Goal: Task Accomplishment & Management: Use online tool/utility

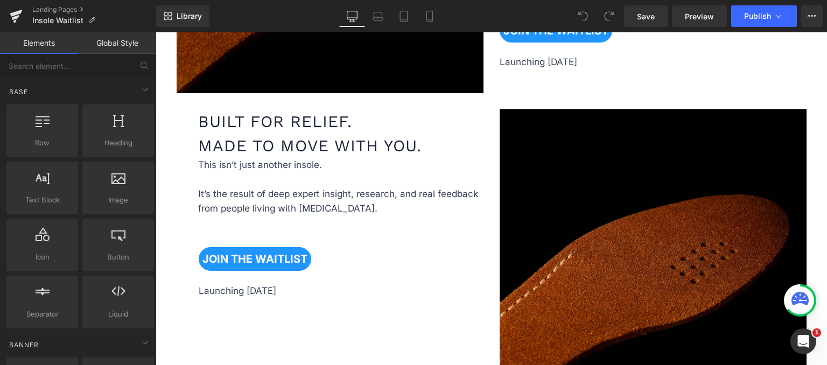
scroll to position [700, 0]
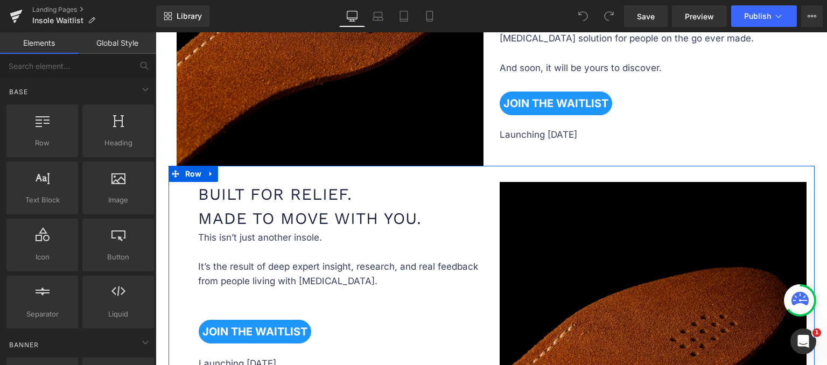
click at [486, 167] on div "Built for Relief. Made to Move With You. Heading This isn’t just another insole…" at bounding box center [492, 330] width 646 height 328
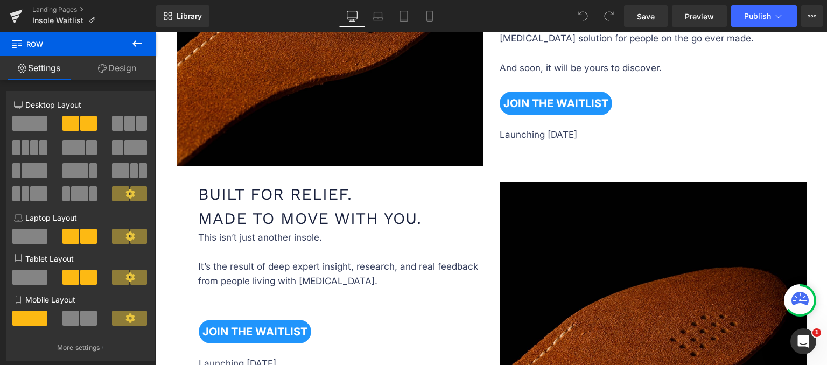
click at [367, 205] on div "Built for Relief. Made to Move With You. Heading" at bounding box center [342, 206] width 288 height 48
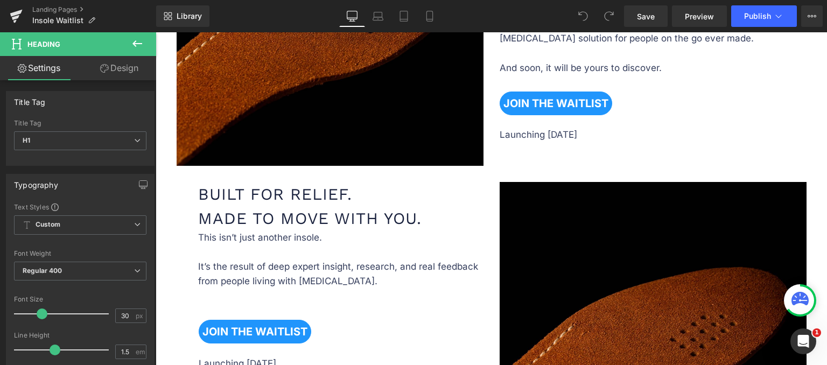
click at [116, 70] on link "Design" at bounding box center [119, 68] width 78 height 24
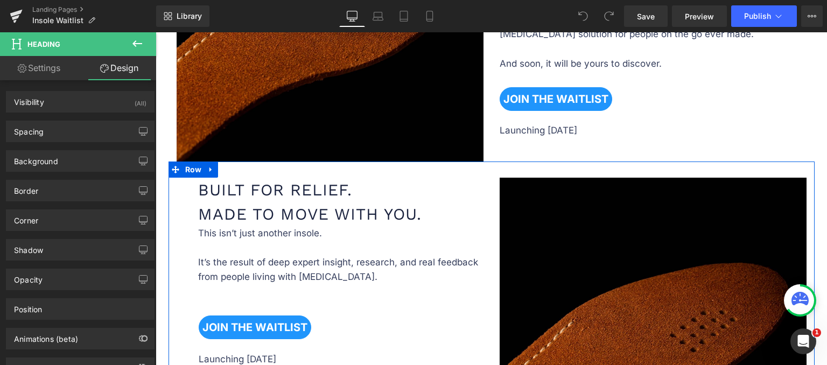
scroll to position [646, 0]
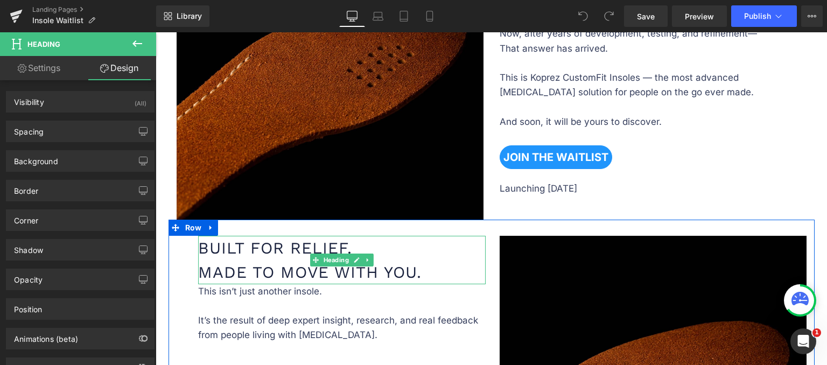
click at [421, 249] on h1 "Built for Relief. Made to Move With You." at bounding box center [342, 260] width 288 height 48
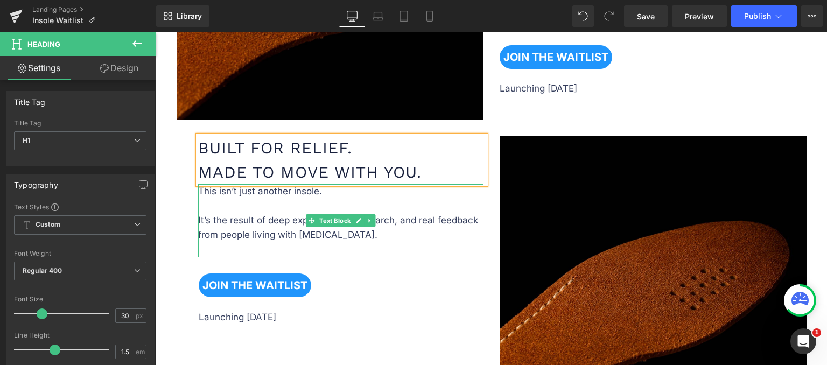
scroll to position [669, 0]
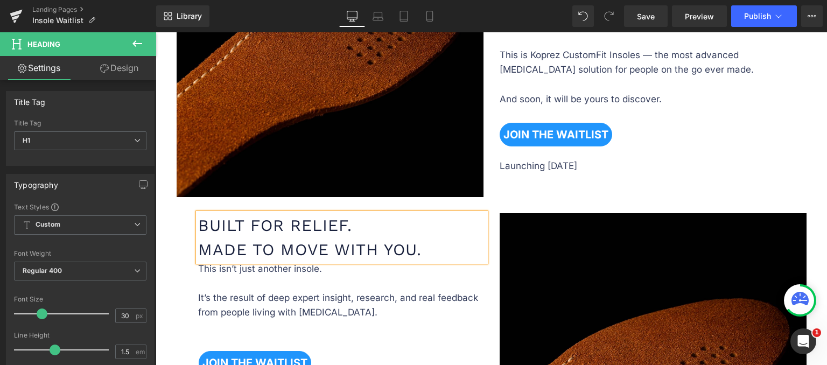
click at [444, 213] on h1 "Built for Relief. Made to Move With You." at bounding box center [342, 237] width 288 height 48
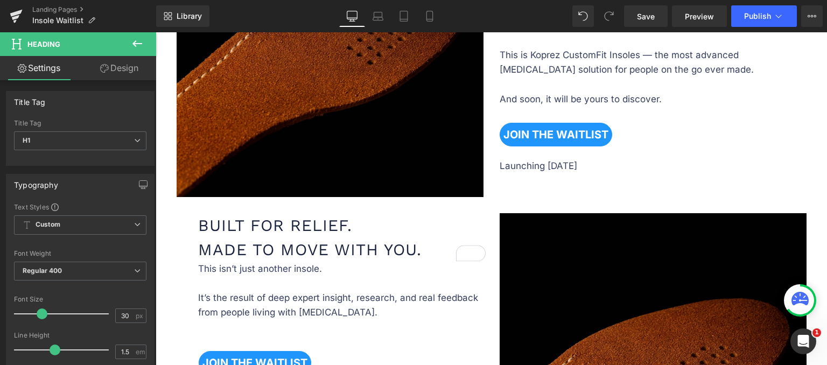
click at [123, 67] on link "Design" at bounding box center [119, 68] width 78 height 24
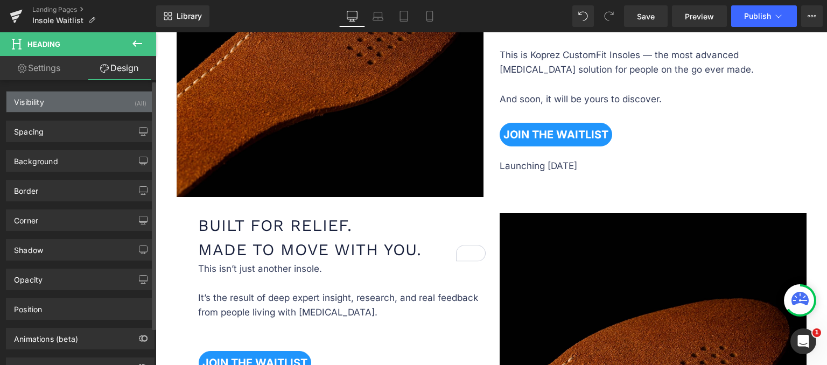
type input "0"
type input "-4"
type input "0"
type input "40"
type input "0"
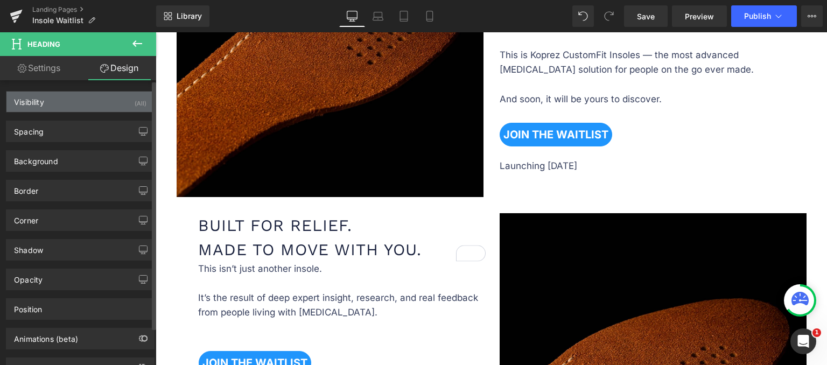
type input "0"
click at [118, 100] on div "Visibility (All)" at bounding box center [80, 102] width 148 height 20
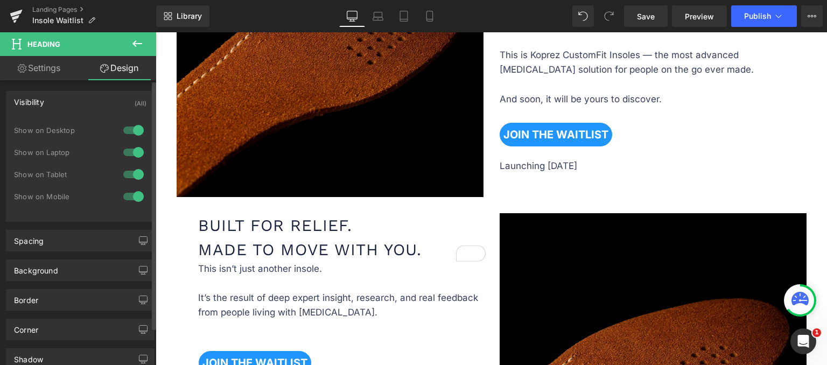
click at [73, 90] on div "Visibility (All) 0|0|0|0 1 Show on Desktop 1 Show on Laptop 1 Show on Tablet 1 …" at bounding box center [80, 152] width 161 height 139
click at [73, 92] on div "Visibility (All)" at bounding box center [80, 102] width 148 height 20
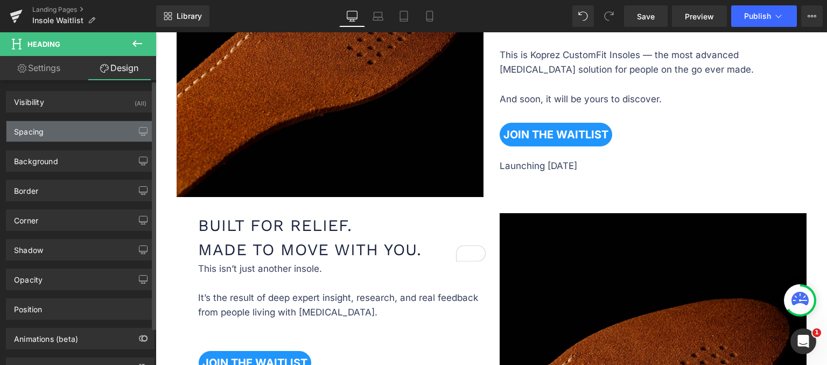
click at [84, 126] on div "Spacing" at bounding box center [80, 131] width 148 height 20
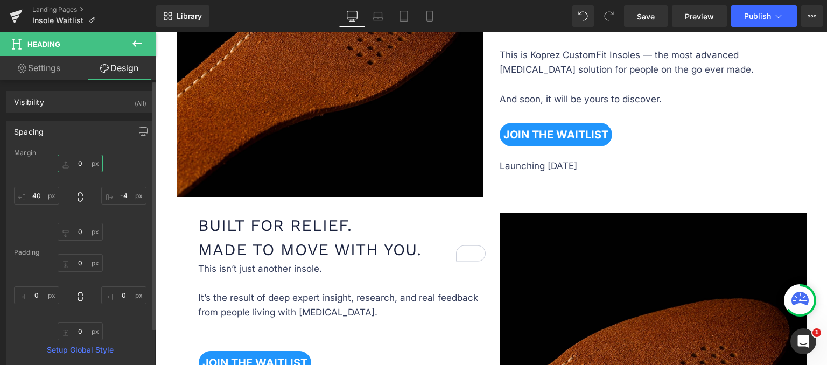
click at [82, 160] on input "0" at bounding box center [80, 164] width 45 height 18
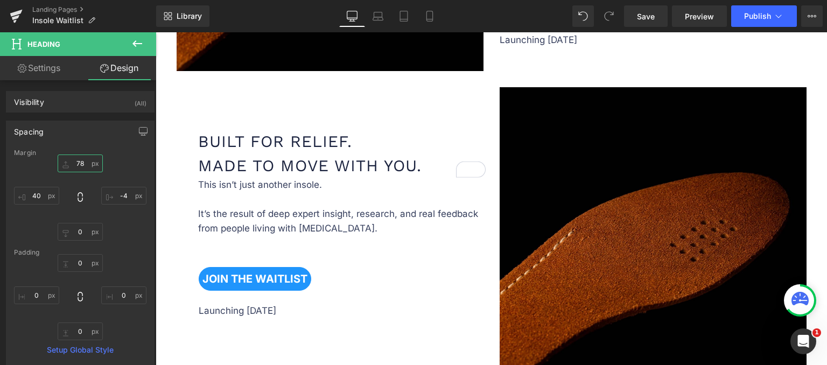
scroll to position [776, 0]
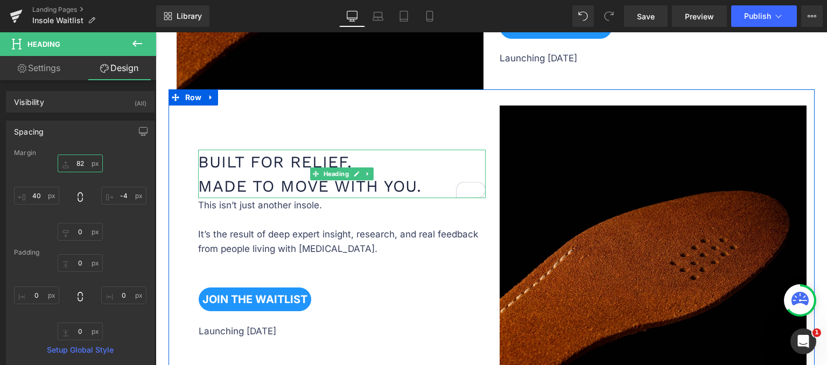
type input "83"
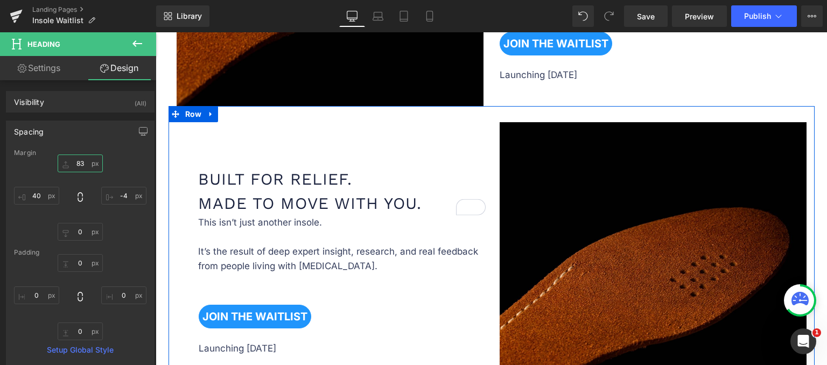
scroll to position [830, 0]
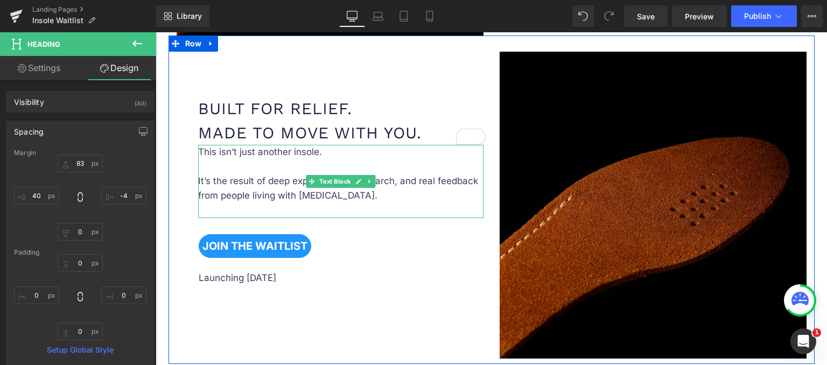
click at [358, 203] on p "This isn’t just another insole. It’s the result of deep expert insight, researc…" at bounding box center [340, 181] width 285 height 73
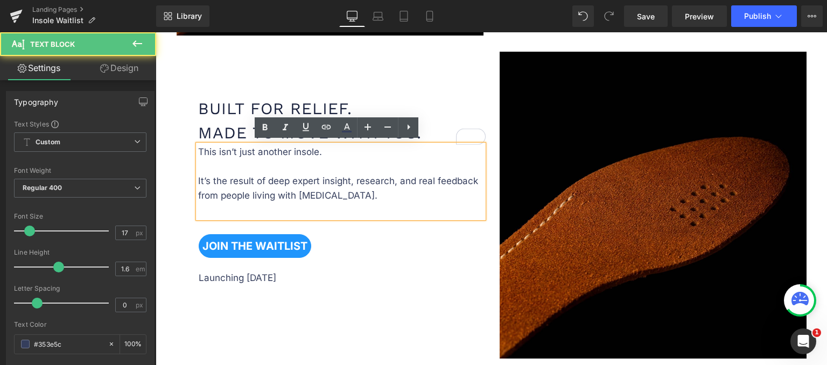
click at [355, 200] on p "This isn’t just another insole. It’s the result of deep expert insight, researc…" at bounding box center [340, 181] width 285 height 73
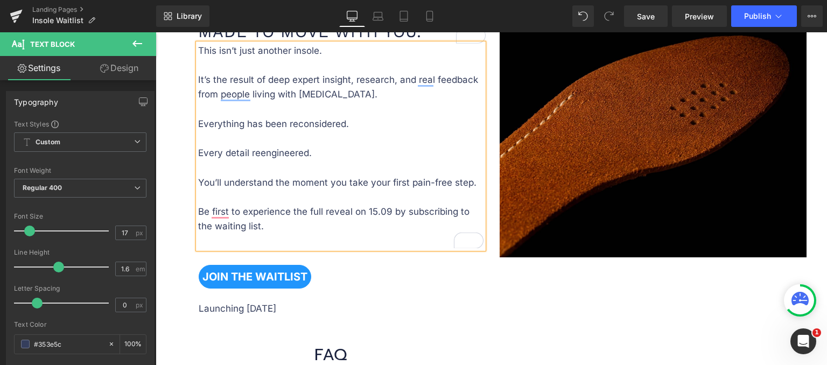
scroll to position [938, 0]
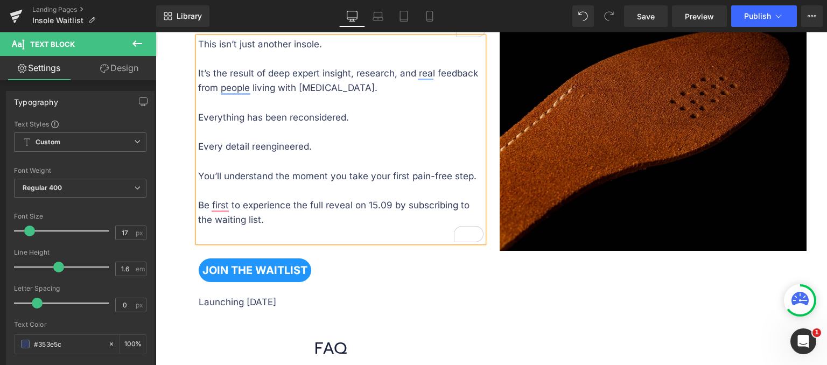
click at [297, 233] on p "This isn’t just another insole. It’s the result of deep expert insight, researc…" at bounding box center [340, 139] width 285 height 205
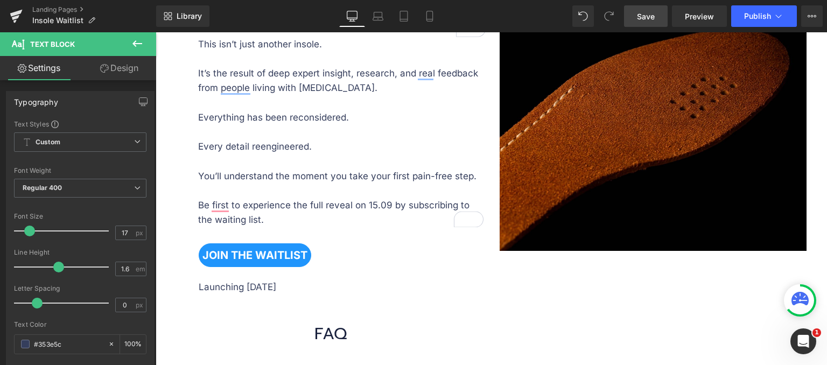
click at [653, 16] on span "Save" at bounding box center [646, 16] width 18 height 11
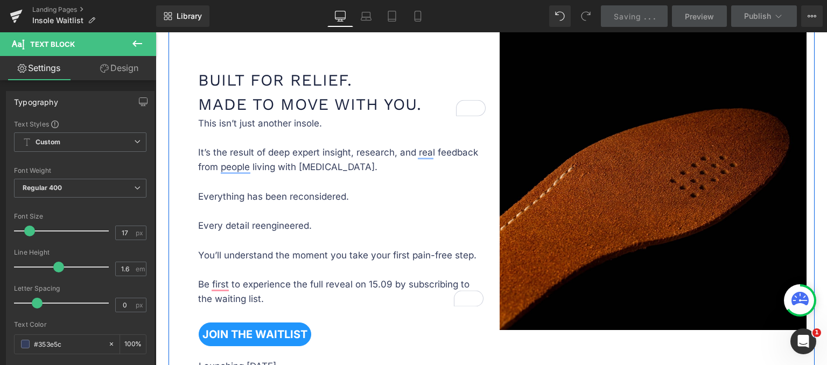
scroll to position [830, 0]
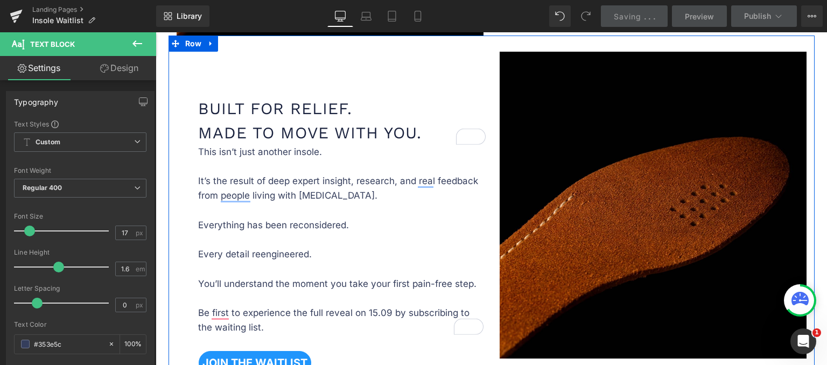
click at [388, 89] on div "Built for Relief. Made to Move With You. Heading This isn’t just another insole…" at bounding box center [330, 230] width 323 height 356
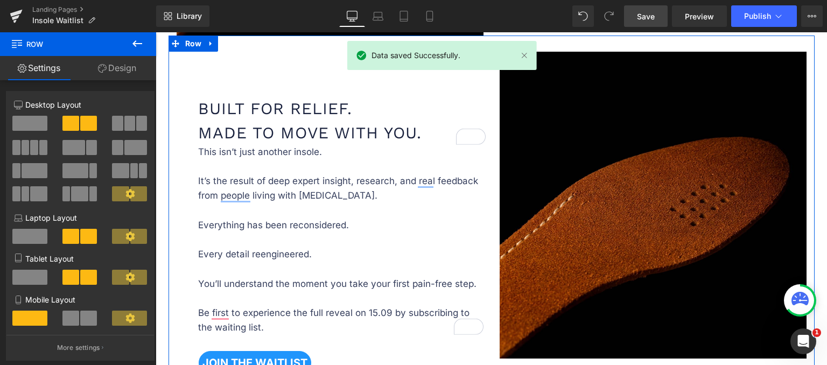
click at [118, 67] on link "Design" at bounding box center [117, 68] width 78 height 24
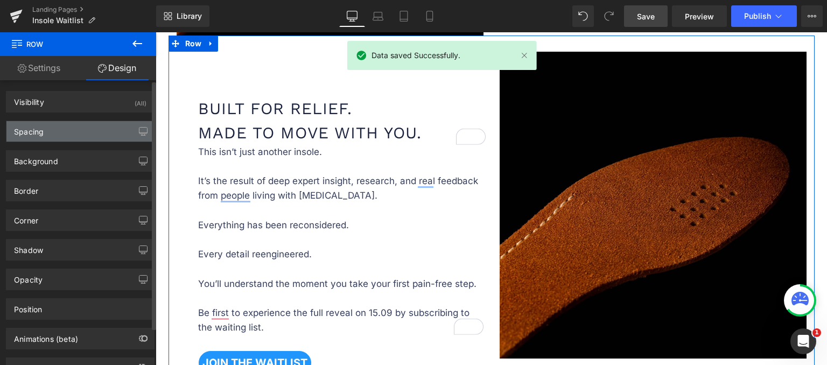
type input "0"
type input "30"
type input "0"
type input "10"
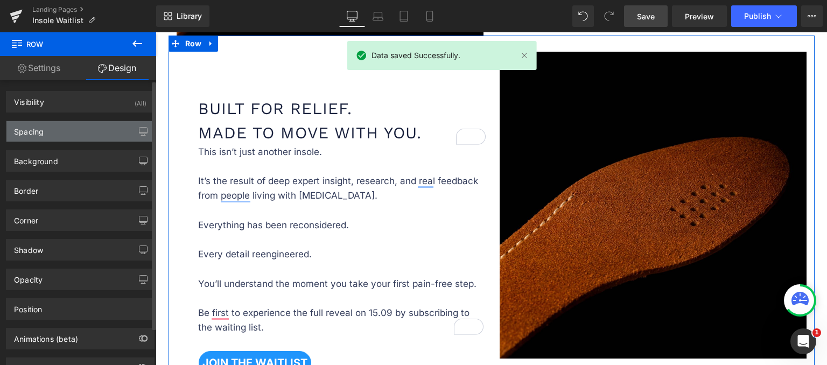
type input "0"
click at [73, 141] on div "Spacing" at bounding box center [80, 131] width 148 height 20
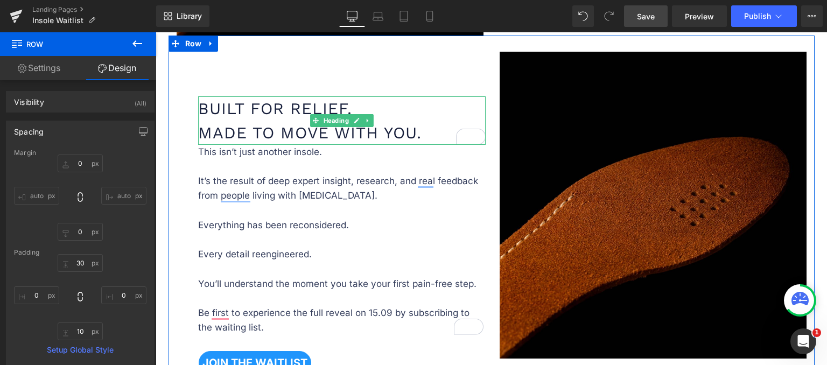
click at [380, 103] on h1 "Built for Relief. Made to Move With You." at bounding box center [342, 120] width 288 height 48
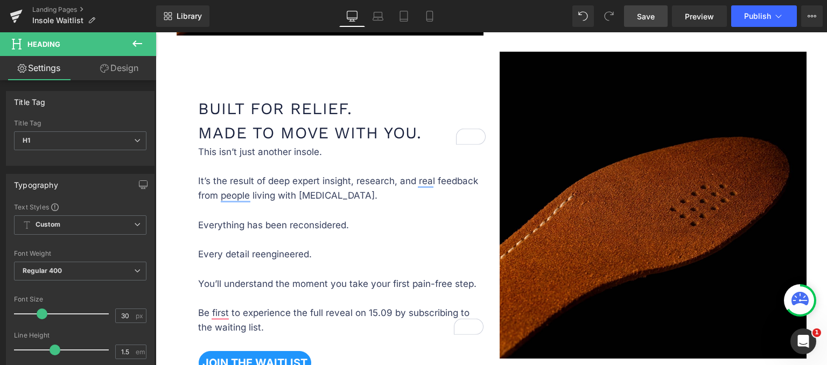
click at [118, 65] on link "Design" at bounding box center [119, 68] width 78 height 24
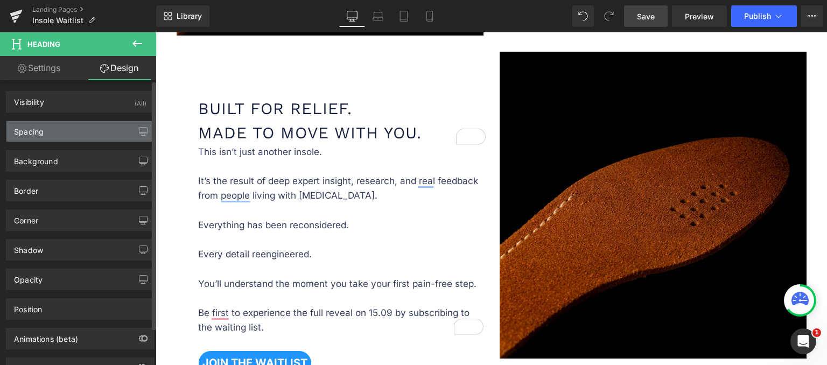
type input "83"
type input "-4"
type input "0"
type input "40"
type input "0"
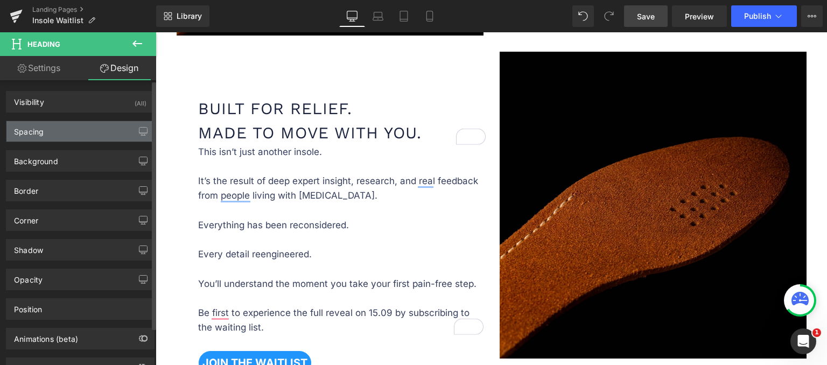
type input "0"
click at [83, 138] on div "Spacing" at bounding box center [80, 131] width 148 height 20
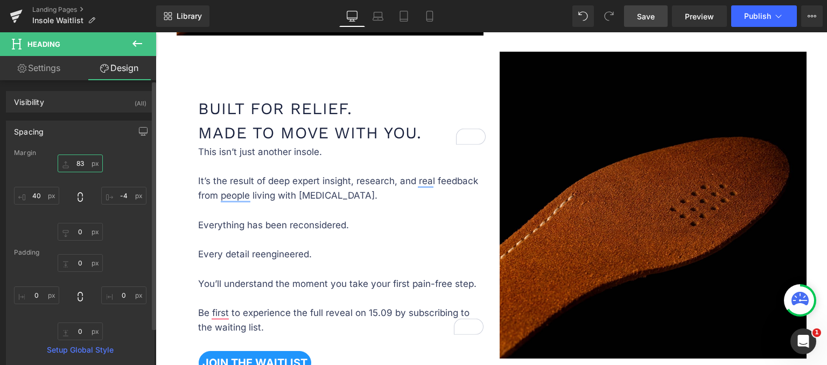
click at [84, 164] on input "83" at bounding box center [80, 164] width 45 height 18
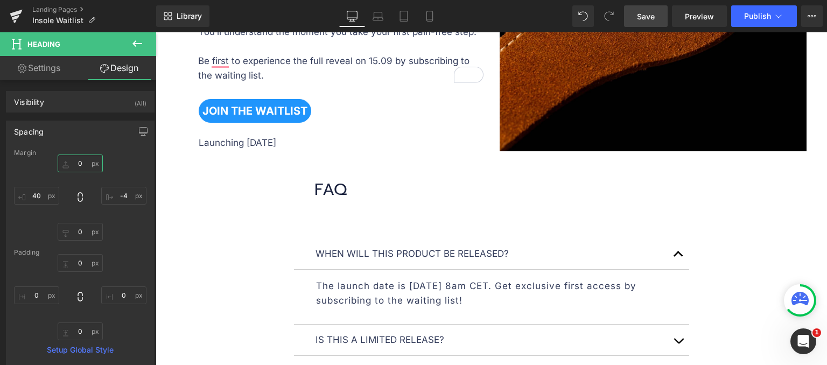
scroll to position [992, 0]
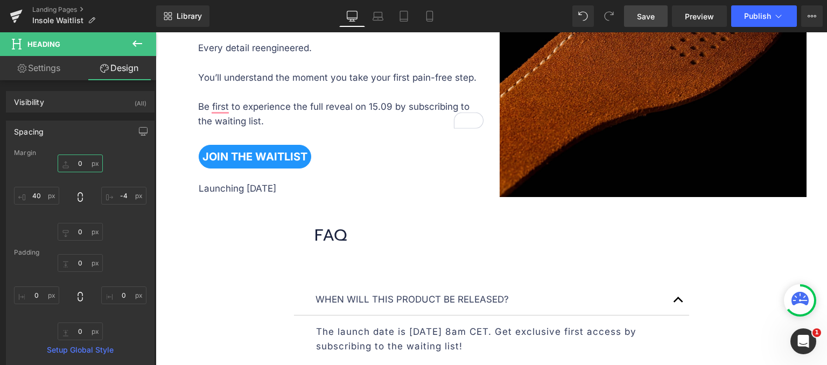
type input "0"
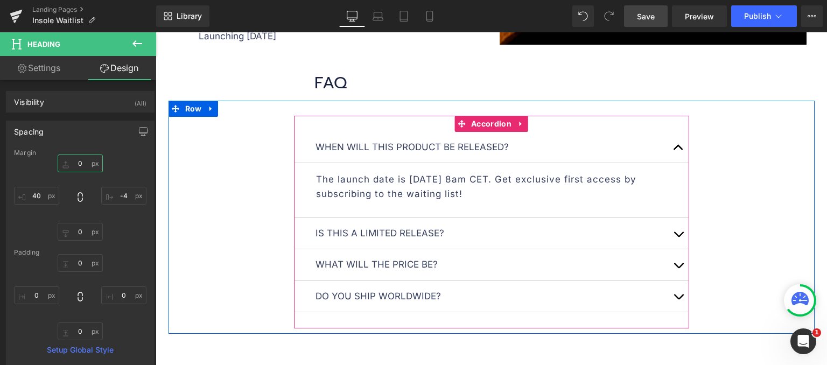
scroll to position [1153, 0]
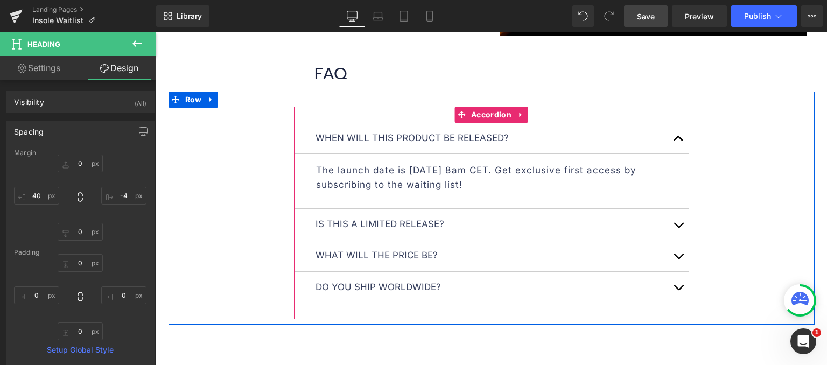
click at [676, 131] on button "button" at bounding box center [679, 138] width 22 height 31
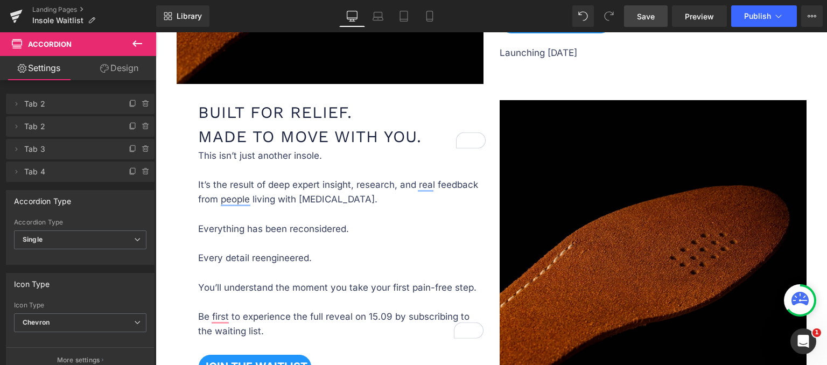
scroll to position [689, 0]
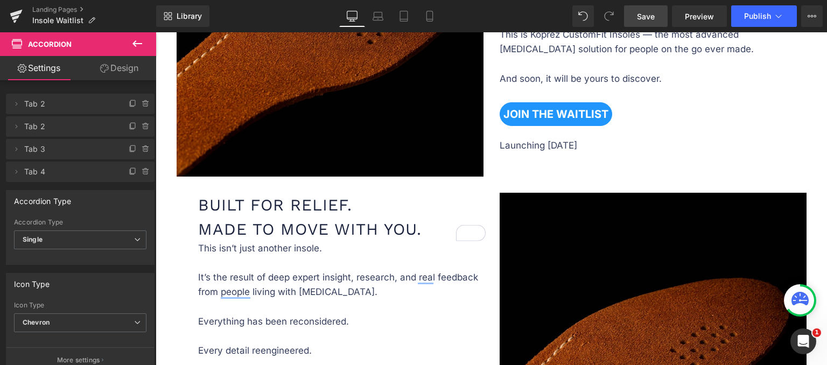
click at [642, 19] on span "Save" at bounding box center [646, 16] width 18 height 11
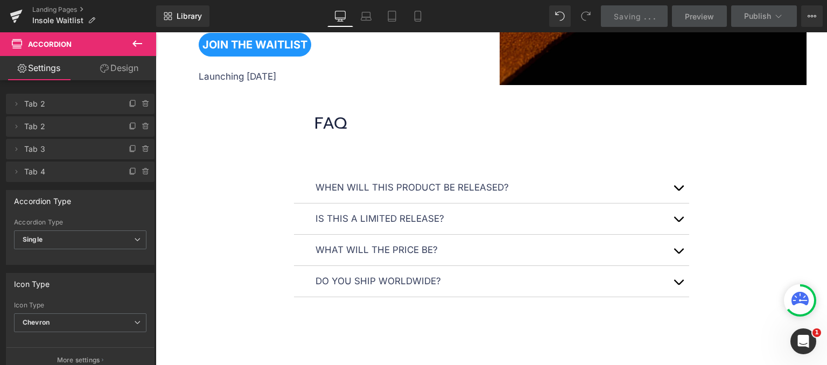
scroll to position [1120, 0]
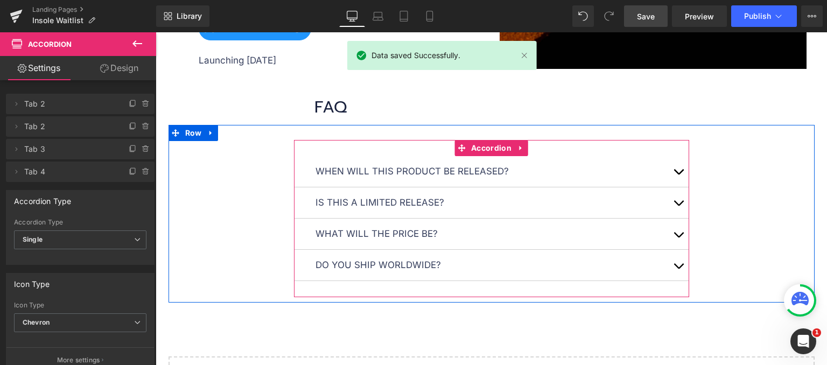
click at [678, 206] on span "button" at bounding box center [678, 206] width 0 height 0
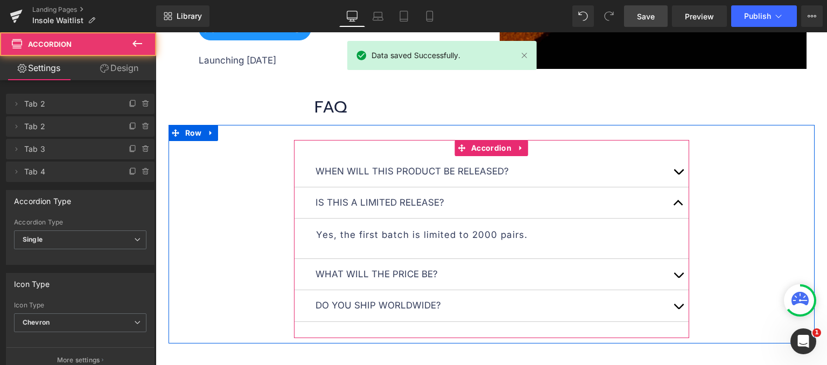
click at [678, 206] on span "button" at bounding box center [678, 206] width 0 height 0
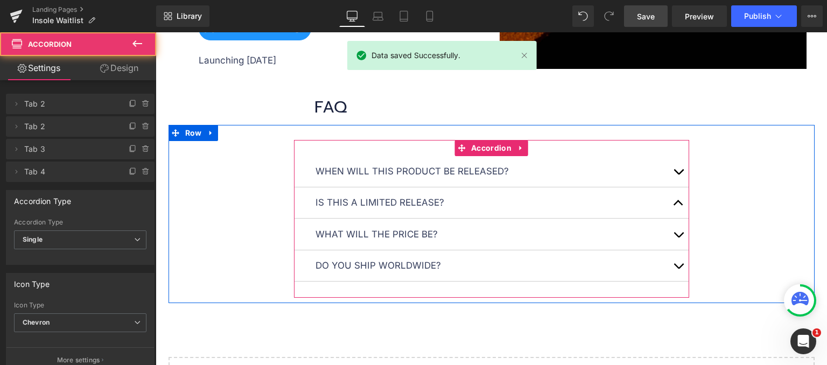
click at [670, 239] on button "button" at bounding box center [679, 234] width 22 height 31
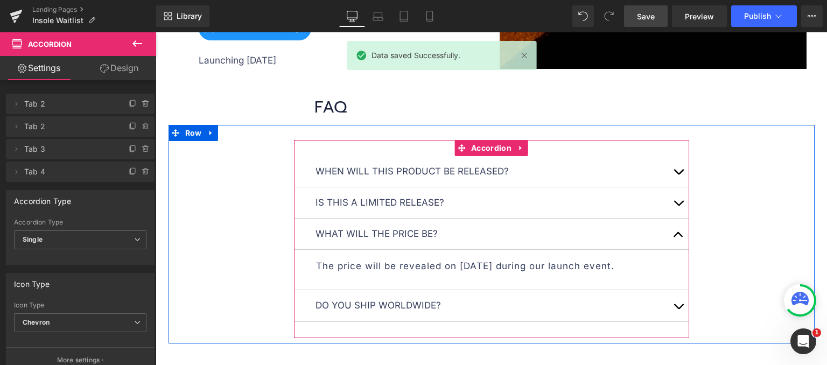
click at [675, 233] on button "button" at bounding box center [679, 234] width 22 height 31
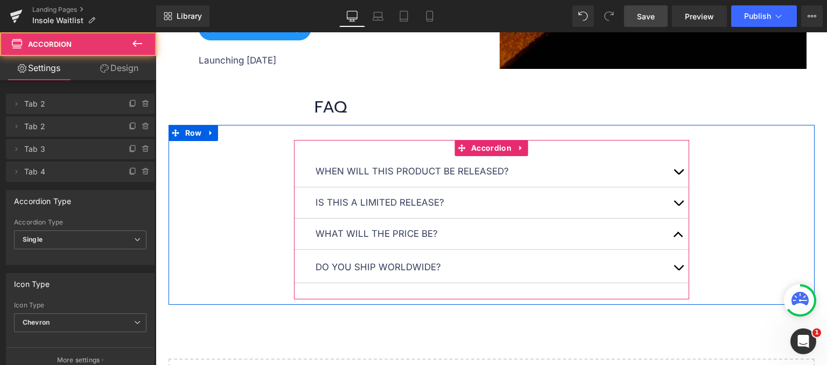
click at [675, 268] on button "button" at bounding box center [679, 267] width 22 height 31
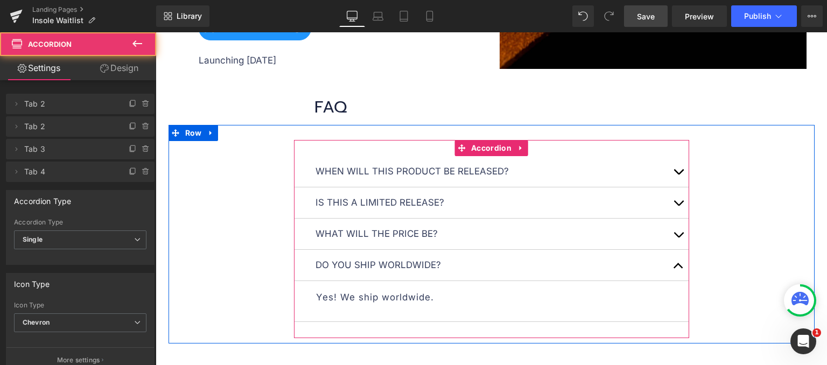
click at [675, 268] on button "button" at bounding box center [679, 265] width 22 height 31
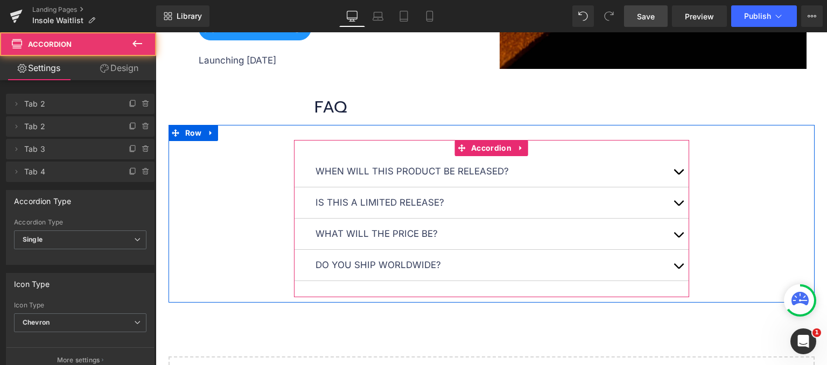
click at [676, 243] on button "button" at bounding box center [679, 234] width 22 height 31
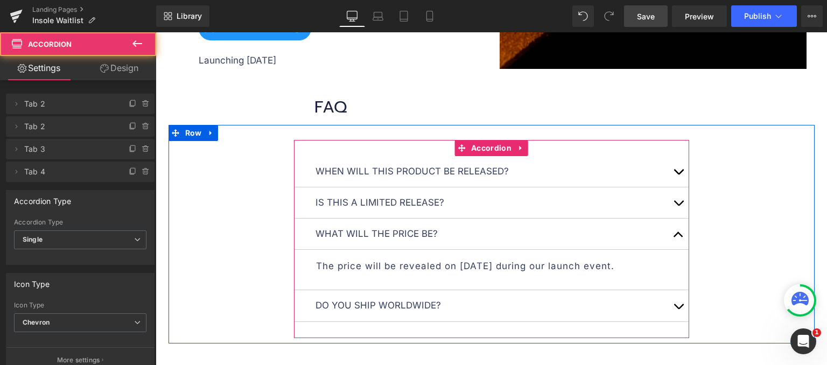
click at [676, 237] on button "button" at bounding box center [679, 234] width 22 height 31
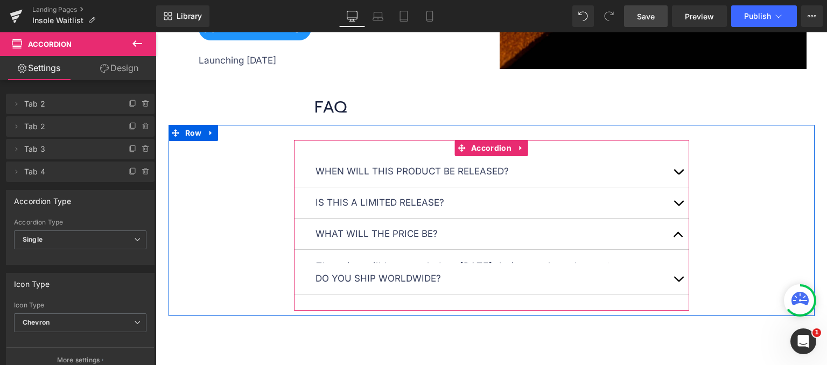
click at [678, 206] on span "button" at bounding box center [678, 206] width 0 height 0
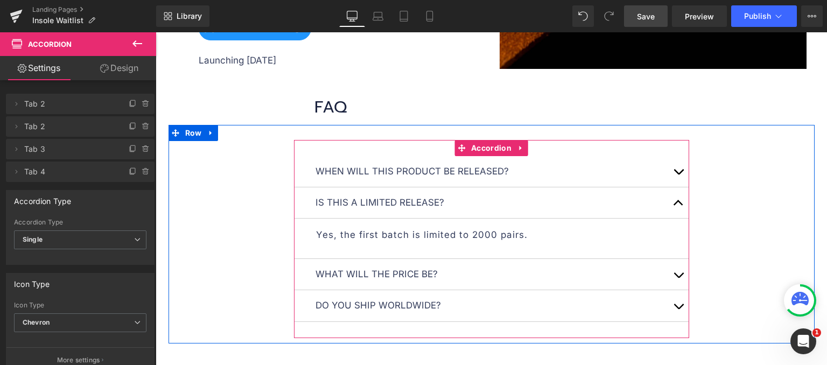
click at [676, 203] on button "button" at bounding box center [679, 202] width 22 height 31
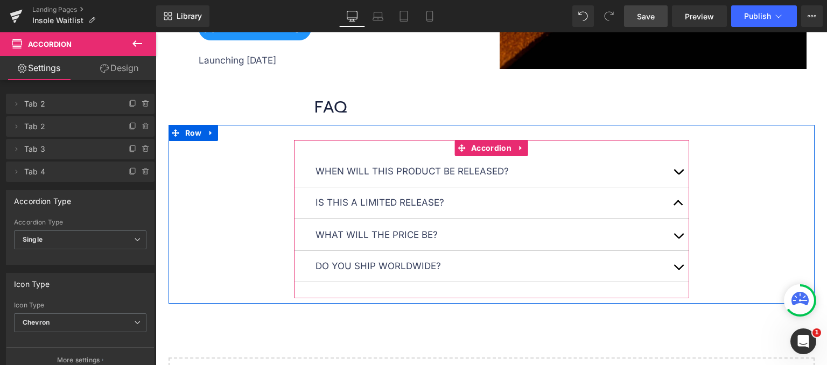
click at [676, 235] on button "button" at bounding box center [679, 235] width 22 height 31
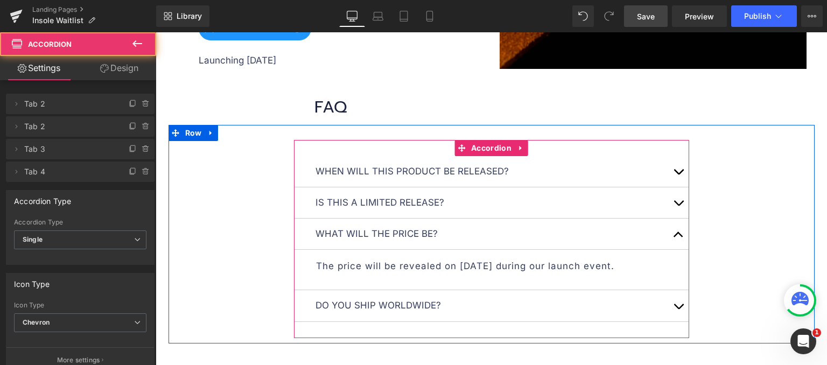
click at [676, 235] on button "button" at bounding box center [679, 234] width 22 height 31
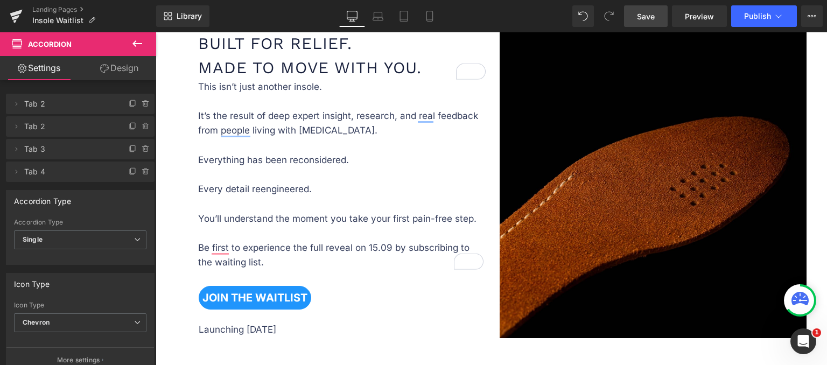
scroll to position [905, 0]
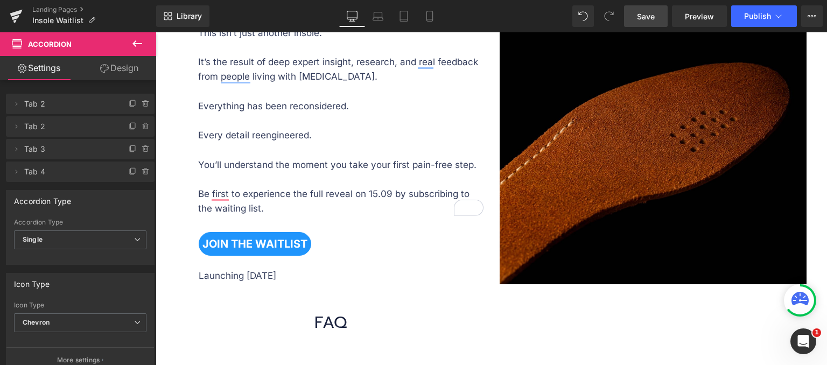
click at [131, 41] on icon at bounding box center [137, 43] width 13 height 13
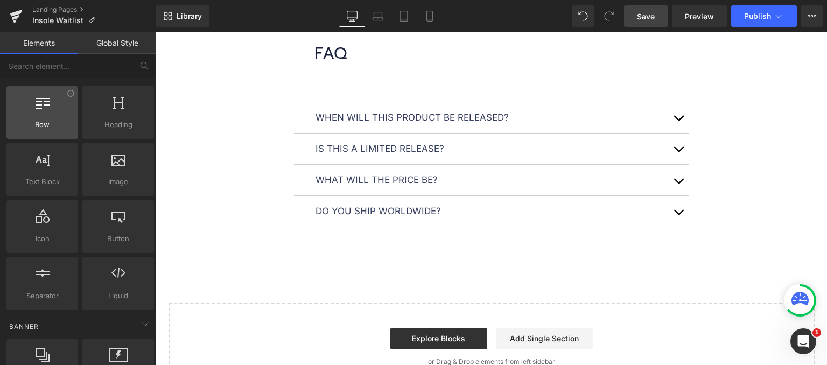
scroll to position [0, 0]
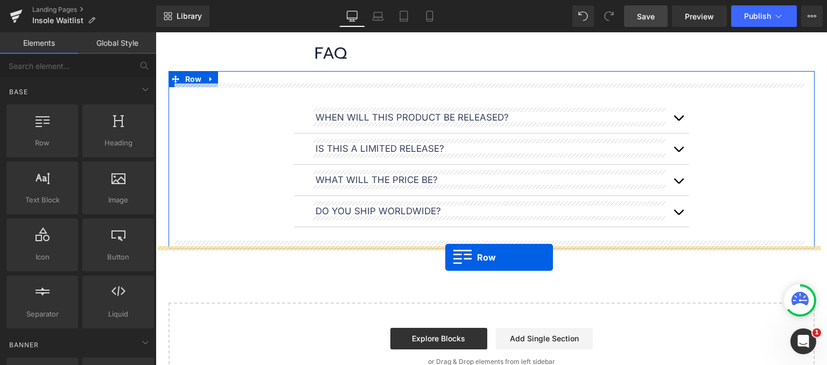
drag, startPoint x: 194, startPoint y: 168, endPoint x: 445, endPoint y: 257, distance: 266.4
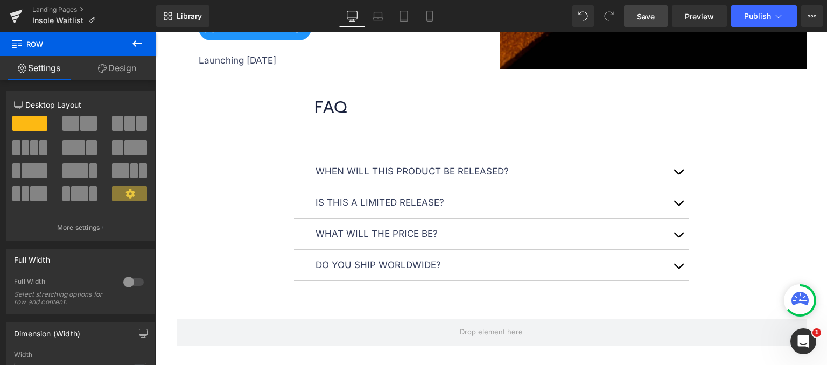
scroll to position [1335, 0]
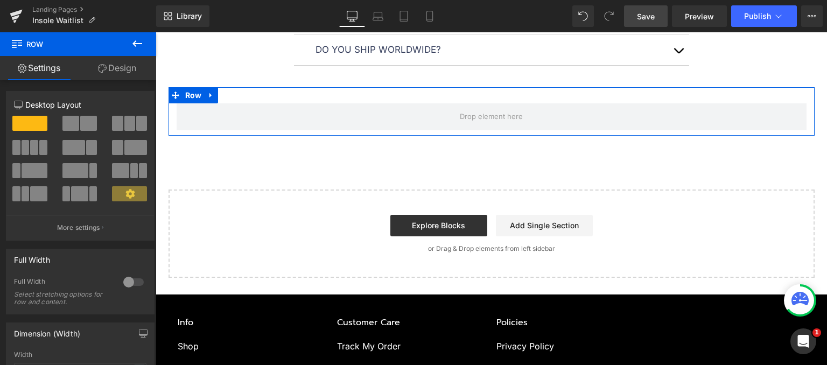
click at [71, 121] on span at bounding box center [70, 123] width 17 height 15
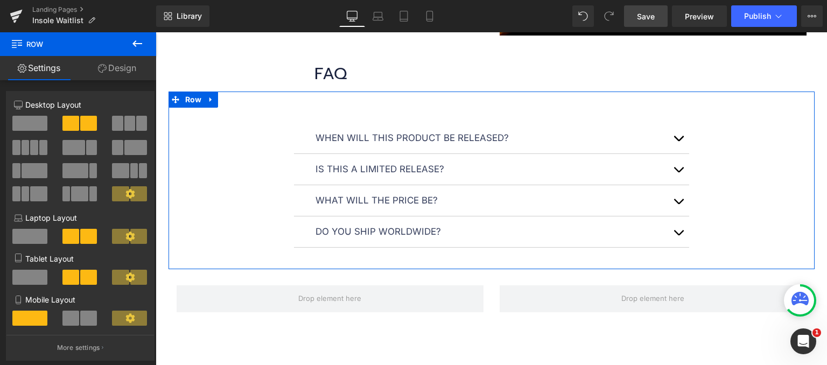
scroll to position [1120, 0]
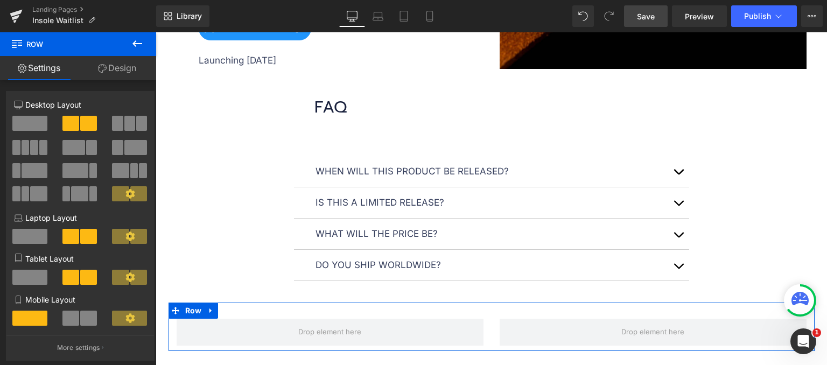
click at [118, 67] on link "Design" at bounding box center [117, 68] width 78 height 24
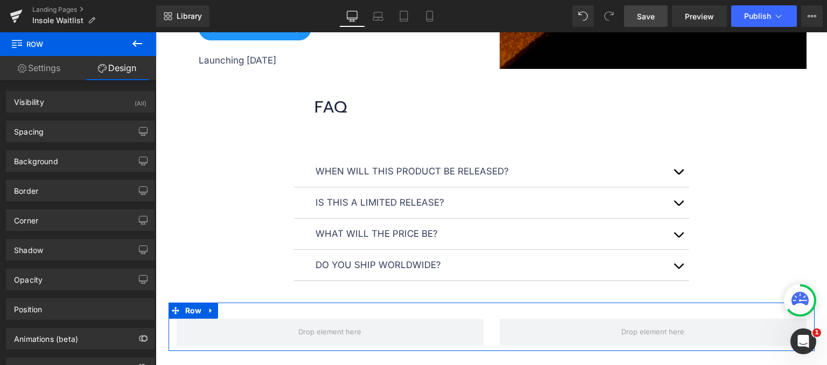
click at [35, 63] on link "Settings" at bounding box center [39, 68] width 78 height 24
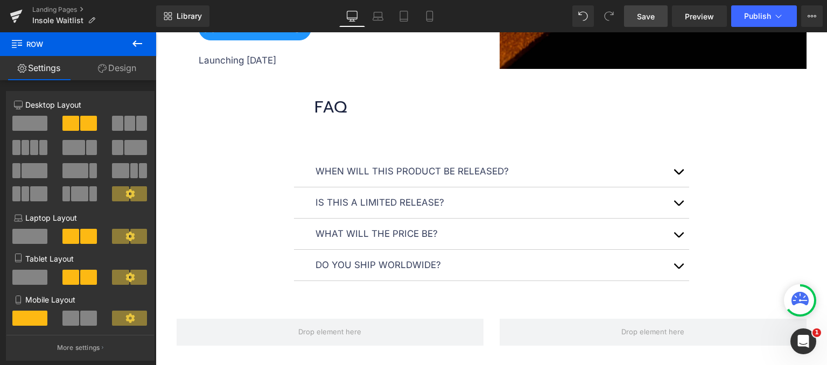
click at [134, 40] on icon at bounding box center [137, 43] width 13 height 13
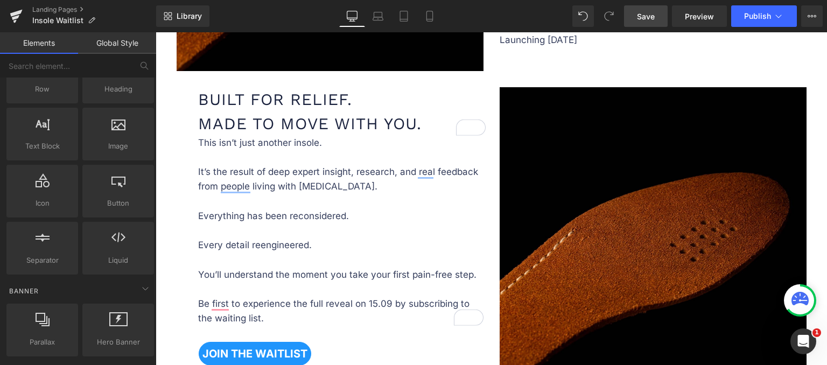
scroll to position [689, 0]
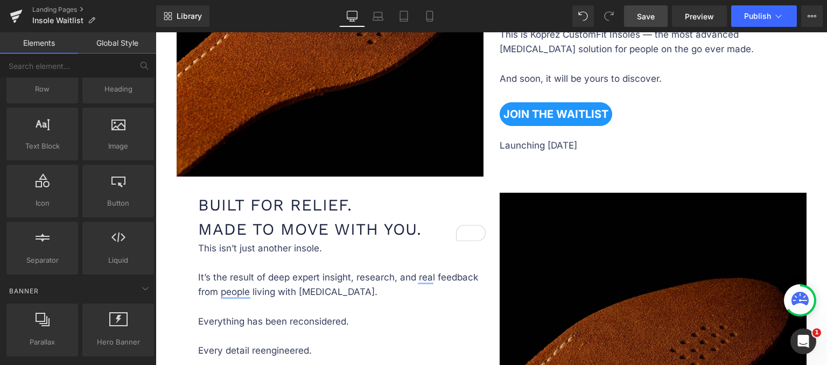
click at [773, 204] on img at bounding box center [653, 346] width 307 height 307
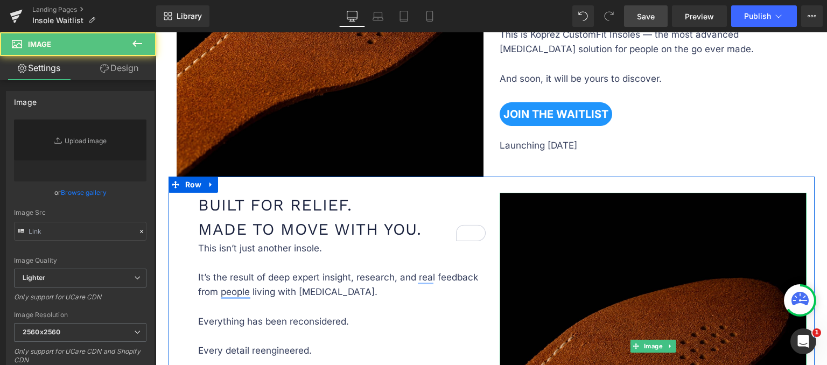
type input "https://ucarecdn.com/032b0c59-b42f-46ca-afc3-0dd7e01dded9/-/format/auto/-/previ…"
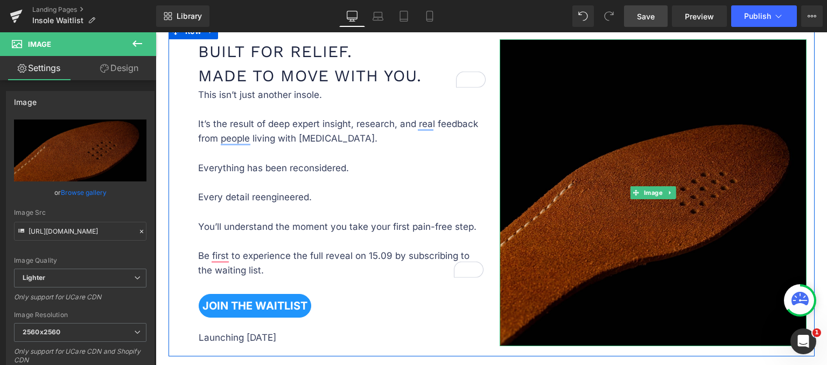
scroll to position [851, 0]
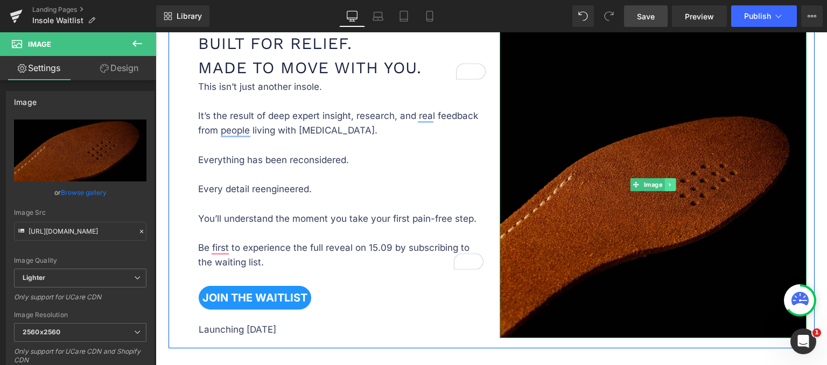
click at [669, 181] on icon at bounding box center [670, 184] width 6 height 6
click at [661, 181] on icon at bounding box center [664, 184] width 6 height 6
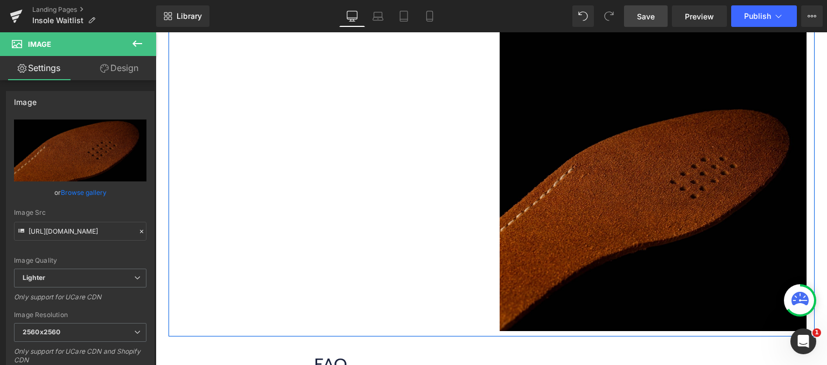
scroll to position [1219, 0]
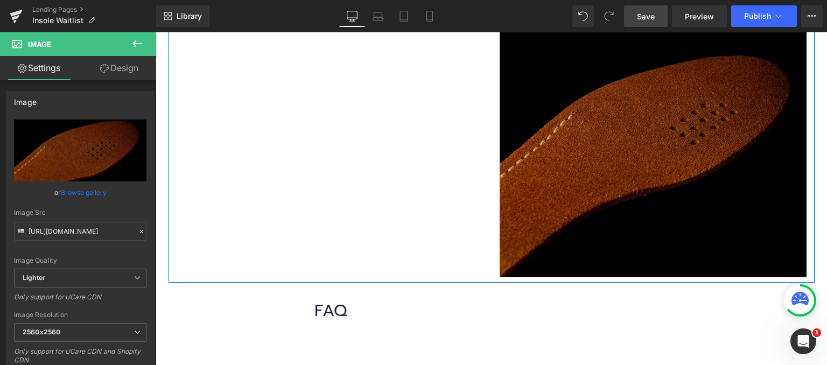
click at [607, 156] on img at bounding box center [653, 123] width 307 height 307
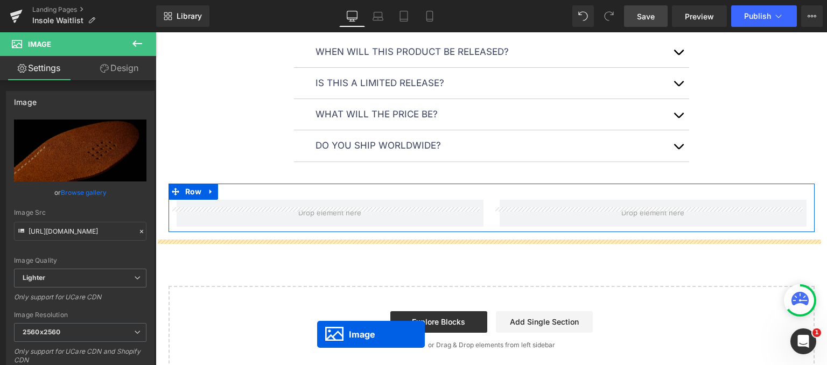
scroll to position [1315, 0]
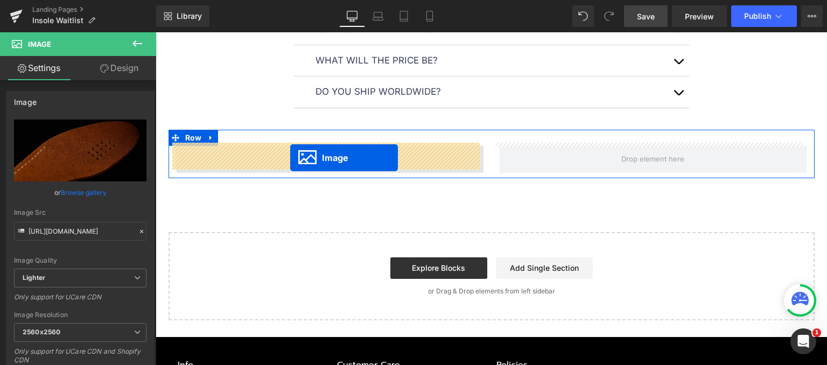
drag, startPoint x: 635, startPoint y: 227, endPoint x: 290, endPoint y: 158, distance: 351.5
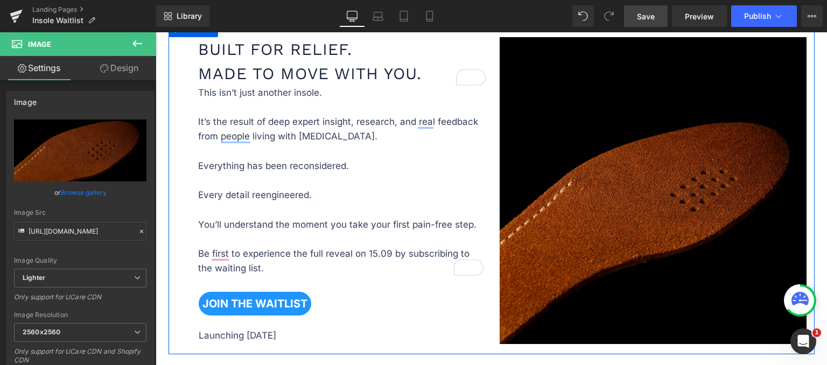
scroll to position [809, 0]
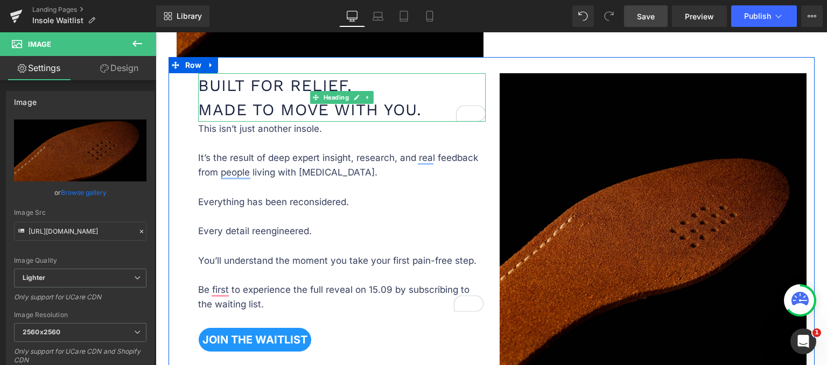
click at [450, 79] on h1 "Built for Relief. Made to Move With You." at bounding box center [342, 97] width 288 height 48
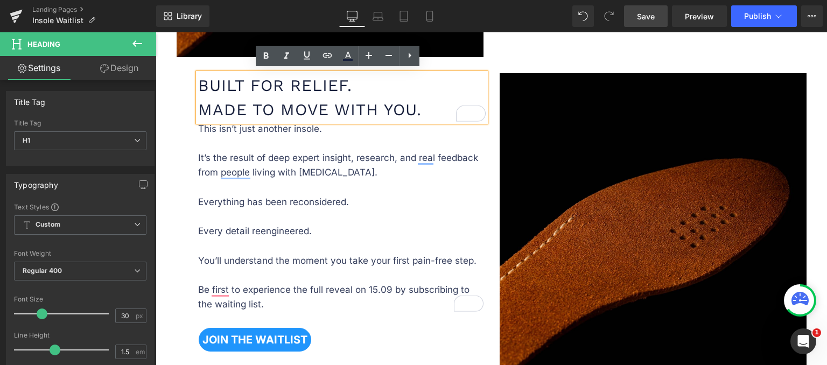
click at [541, 63] on div "Built for Relief. Made to Move With You. Heading This isn’t just another insole…" at bounding box center [492, 223] width 646 height 333
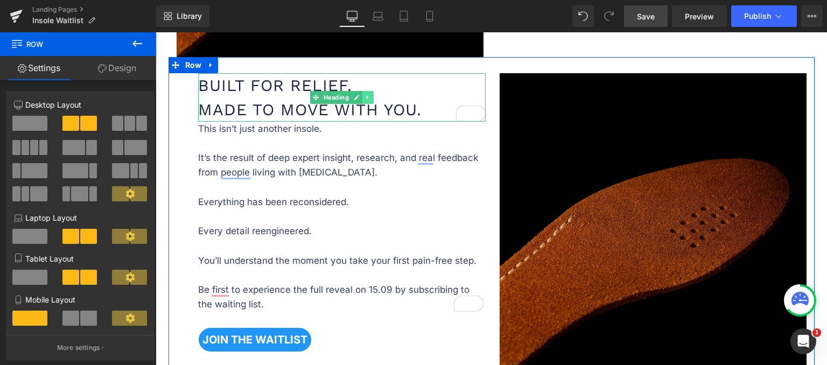
click at [366, 95] on icon at bounding box center [367, 97] width 2 height 4
click at [359, 96] on icon at bounding box center [362, 97] width 6 height 6
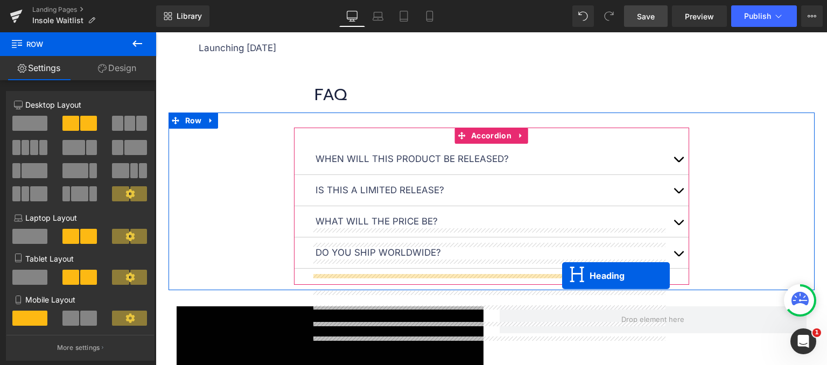
scroll to position [1240, 0]
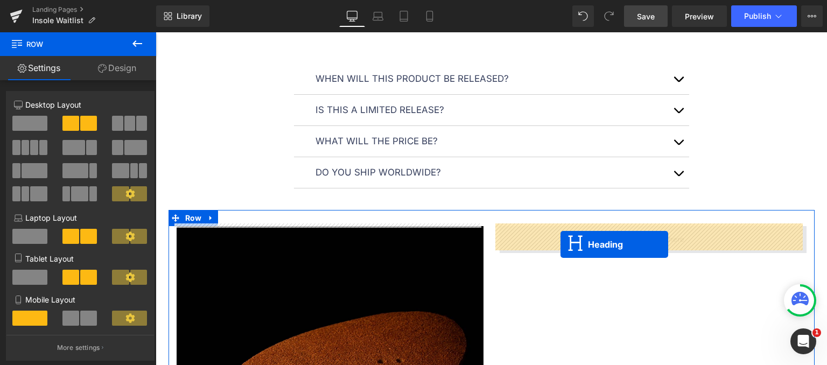
drag, startPoint x: 311, startPoint y: 141, endPoint x: 561, endPoint y: 244, distance: 269.9
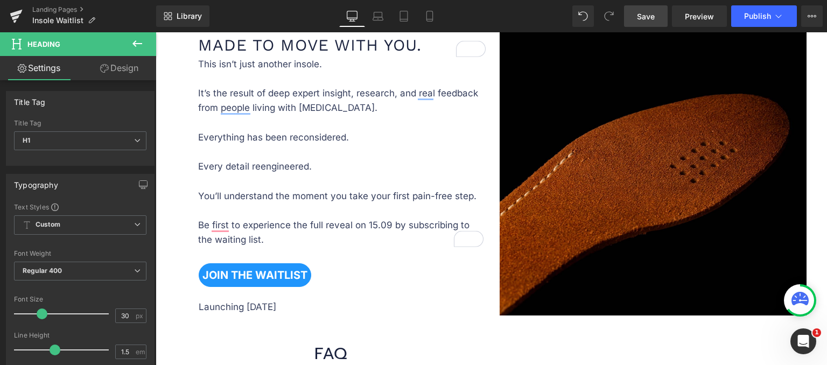
scroll to position [782, 0]
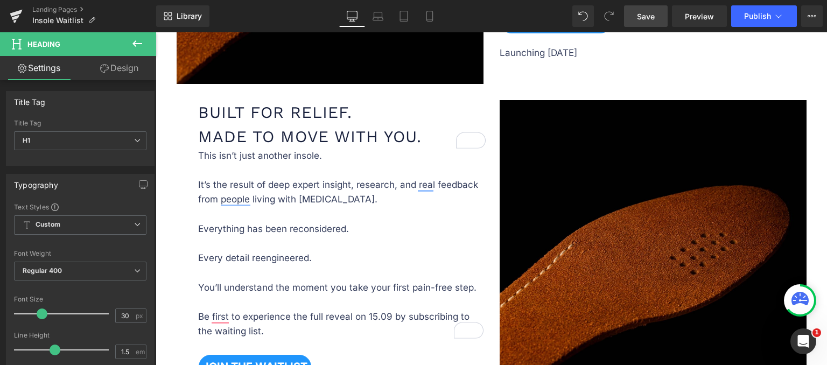
click at [416, 172] on p "This isn’t just another insole. It’s the result of deep expert insight, researc…" at bounding box center [340, 244] width 285 height 191
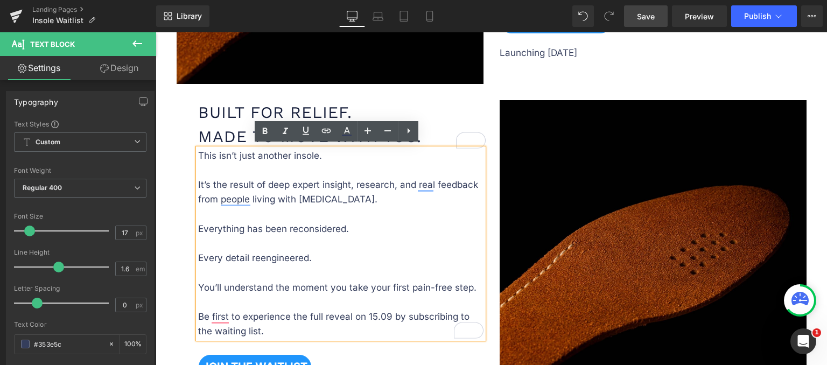
click at [456, 110] on h1 "Built for Relief. Made to Move With You." at bounding box center [342, 124] width 288 height 48
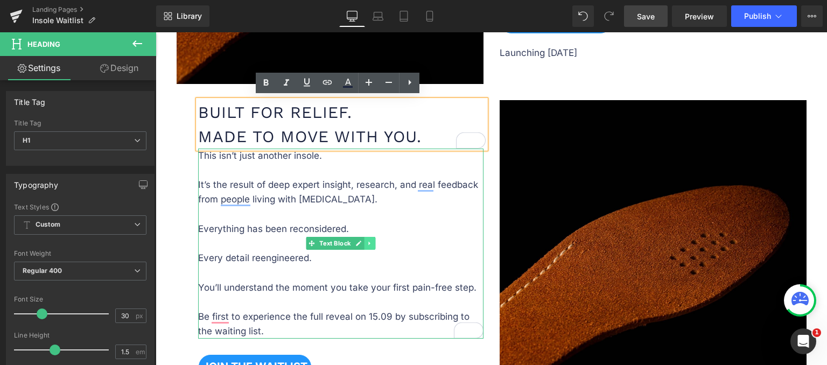
click at [368, 240] on icon at bounding box center [370, 243] width 6 height 6
click at [361, 242] on icon at bounding box center [364, 244] width 6 height 6
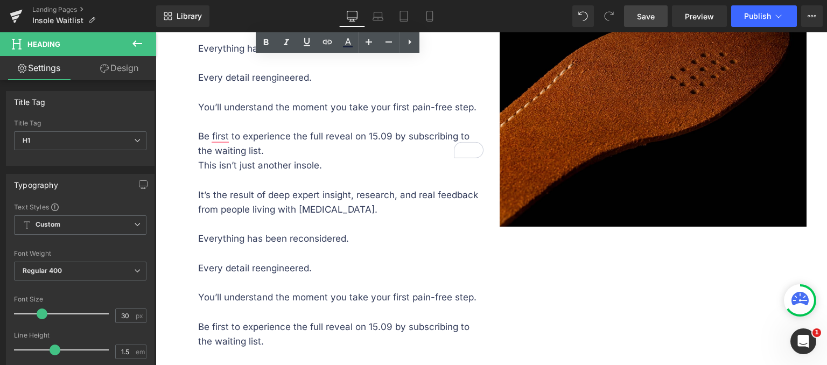
scroll to position [935, 0]
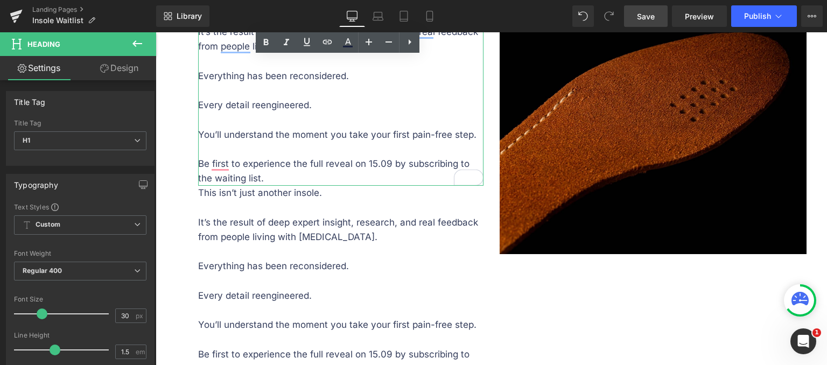
click at [370, 183] on div at bounding box center [340, 184] width 285 height 3
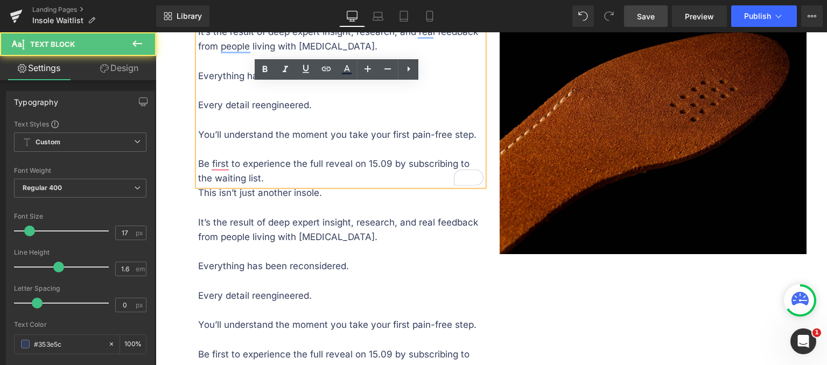
click at [363, 209] on p "This isn’t just another insole. It’s the result of deep expert insight, researc…" at bounding box center [340, 281] width 285 height 191
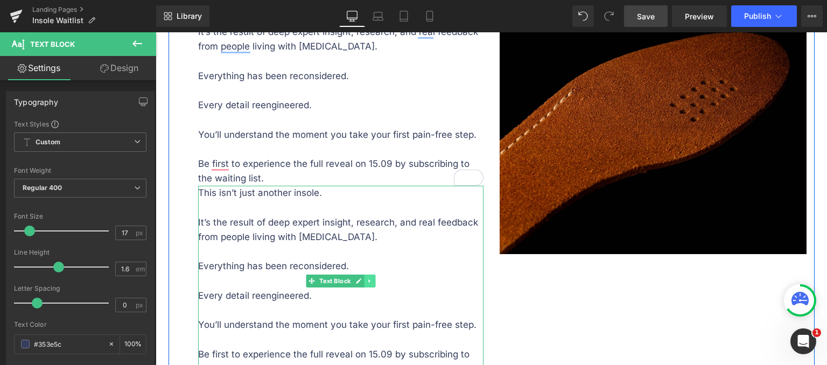
click at [367, 278] on icon at bounding box center [370, 281] width 6 height 6
click at [361, 278] on icon at bounding box center [364, 281] width 6 height 6
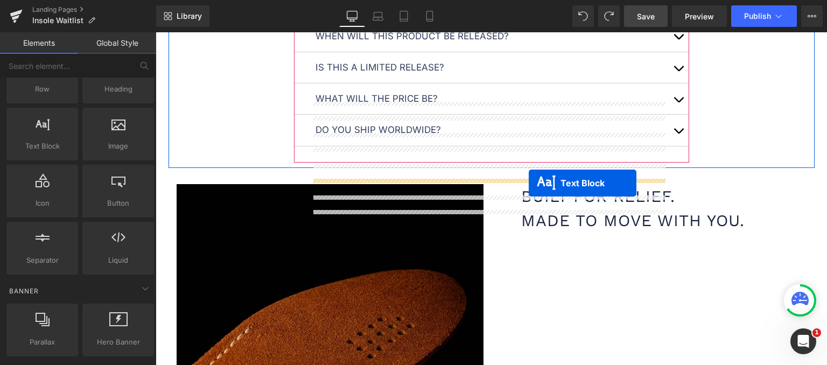
scroll to position [1301, 0]
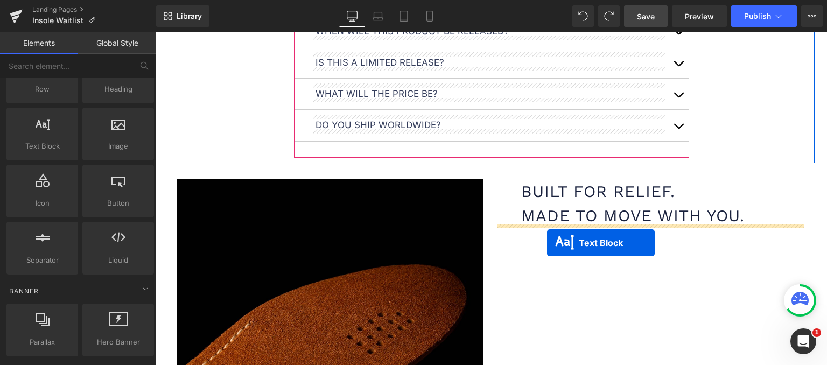
drag, startPoint x: 291, startPoint y: 303, endPoint x: 547, endPoint y: 243, distance: 263.3
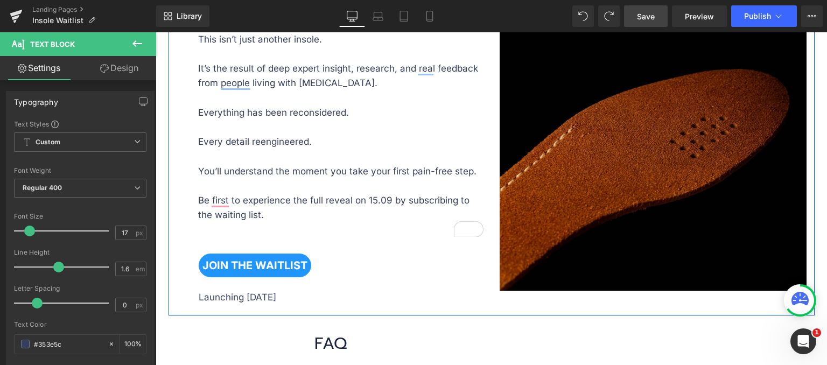
scroll to position [898, 0]
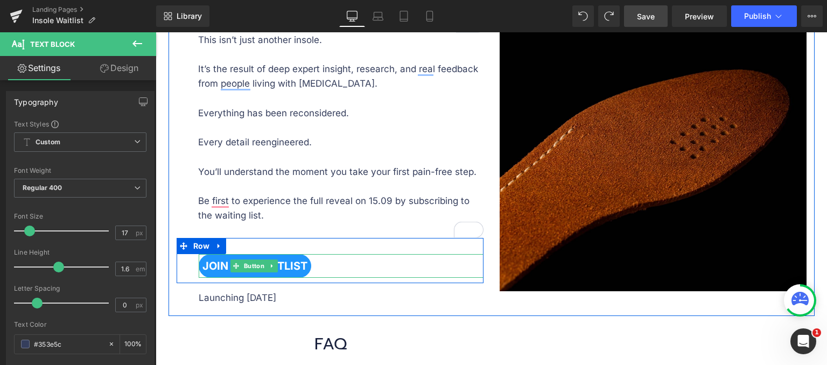
click at [269, 263] on icon at bounding box center [272, 266] width 6 height 6
click at [265, 267] on link at bounding box center [266, 266] width 11 height 13
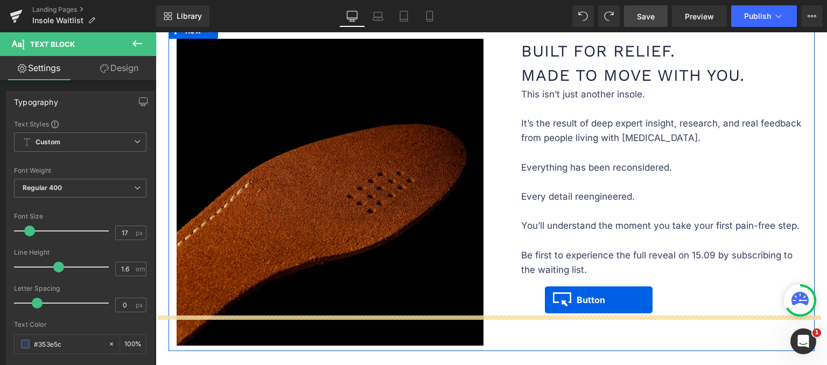
scroll to position [1474, 0]
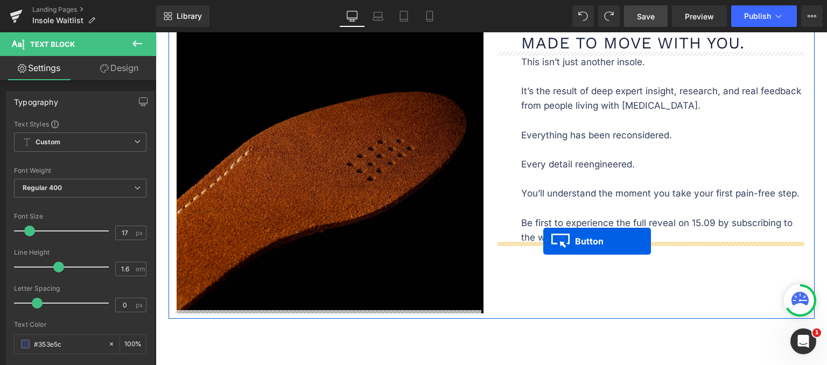
drag, startPoint x: 229, startPoint y: 87, endPoint x: 543, endPoint y: 241, distance: 349.9
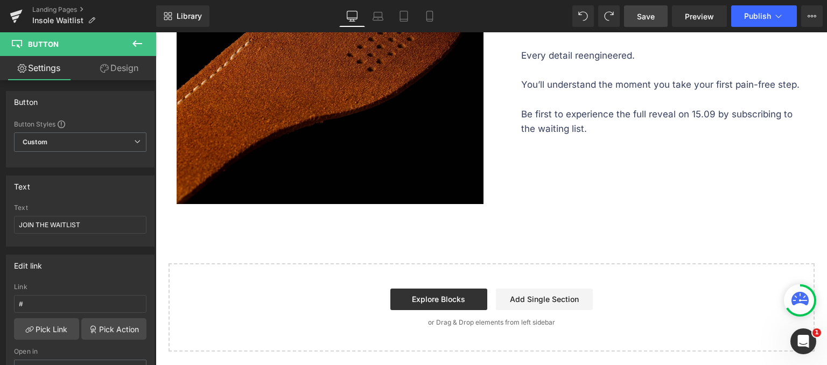
scroll to position [1605, 0]
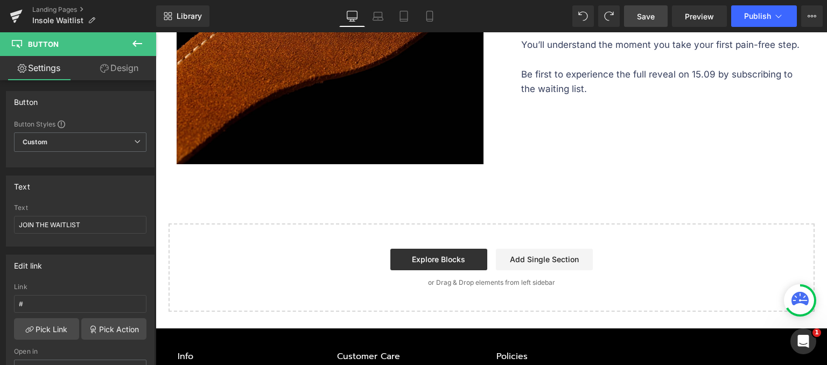
click at [144, 44] on button at bounding box center [137, 44] width 38 height 24
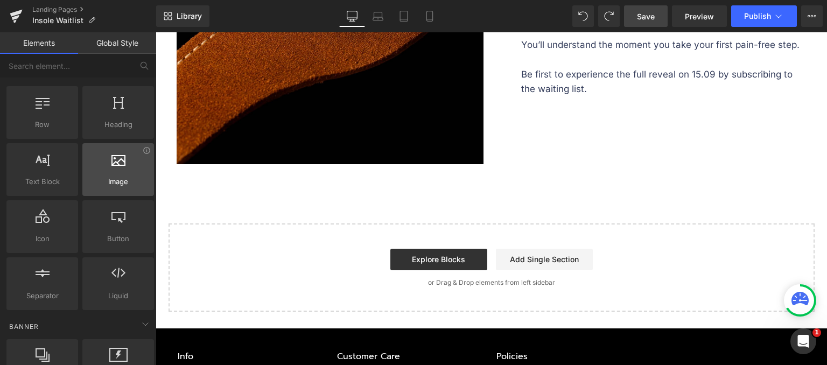
scroll to position [0, 0]
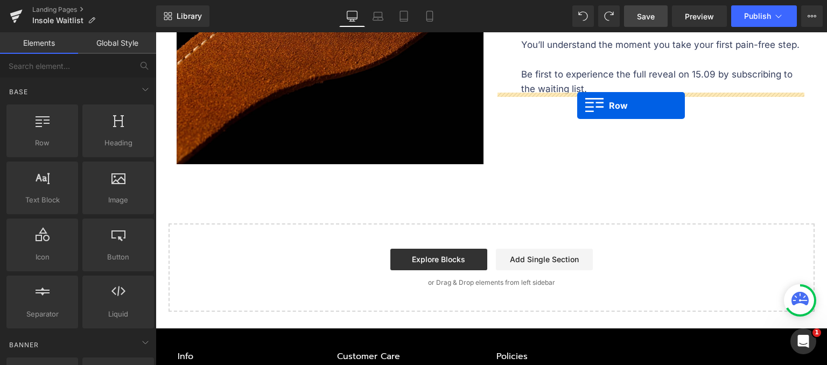
drag, startPoint x: 186, startPoint y: 170, endPoint x: 577, endPoint y: 106, distance: 396.6
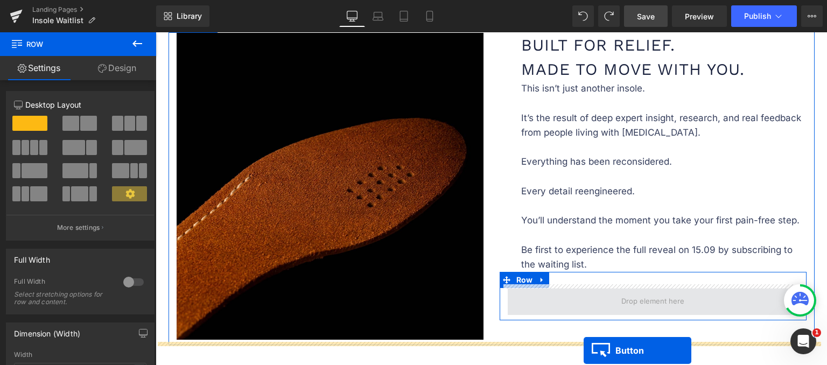
scroll to position [1454, 0]
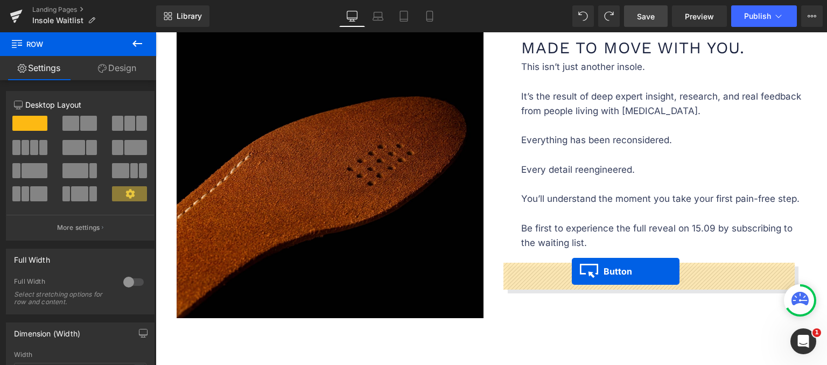
drag, startPoint x: 229, startPoint y: 207, endPoint x: 572, endPoint y: 272, distance: 349.0
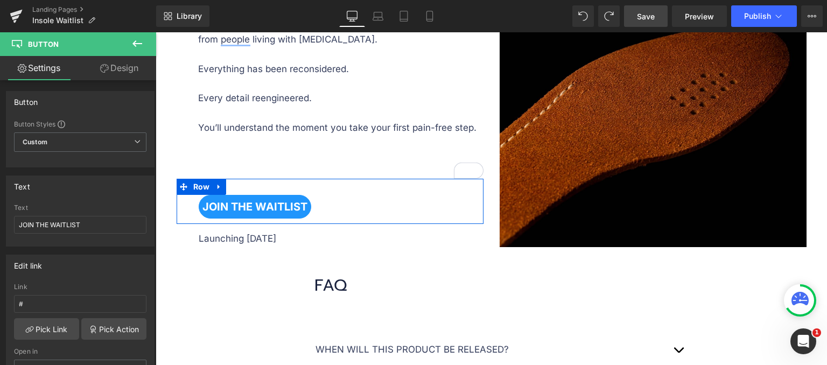
scroll to position [943, 0]
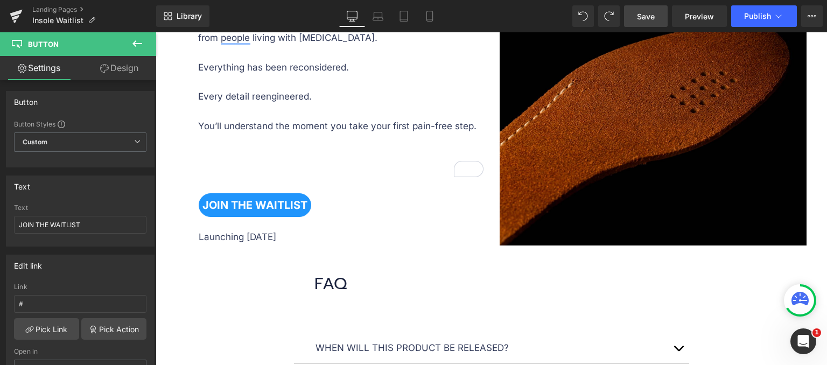
click at [554, 272] on div "FAQ Heading" at bounding box center [560, 284] width 492 height 24
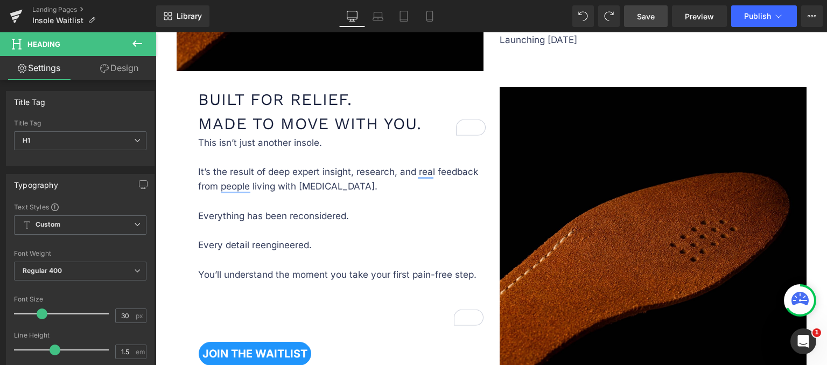
scroll to position [836, 0]
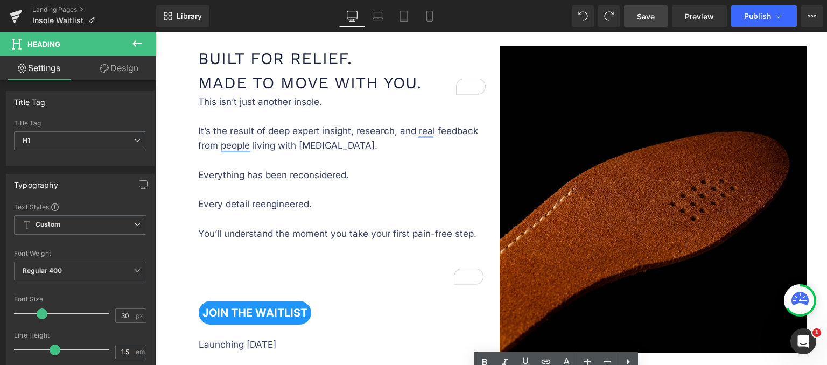
click at [330, 257] on p "This isn’t just another insole. It’s the result of deep expert insight, researc…" at bounding box center [340, 190] width 285 height 191
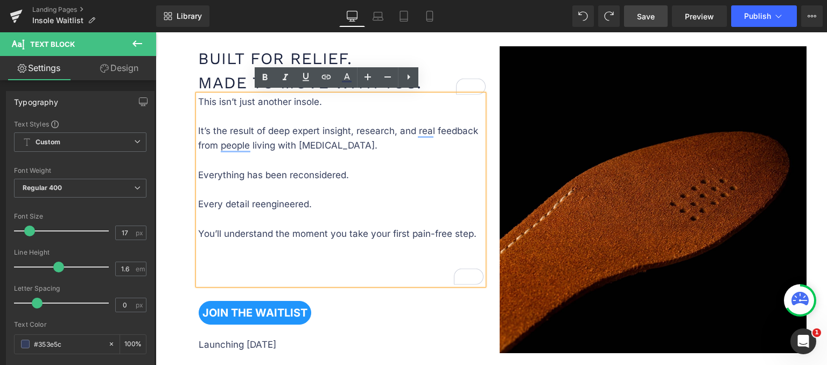
click at [270, 269] on p "This isn’t just another insole. It’s the result of deep expert insight, researc…" at bounding box center [340, 190] width 285 height 191
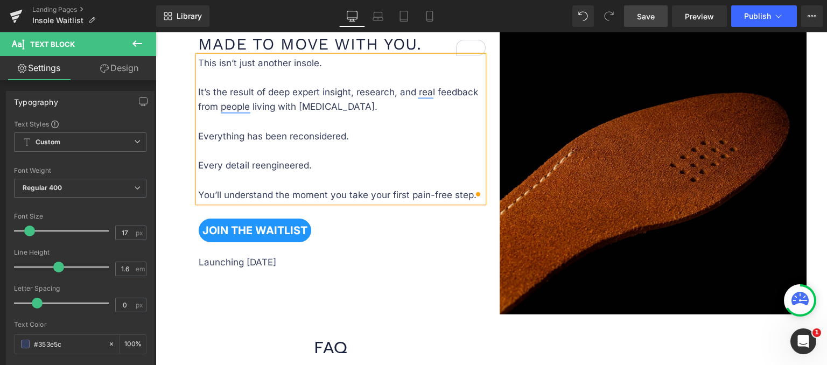
scroll to position [890, 0]
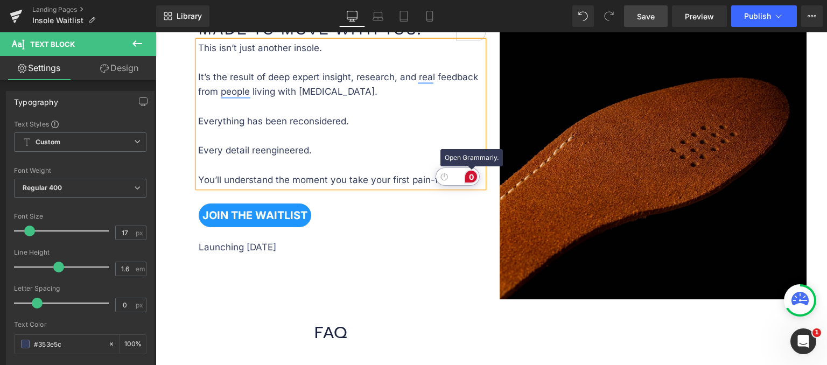
click at [469, 178] on div "0" at bounding box center [471, 177] width 12 height 12
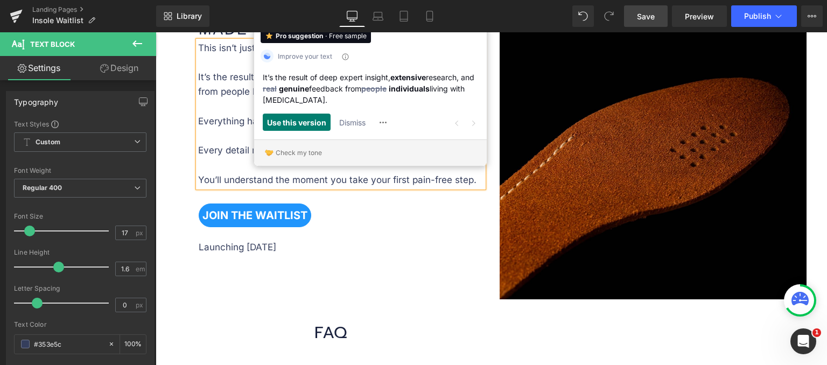
click at [429, 180] on html "Menu 0 Shop Best Sellers Body Parts Knee Foot Wrist Elbow Back" at bounding box center [491, 194] width 671 height 2103
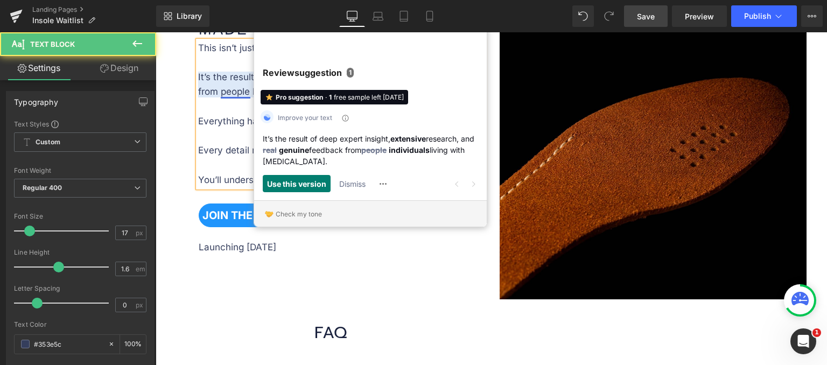
click at [429, 180] on div "Use this version Dismiss" at bounding box center [355, 183] width 185 height 17
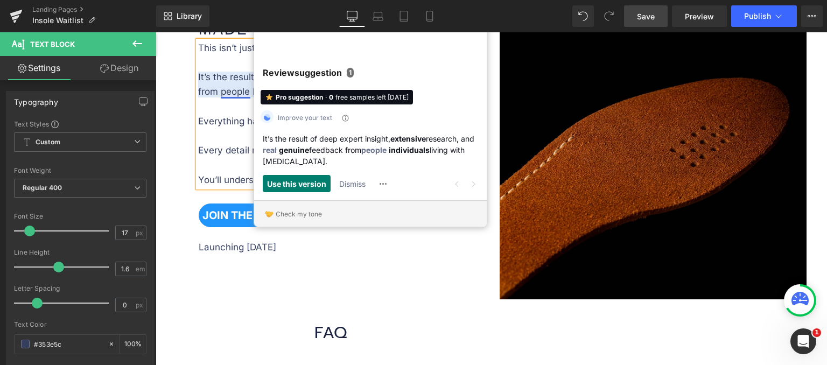
click at [474, 20] on icon "Close Grammarly Assistant" at bounding box center [476, 18] width 4 height 4
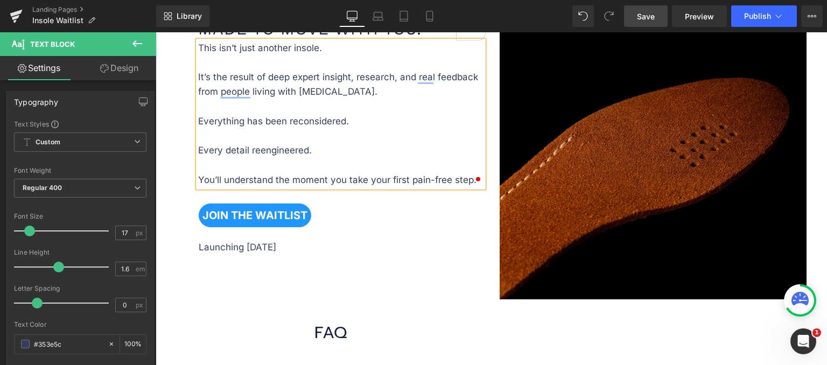
click at [460, 177] on p "This isn’t just another insole. It’s the result of deep expert insight, researc…" at bounding box center [340, 114] width 285 height 146
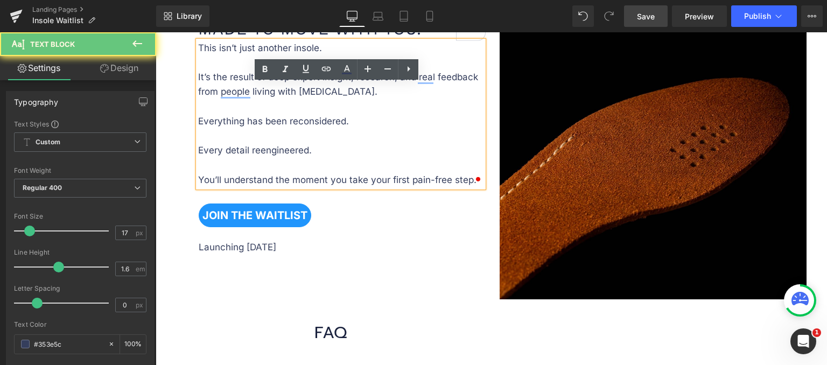
click at [460, 177] on p "This isn’t just another insole. It’s the result of deep expert insight, researc…" at bounding box center [340, 114] width 285 height 146
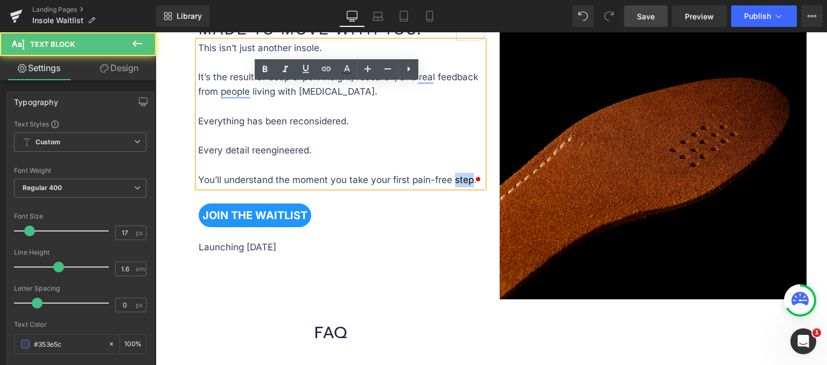
click at [468, 177] on p "This isn’t just another insole. It’s the result of deep expert insight, researc…" at bounding box center [340, 114] width 285 height 146
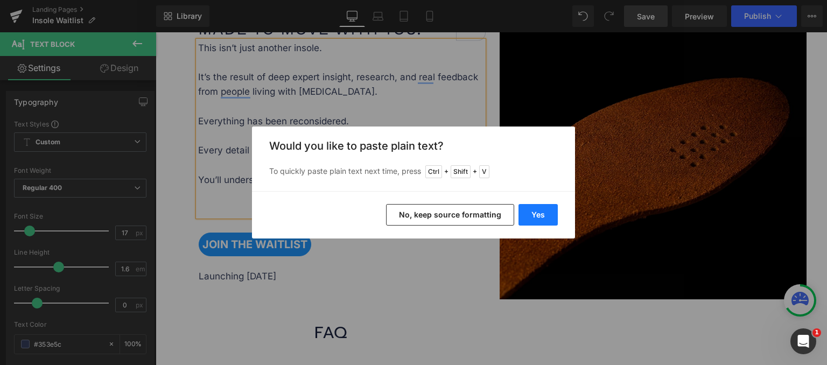
click at [536, 217] on button "Yes" at bounding box center [538, 215] width 39 height 22
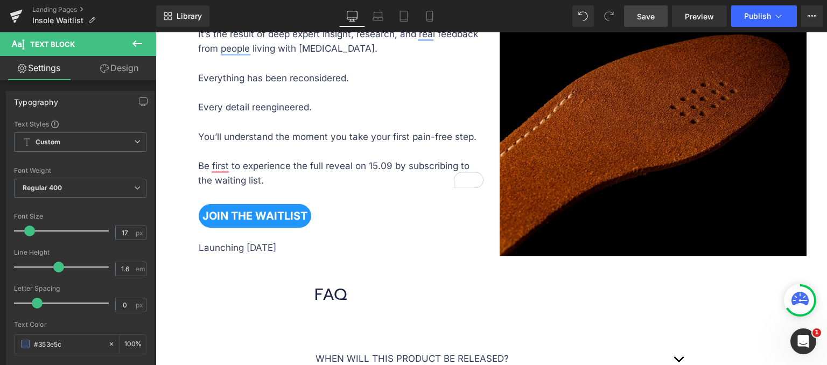
scroll to position [997, 0]
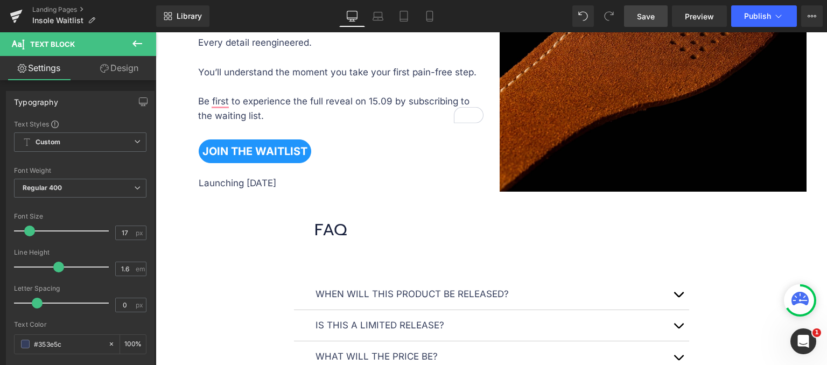
click at [646, 17] on span "Save" at bounding box center [646, 16] width 18 height 11
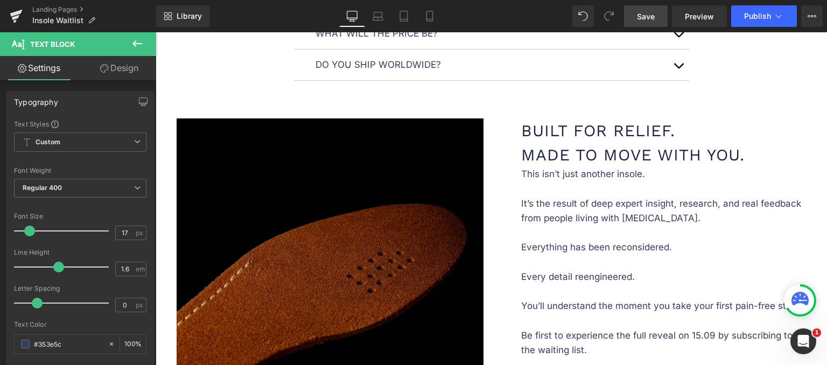
scroll to position [1482, 0]
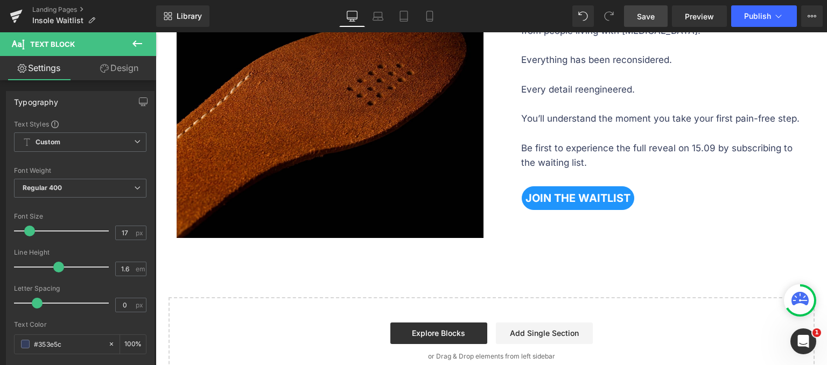
click at [551, 166] on div "Image Built for Relief. Made to Move With You. Heading This isn’t just another …" at bounding box center [492, 79] width 646 height 328
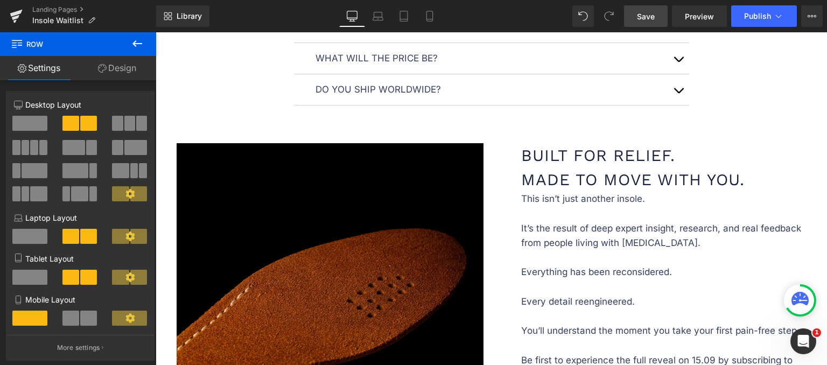
scroll to position [1213, 0]
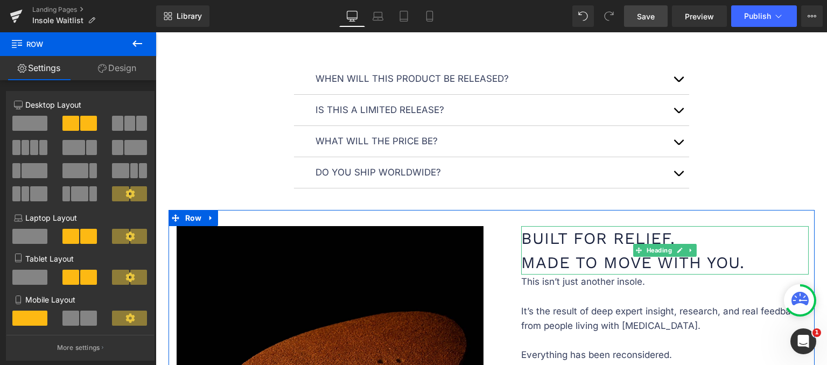
click at [564, 242] on h1 "Built for Relief. Made to Move With You." at bounding box center [665, 250] width 288 height 48
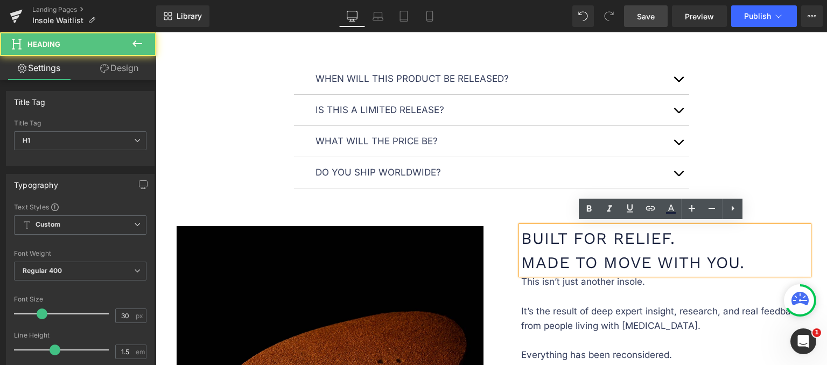
click at [621, 240] on h1 "Built for Relief. Made to Move With You." at bounding box center [665, 250] width 288 height 48
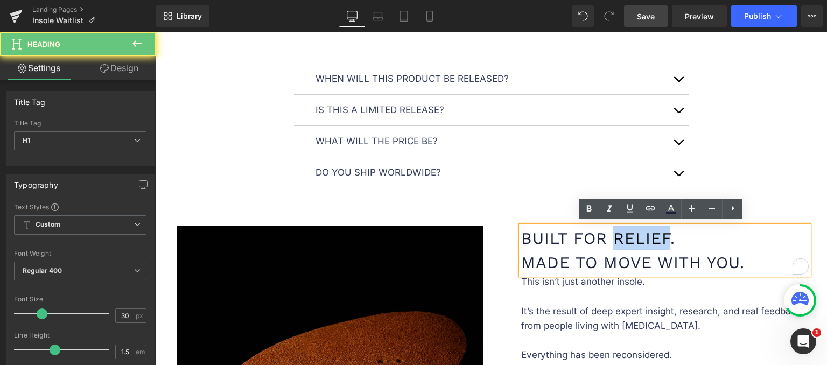
click at [621, 240] on h1 "Built for Relief. Made to Move With You." at bounding box center [665, 250] width 288 height 48
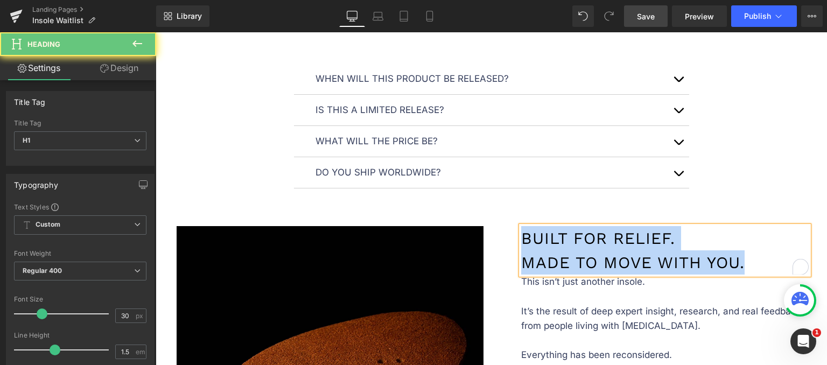
paste div "To enrich screen reader interactions, please activate Accessibility in Grammarl…"
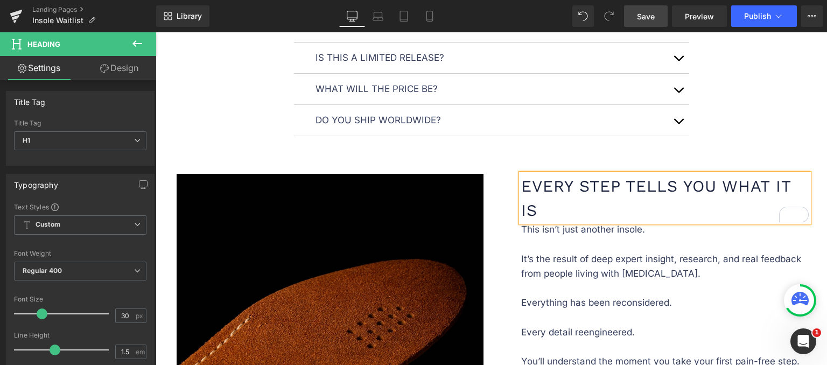
scroll to position [1320, 0]
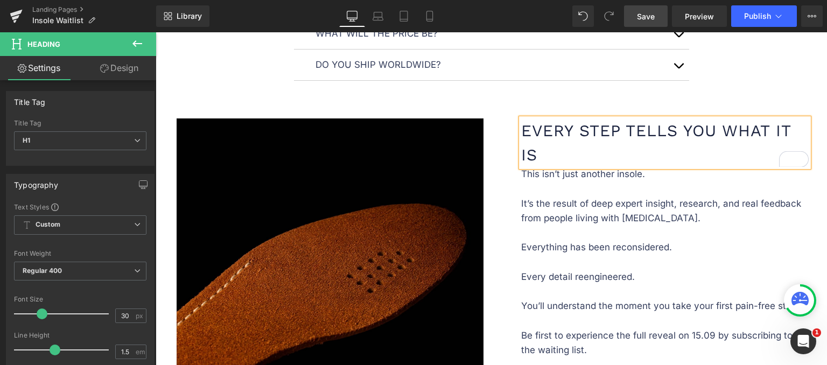
click at [722, 129] on h1 "Every step tells you what it is" at bounding box center [665, 142] width 288 height 48
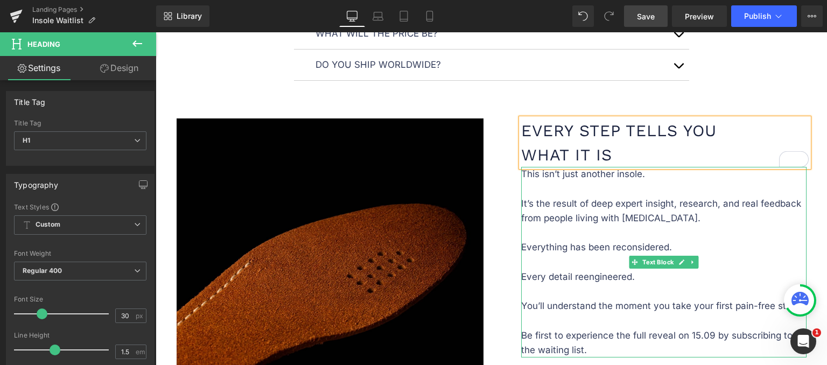
click at [552, 183] on p "This isn’t just another insole. It’s the result of deep expert insight, researc…" at bounding box center [663, 262] width 285 height 191
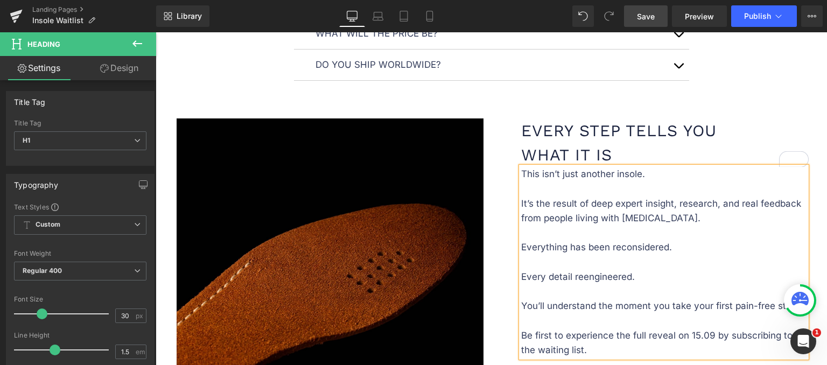
click at [652, 174] on p "This isn’t just another insole. It’s the result of deep expert insight, researc…" at bounding box center [663, 262] width 285 height 191
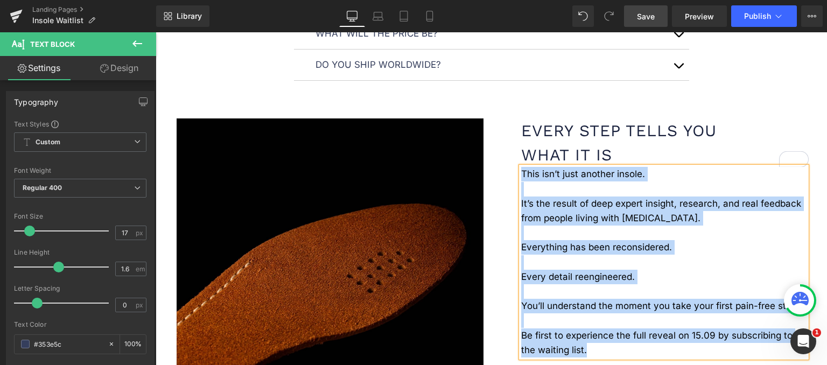
paste div "To enrich screen reader interactions, please activate Accessibility in Grammarl…"
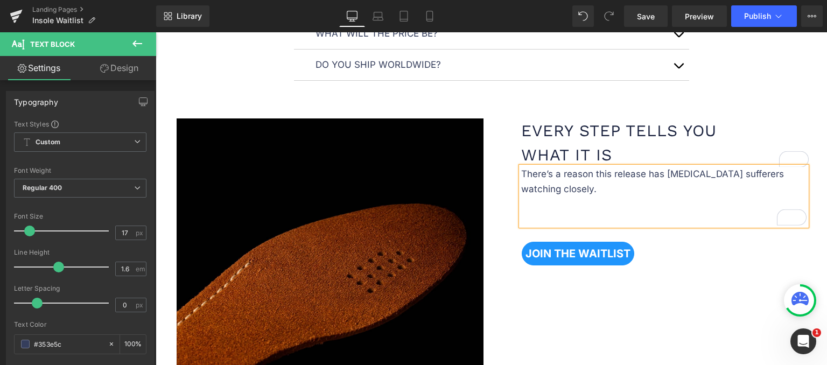
scroll to position [1320, 0]
paste div "To enrich screen reader interactions, please activate Accessibility in Grammarl…"
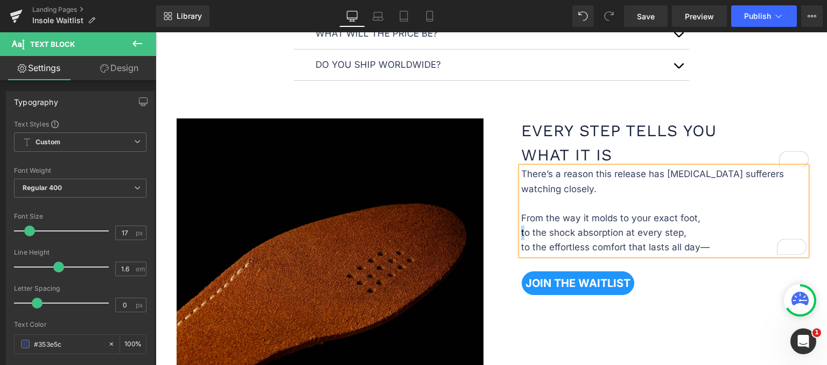
click at [521, 231] on p "to the shock absorption at every step," at bounding box center [663, 233] width 285 height 15
click at [521, 245] on p "to the effortless comfort that lasts all day—" at bounding box center [663, 247] width 285 height 15
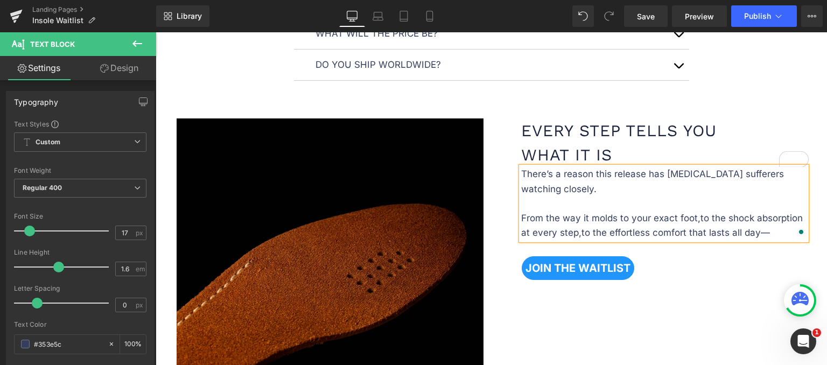
click at [771, 232] on p "There’s a reason this release has foot pain sufferers watching closely. From th…" at bounding box center [663, 203] width 285 height 73
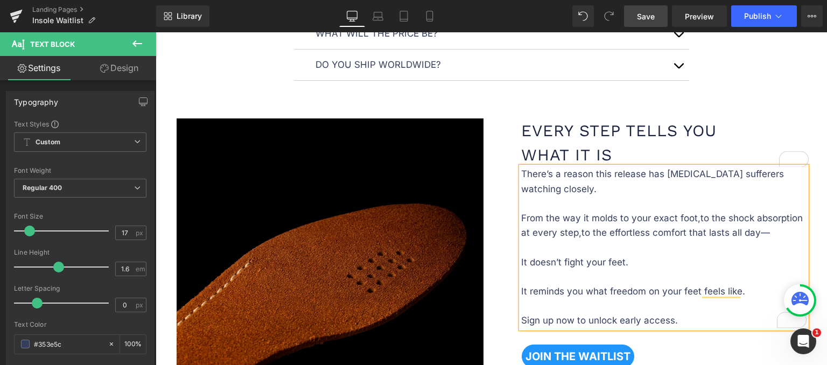
click at [649, 12] on span "Save" at bounding box center [646, 16] width 18 height 11
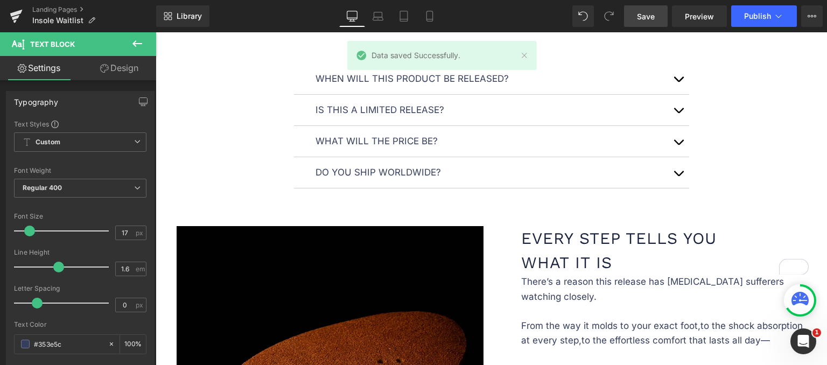
scroll to position [1051, 0]
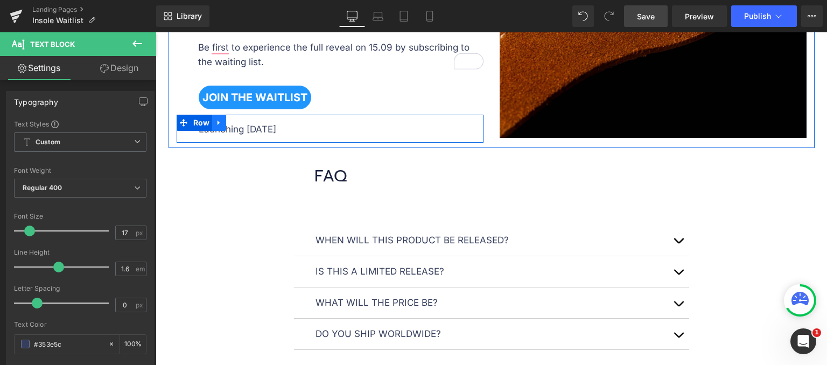
click at [215, 121] on icon at bounding box center [219, 123] width 8 height 8
click at [230, 125] on link at bounding box center [233, 123] width 14 height 16
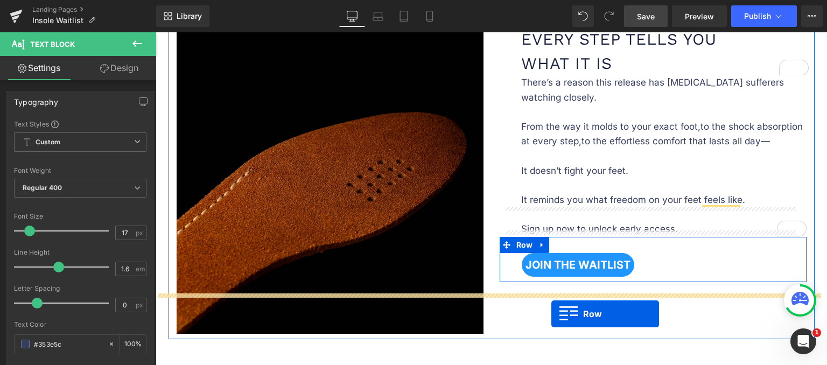
scroll to position [1482, 0]
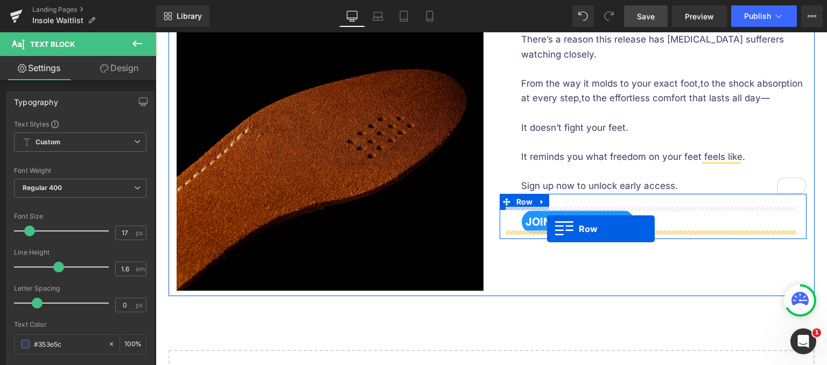
drag, startPoint x: 183, startPoint y: 148, endPoint x: 547, endPoint y: 229, distance: 372.9
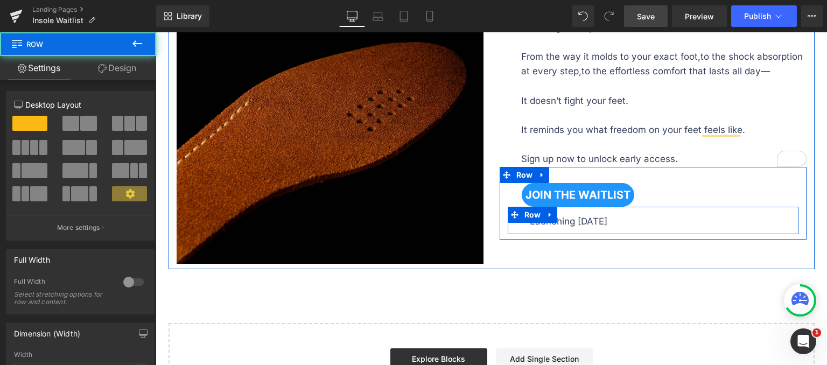
scroll to position [1455, 0]
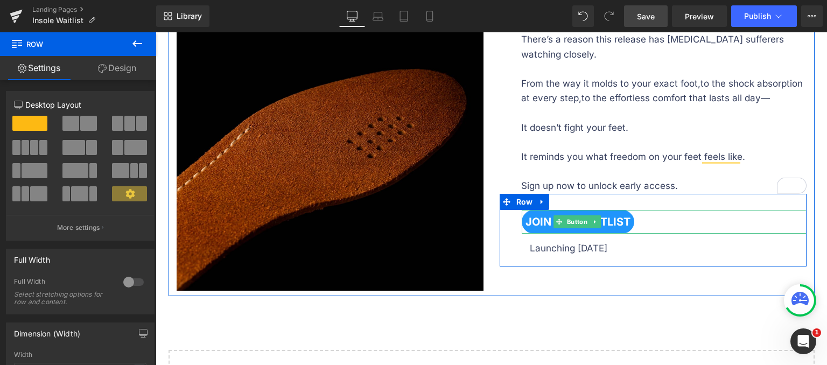
click at [694, 210] on div "JOIN THE WAITLIST" at bounding box center [664, 222] width 285 height 24
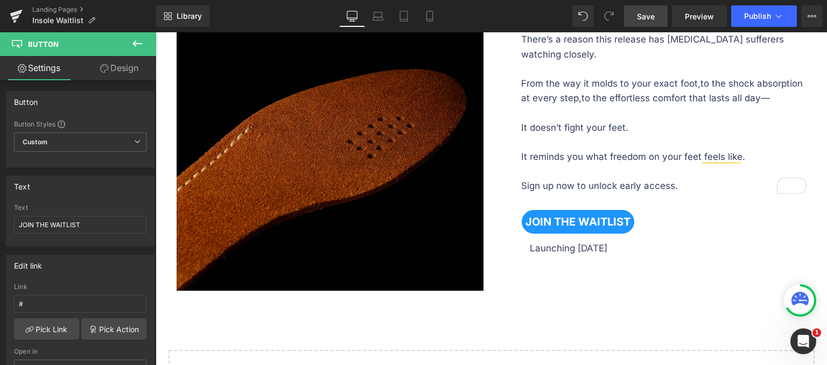
click at [525, 250] on div "Launching September 15 Text Block" at bounding box center [653, 252] width 291 height 5
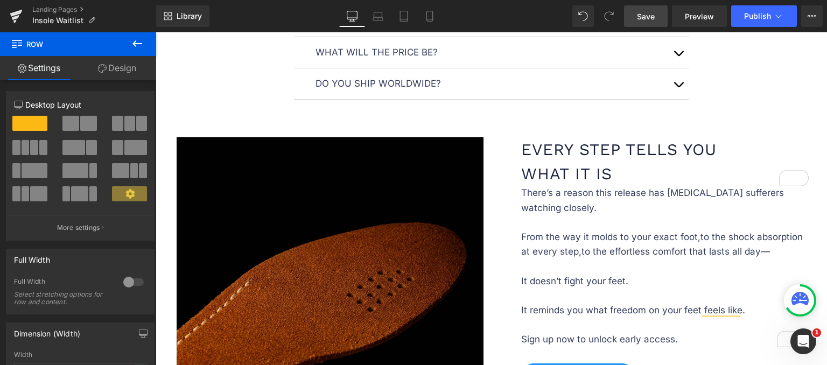
scroll to position [1347, 0]
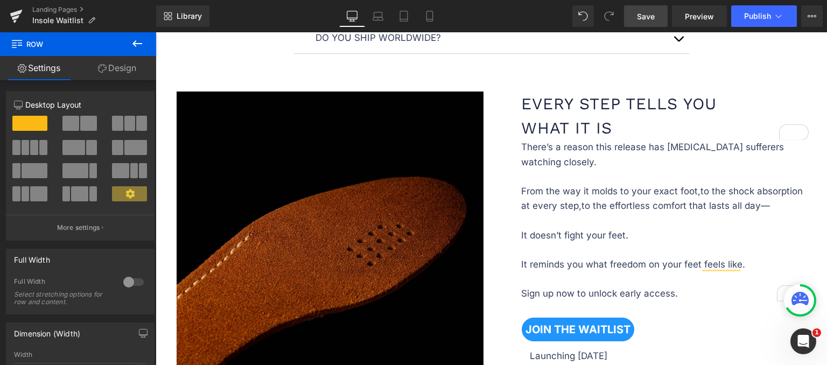
click at [542, 136] on div "Every step tells you what it is Heading" at bounding box center [665, 116] width 288 height 48
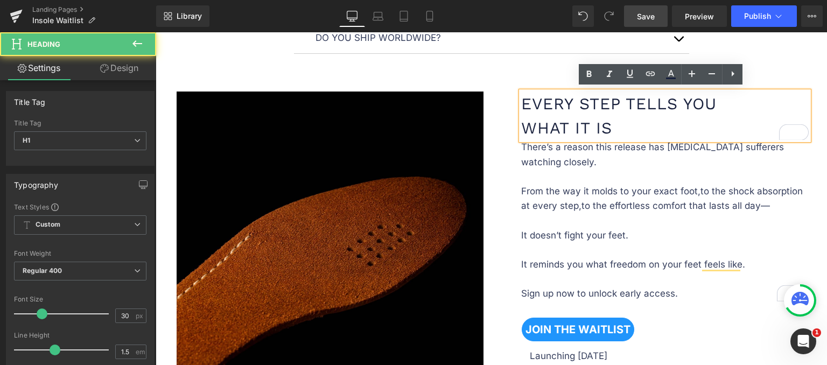
click at [552, 105] on h1 "Every step tells you what it is" at bounding box center [665, 116] width 288 height 48
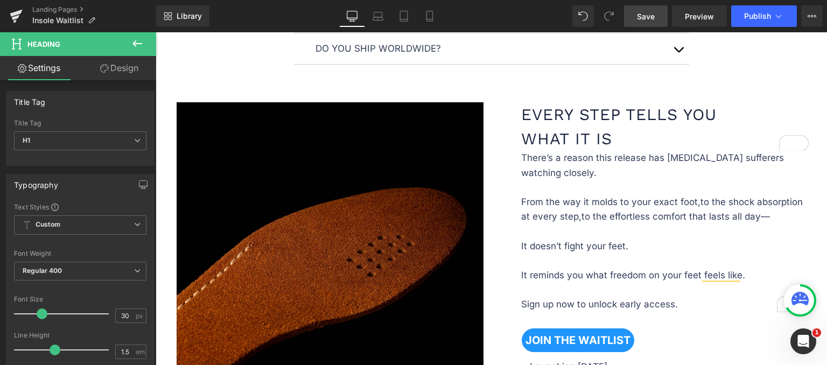
scroll to position [1340, 0]
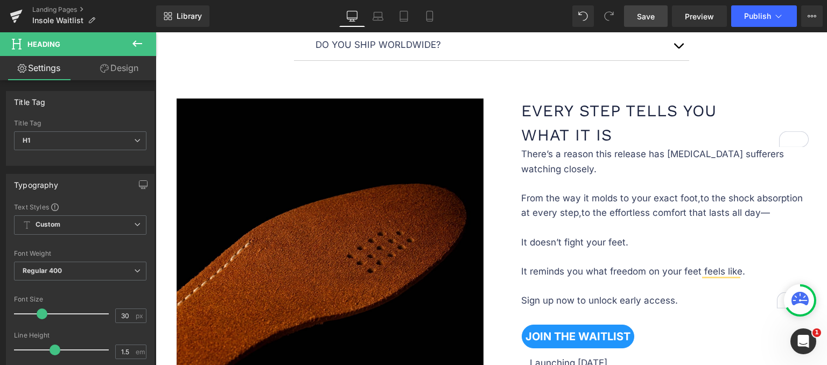
click at [547, 120] on h1 "Every step tells you what it is" at bounding box center [665, 123] width 288 height 48
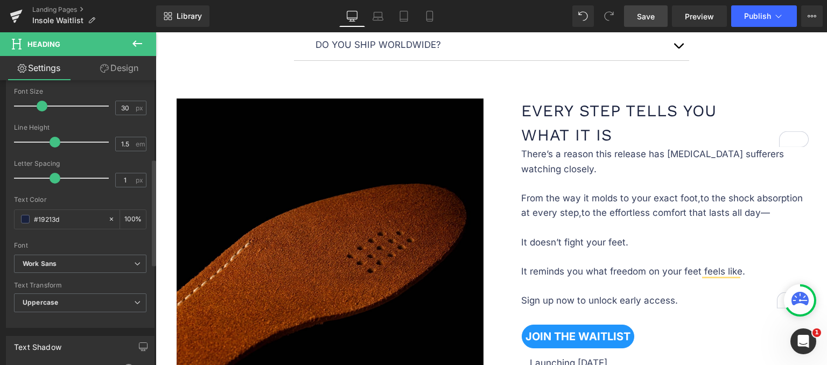
scroll to position [46, 0]
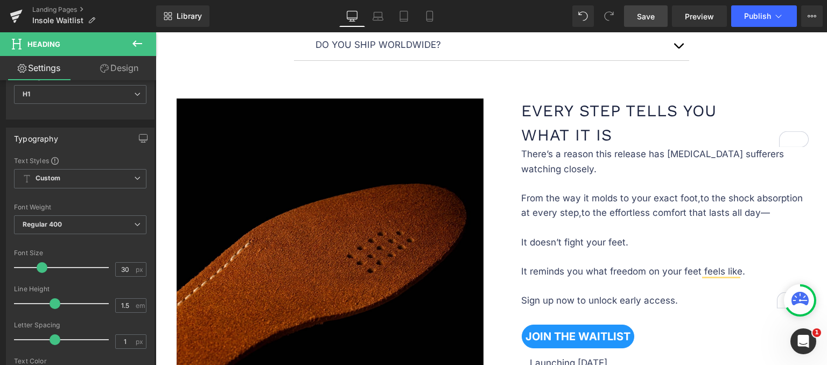
click at [123, 70] on link "Design" at bounding box center [119, 68] width 78 height 24
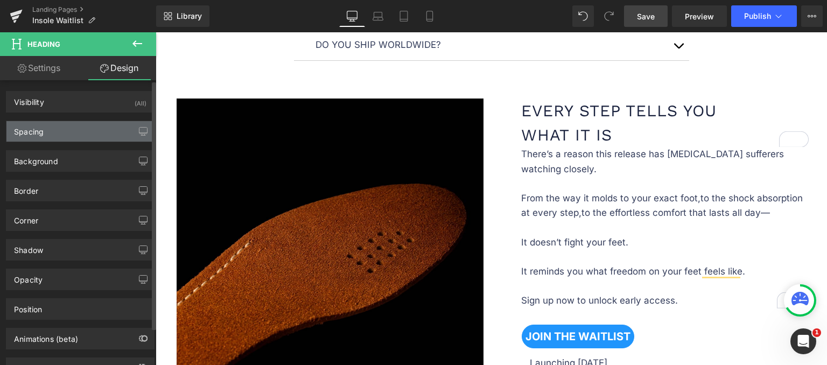
click at [82, 135] on div "Spacing" at bounding box center [80, 131] width 148 height 20
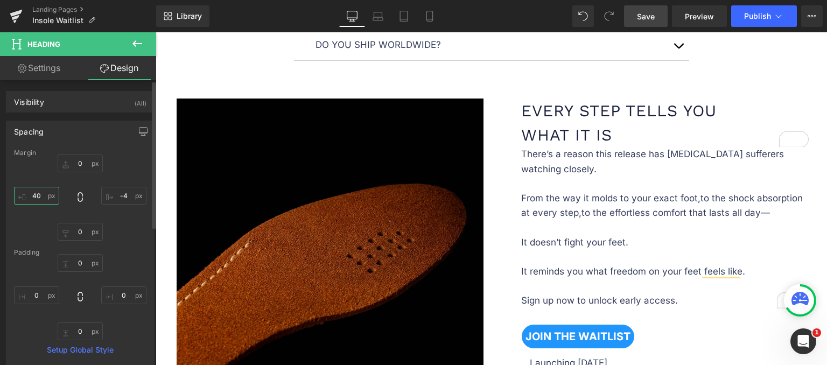
click at [44, 192] on input "40" at bounding box center [36, 196] width 45 height 18
type input "0"
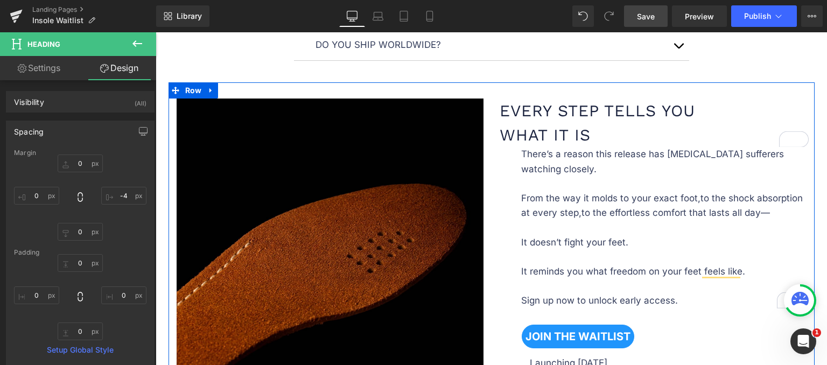
click at [526, 154] on p "There’s a reason this release has foot pain sufferers watching closely. From th…" at bounding box center [663, 227] width 285 height 161
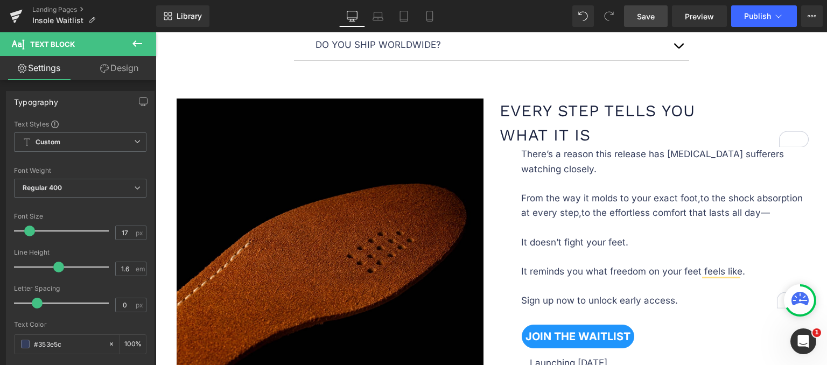
click at [114, 67] on link "Design" at bounding box center [119, 68] width 78 height 24
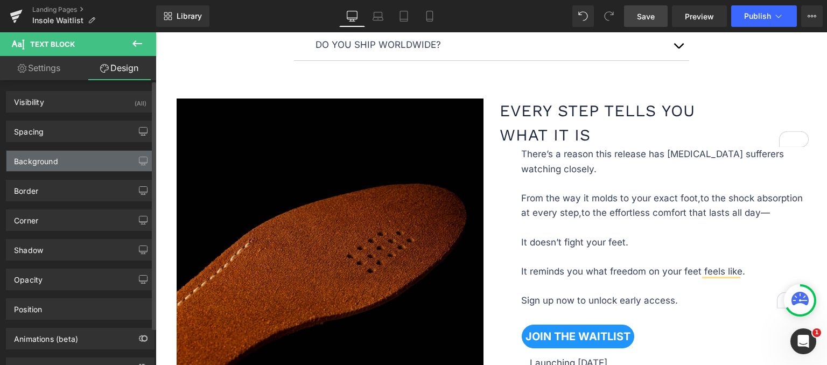
type input "0"
type input "40"
type input "0"
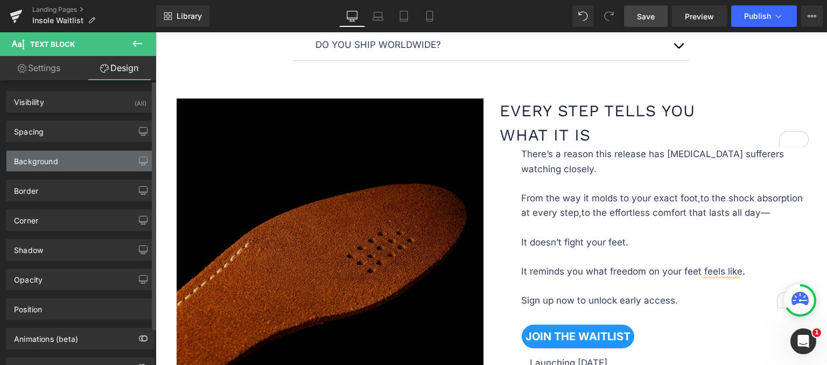
type input "0"
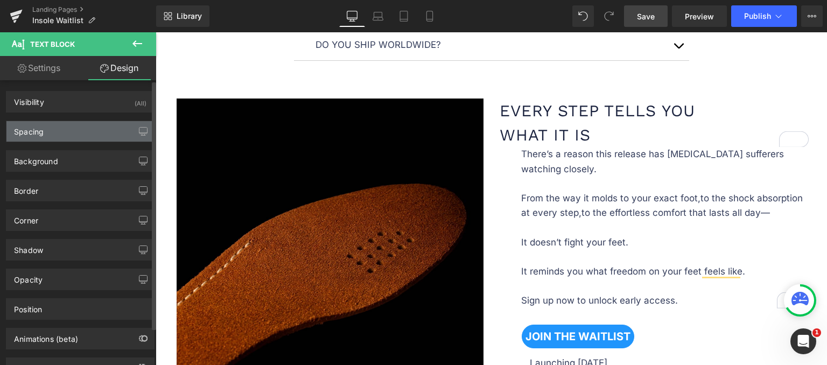
click at [69, 132] on div "Spacing" at bounding box center [80, 131] width 148 height 20
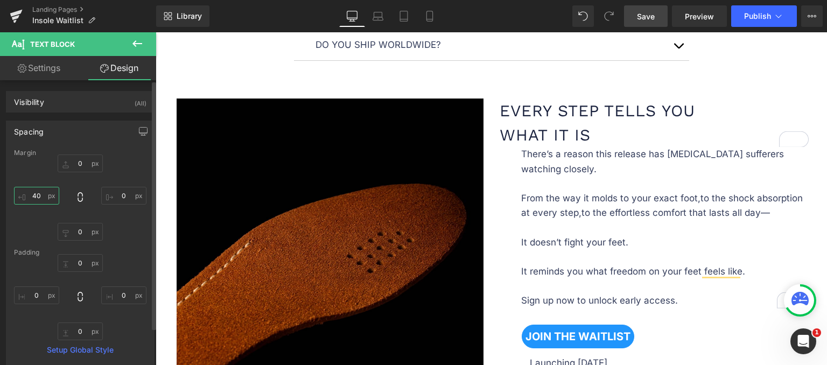
click at [41, 195] on input "40" at bounding box center [36, 196] width 45 height 18
type input "0"
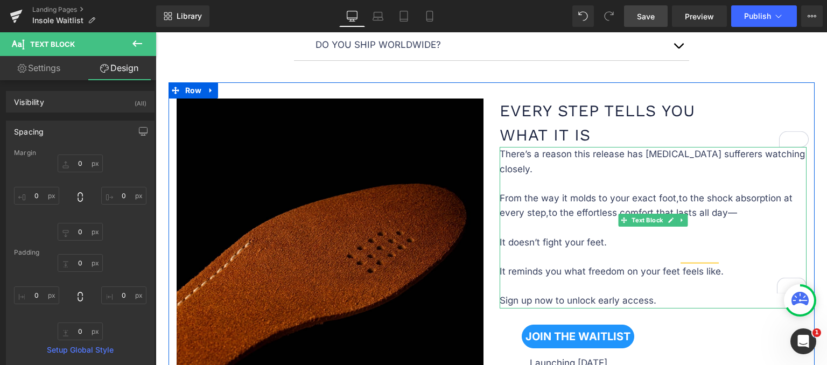
scroll to position [1502, 0]
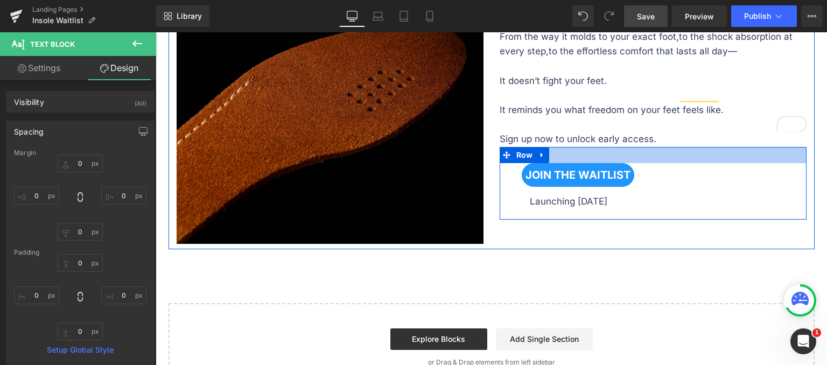
click at [584, 147] on div at bounding box center [653, 155] width 307 height 16
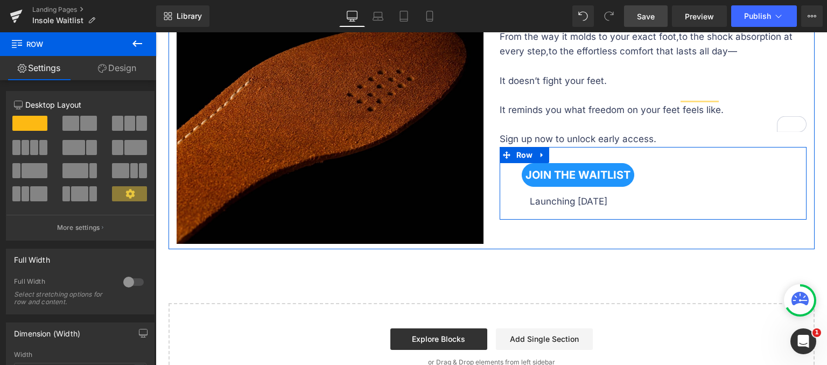
click at [515, 163] on div "JOIN THE WAITLIST Button Launching September 15 Text Block Row 31px" at bounding box center [653, 188] width 307 height 51
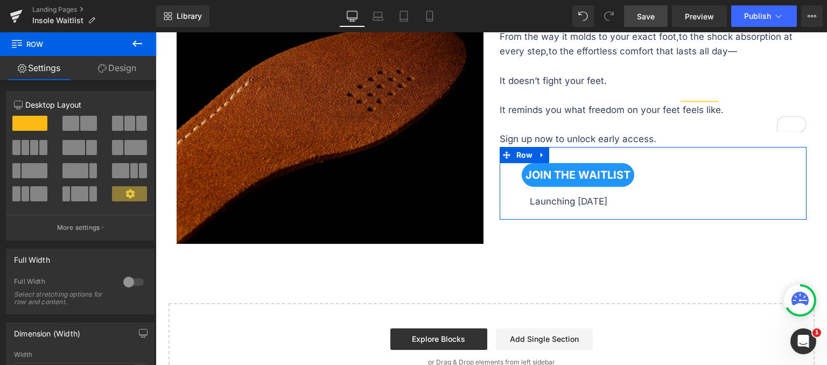
click at [129, 67] on link "Design" at bounding box center [117, 68] width 78 height 24
click at [0, 0] on div "Spacing" at bounding box center [0, 0] width 0 height 0
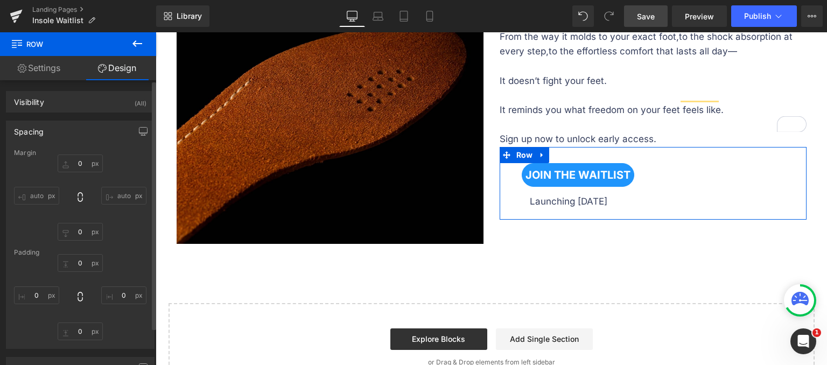
type input "0"
type input "30"
type input "0"
type input "10"
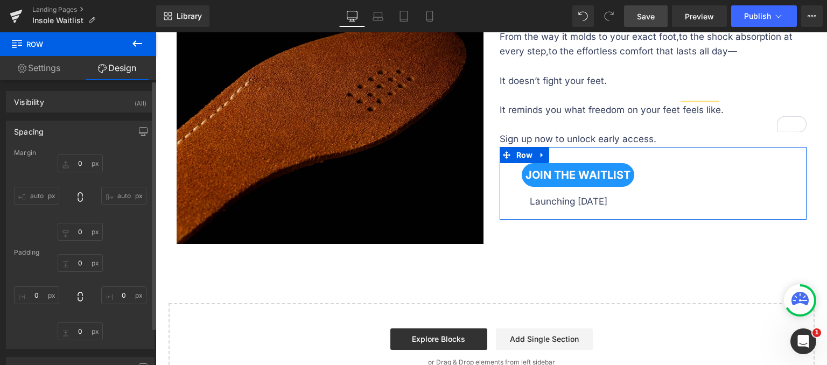
type input "0"
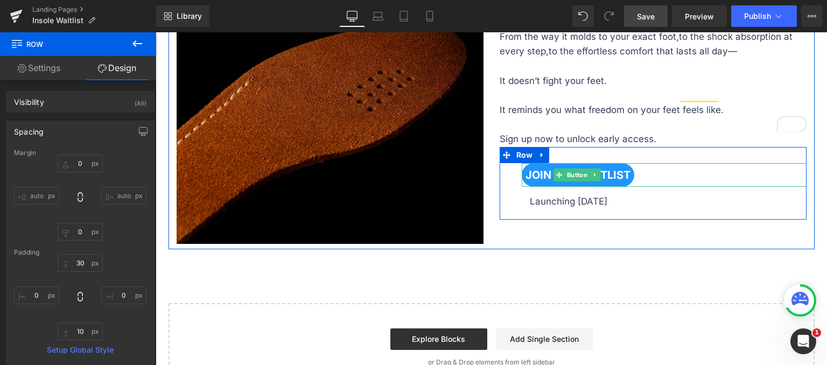
click at [533, 169] on span "JOIN THE WAITLIST" at bounding box center [578, 175] width 105 height 13
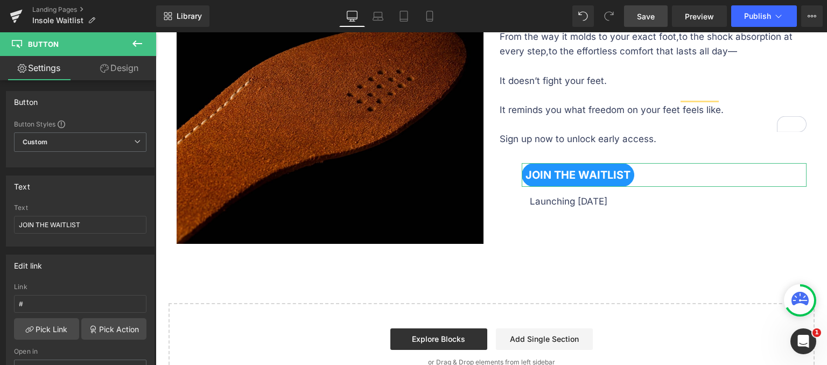
click at [118, 64] on link "Design" at bounding box center [119, 68] width 78 height 24
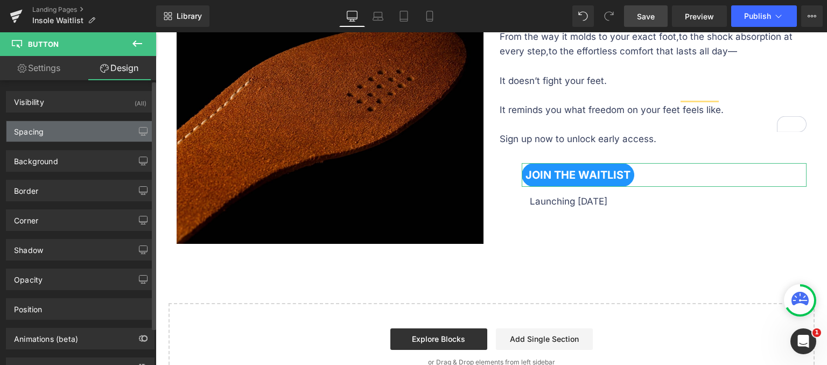
type input "0"
type input "-15"
type input "0"
type input "26"
type input "0"
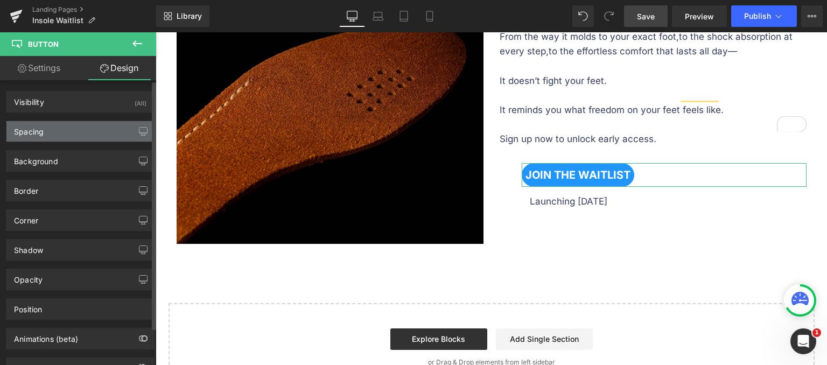
type input "6"
type input "0"
type input "6"
click at [47, 129] on div "Spacing" at bounding box center [80, 131] width 148 height 20
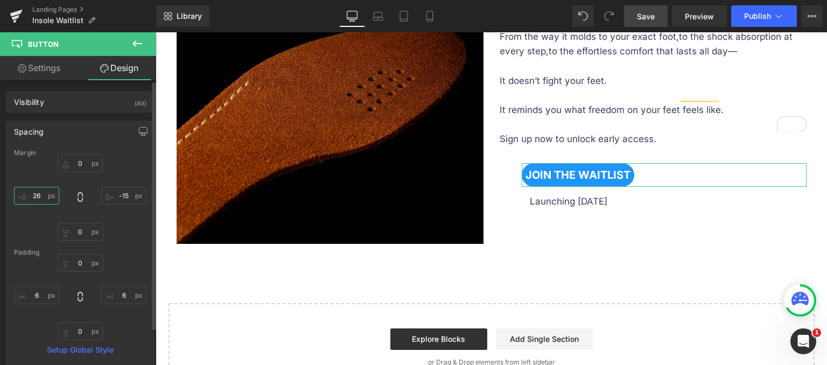
click at [37, 197] on input "26" at bounding box center [36, 196] width 45 height 18
type input "0"
click at [121, 198] on input "-15" at bounding box center [123, 196] width 45 height 18
type input "0"
click at [43, 197] on input "0" at bounding box center [36, 196] width 45 height 18
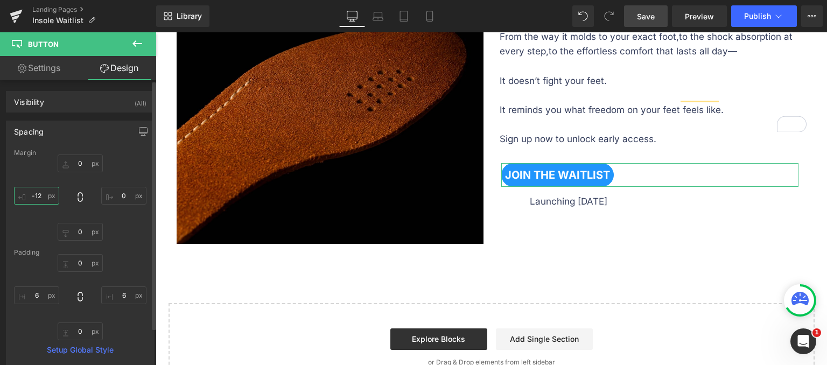
type input "-13"
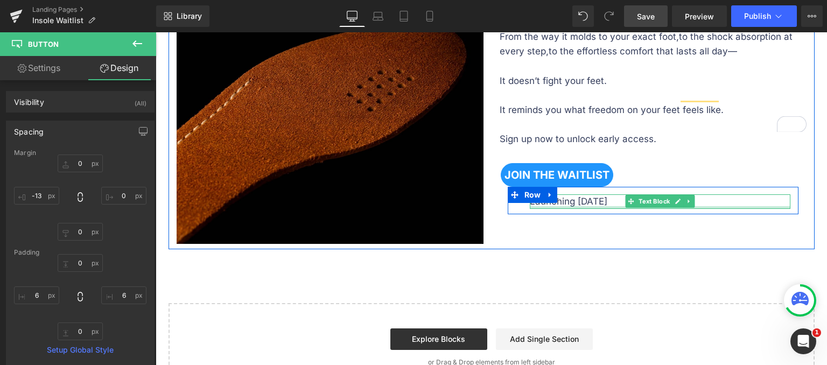
click at [560, 206] on div at bounding box center [660, 207] width 261 height 3
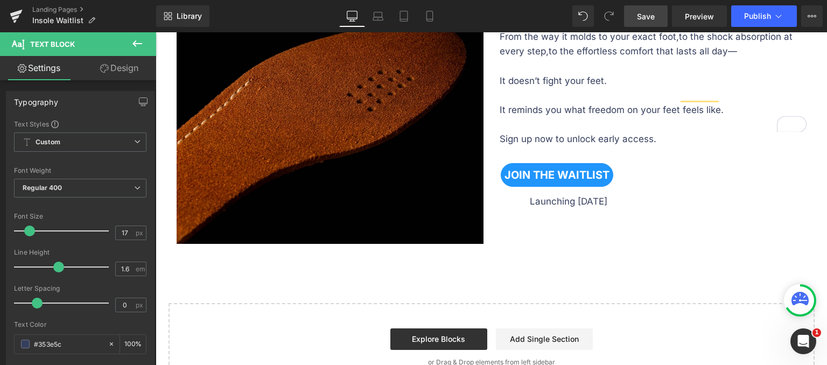
click at [123, 71] on link "Design" at bounding box center [119, 68] width 78 height 24
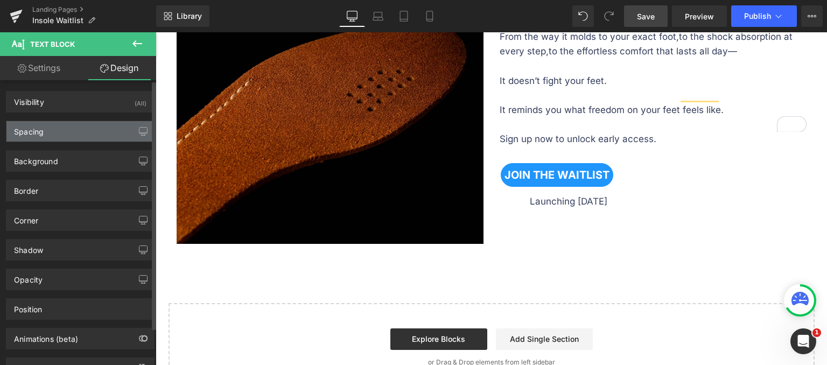
type input "-17"
type input "0"
type input "26"
type input "0"
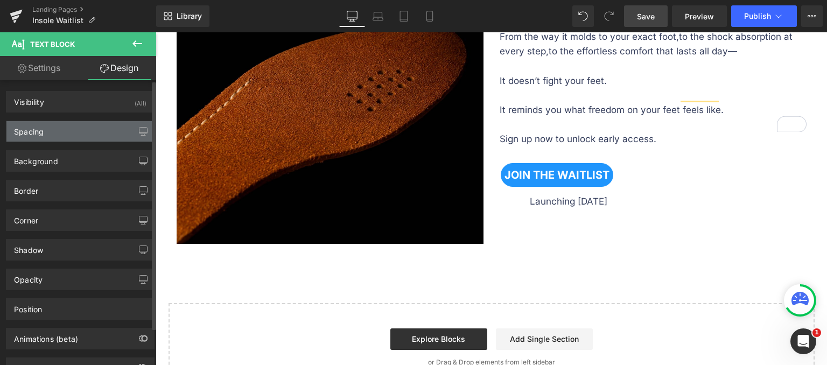
type input "0"
click at [48, 132] on div "Spacing" at bounding box center [80, 131] width 148 height 20
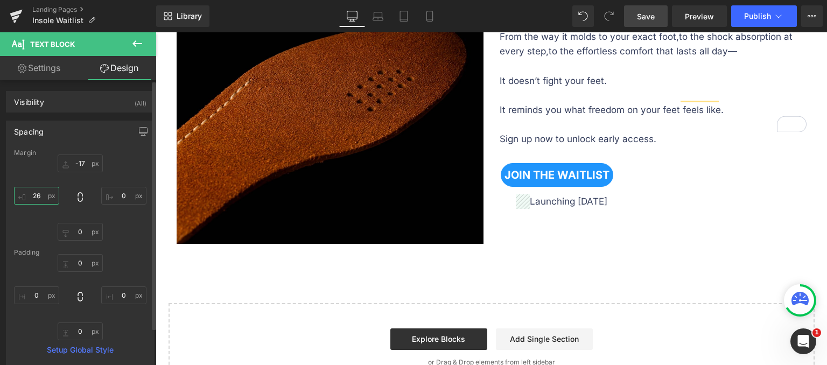
click at [43, 195] on input "26" at bounding box center [36, 196] width 45 height 18
click at [44, 195] on input "26" at bounding box center [36, 196] width 45 height 18
type input "0"
click at [83, 163] on input "-17" at bounding box center [80, 164] width 45 height 18
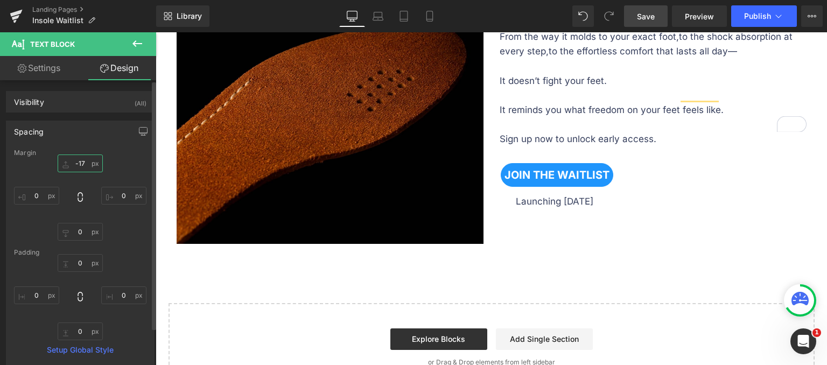
click at [83, 163] on input "-17" at bounding box center [80, 164] width 45 height 18
type input "0"
click at [147, 166] on div "Margin 0 0 0px 0 0px 0 0 0 Padding 0px 0 0px 0 0px 0 0px 0 Setup Global Style" at bounding box center [80, 257] width 148 height 216
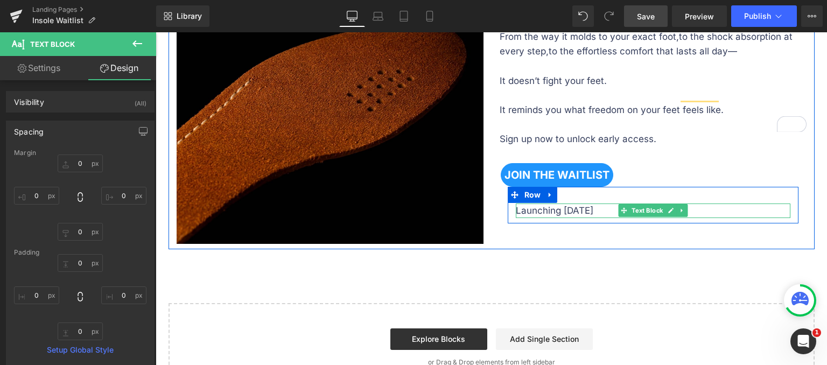
click at [516, 204] on p "Launching [DATE]" at bounding box center [653, 211] width 275 height 15
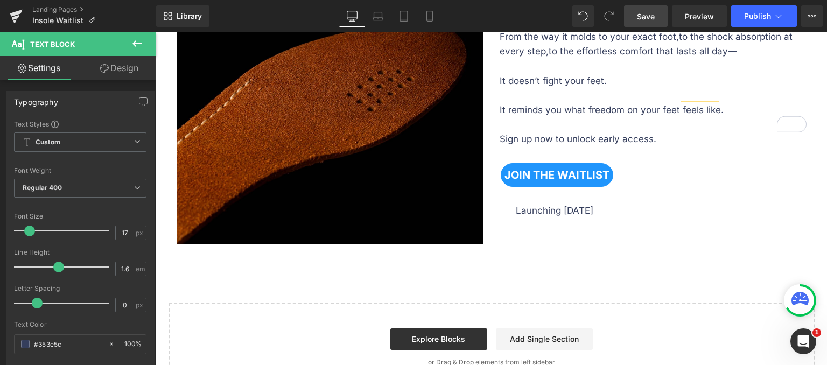
click at [116, 67] on link "Design" at bounding box center [119, 68] width 78 height 24
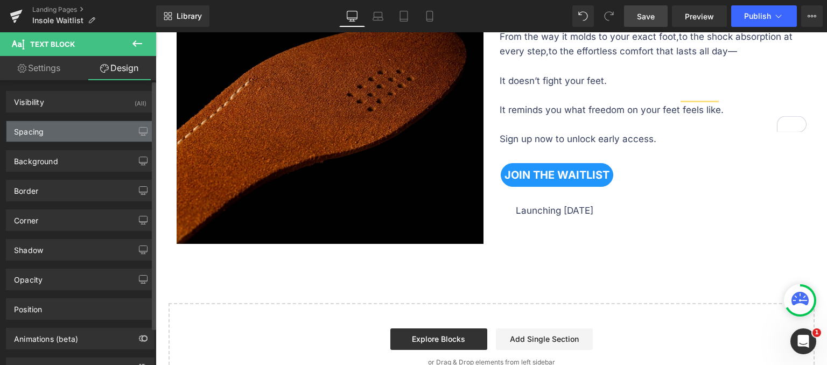
click at [62, 135] on div "Spacing" at bounding box center [80, 131] width 148 height 20
type input "0"
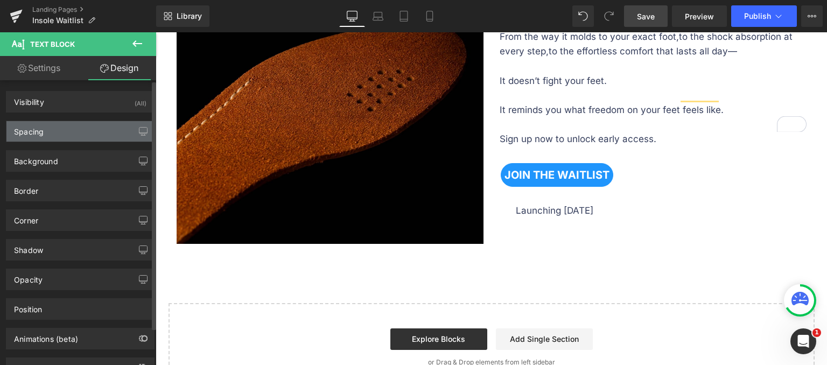
type input "0"
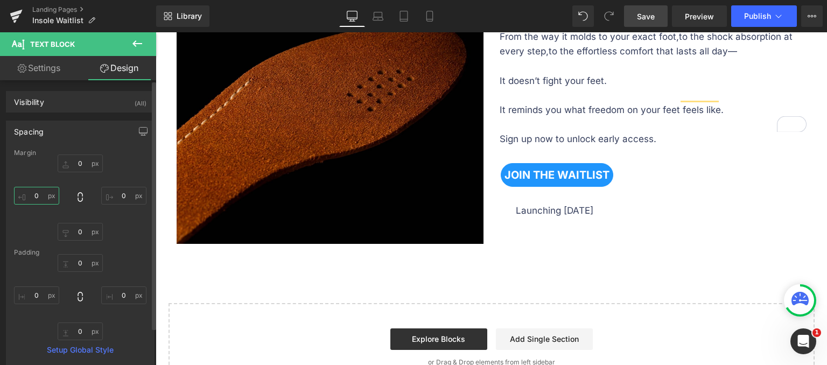
click at [40, 195] on input "0" at bounding box center [36, 196] width 45 height 18
type input "-26"
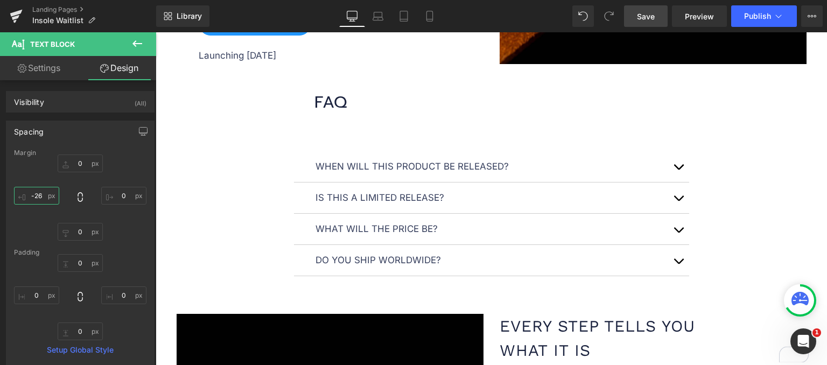
scroll to position [1340, 0]
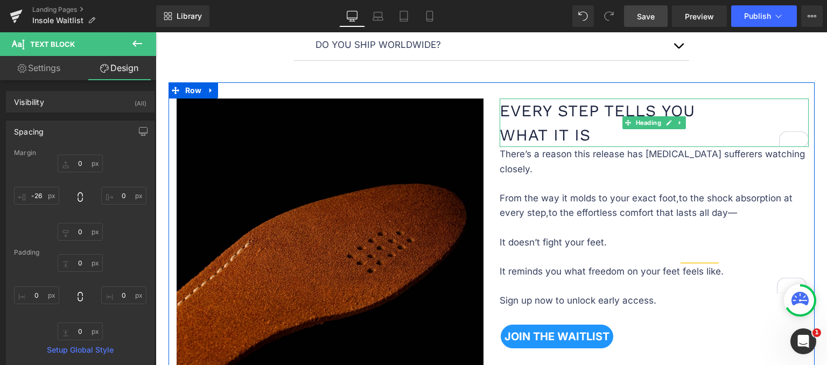
click at [534, 108] on h1 "Every step tells you what it is" at bounding box center [654, 123] width 309 height 48
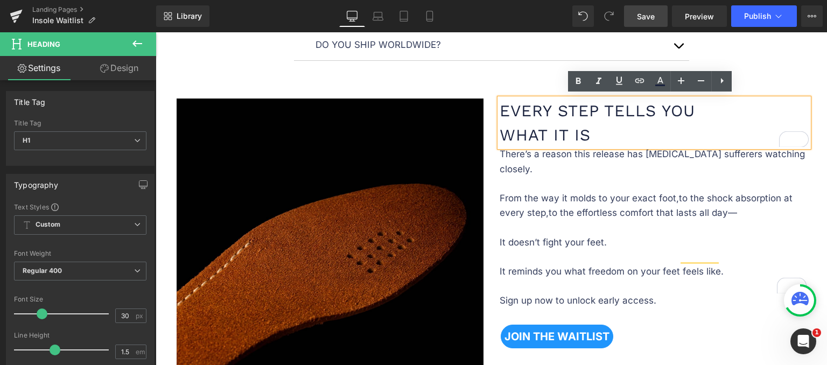
click at [519, 89] on div "Image Every step tells you what it is Heading There’s a reason this release has…" at bounding box center [492, 246] width 646 height 328
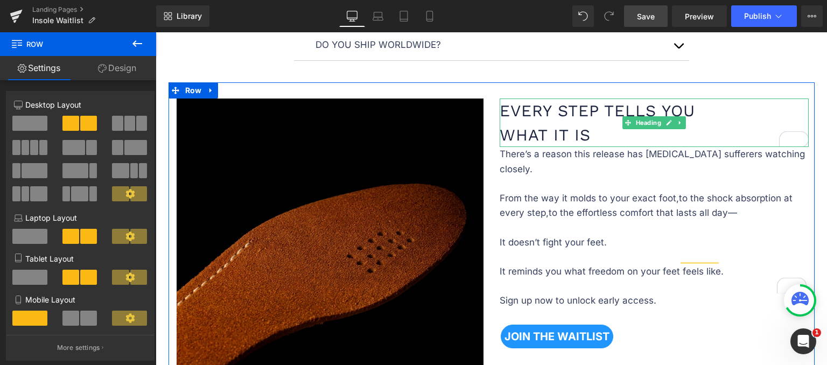
click at [502, 103] on h1 "Every step tells you what it is" at bounding box center [654, 123] width 309 height 48
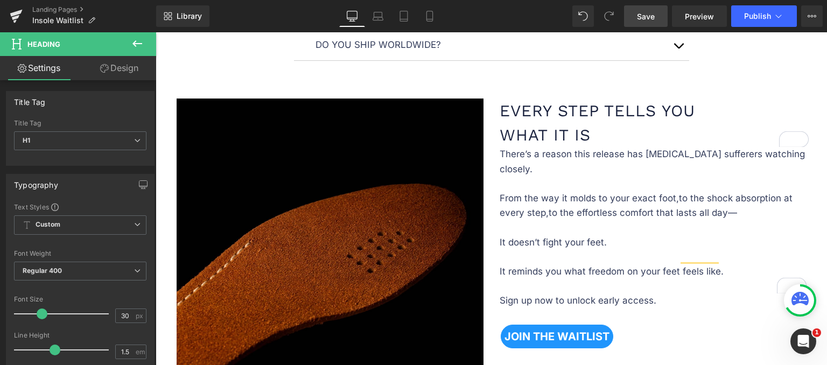
click at [124, 63] on link "Design" at bounding box center [119, 68] width 78 height 24
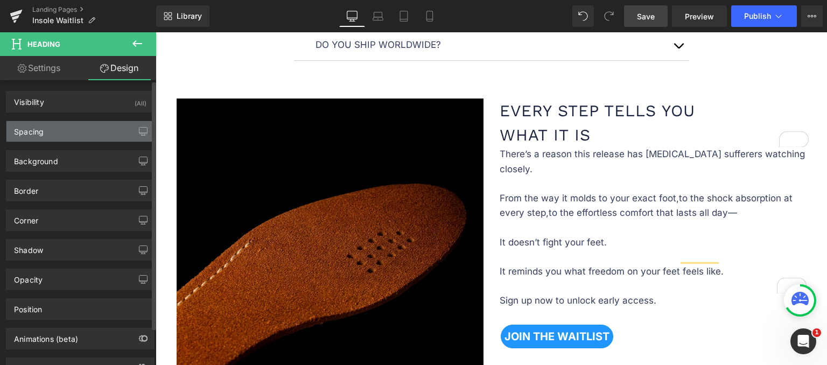
click at [71, 133] on div "Spacing" at bounding box center [80, 131] width 148 height 20
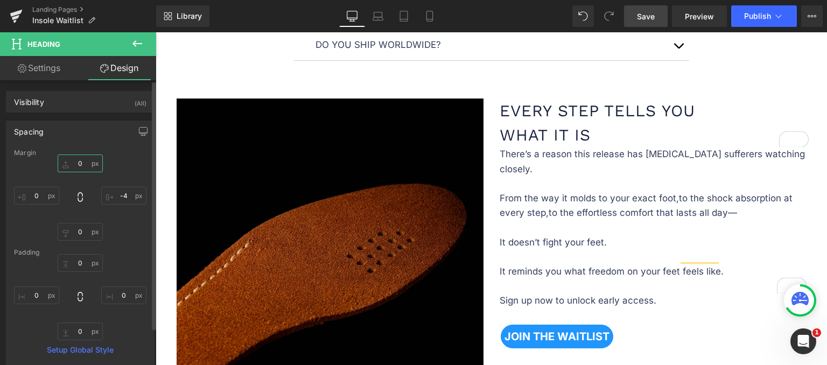
click at [83, 162] on input "0" at bounding box center [80, 164] width 45 height 18
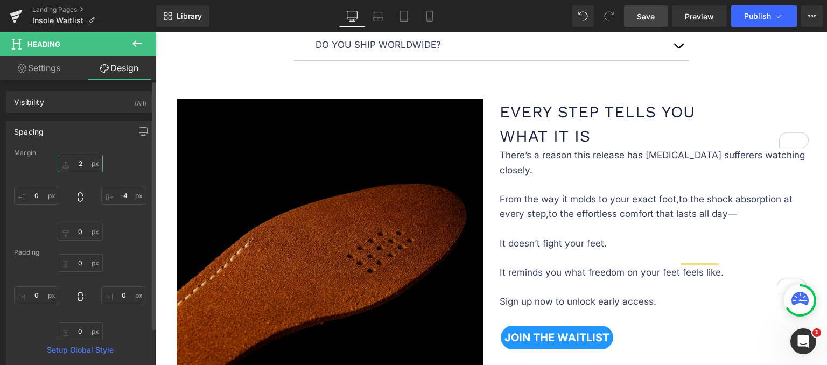
type input "3"
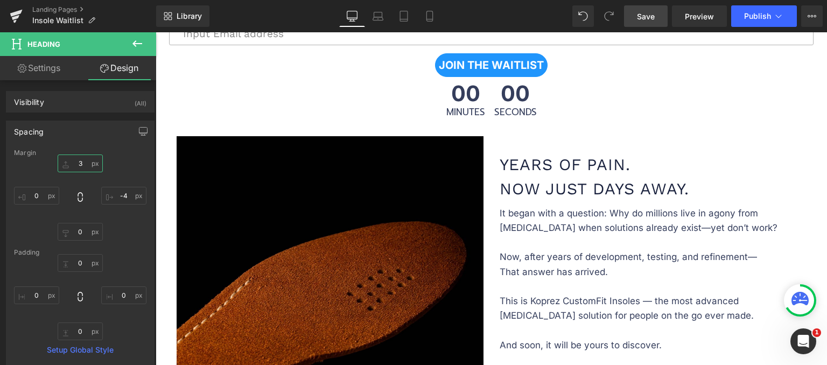
scroll to position [371, 0]
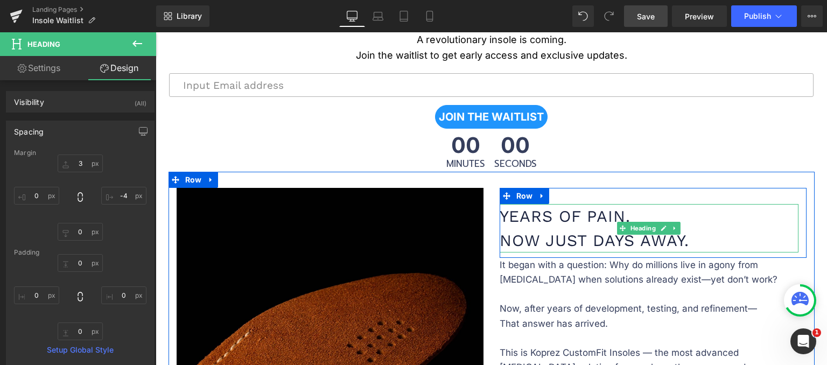
click at [526, 207] on h1 "Years of Pain. Now Just Days Away." at bounding box center [649, 228] width 299 height 48
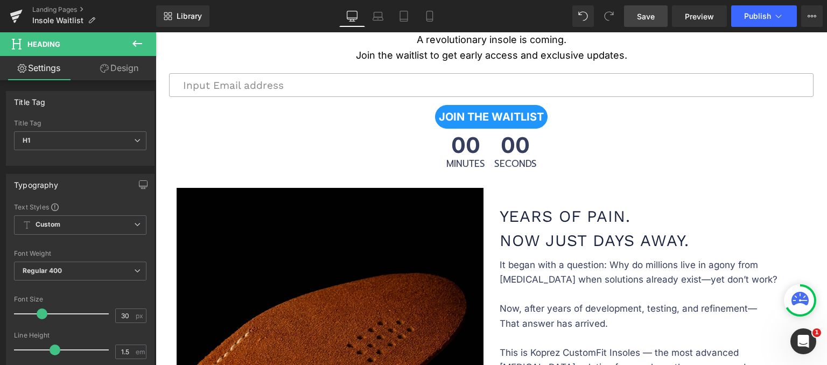
click at [112, 73] on link "Design" at bounding box center [119, 68] width 78 height 24
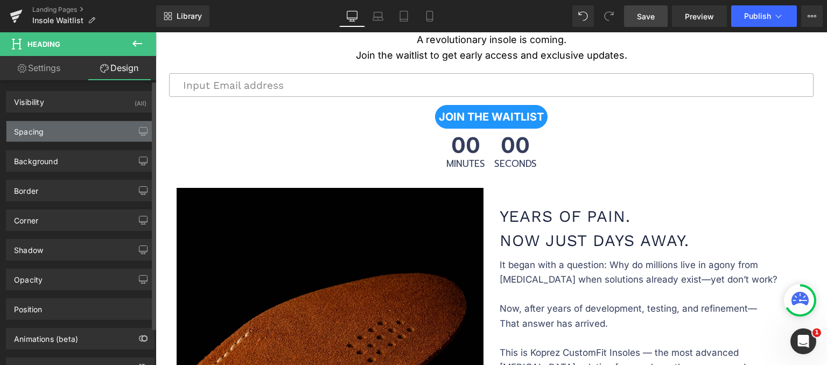
type input "0"
type input "-15"
type input "0"
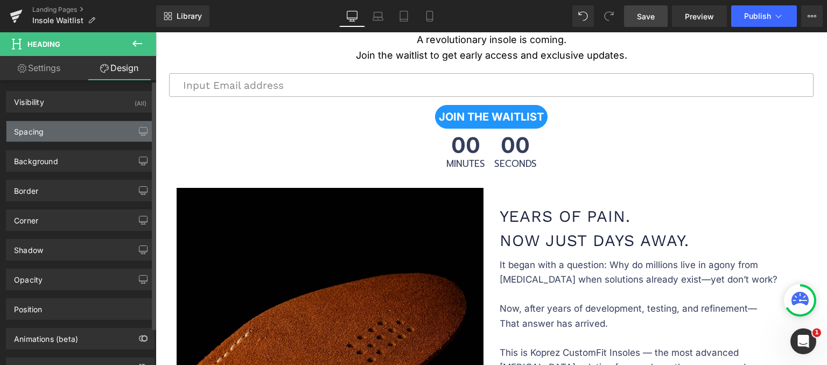
type input "0"
click at [77, 124] on div "Spacing" at bounding box center [80, 131] width 148 height 20
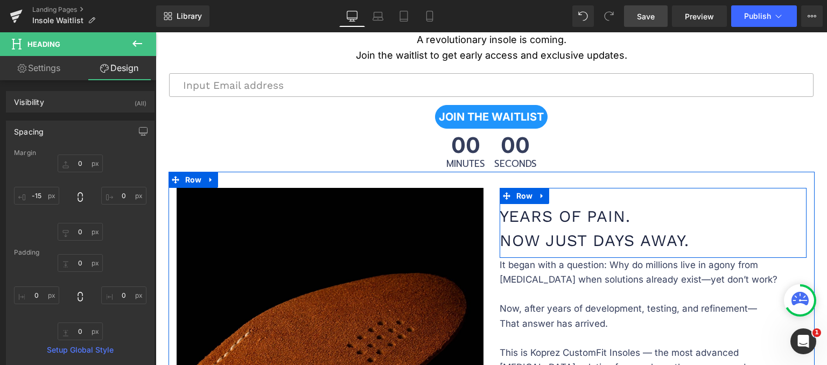
click at [565, 196] on div "Years of Pain. Now Just Days Away. Heading Row" at bounding box center [653, 223] width 307 height 70
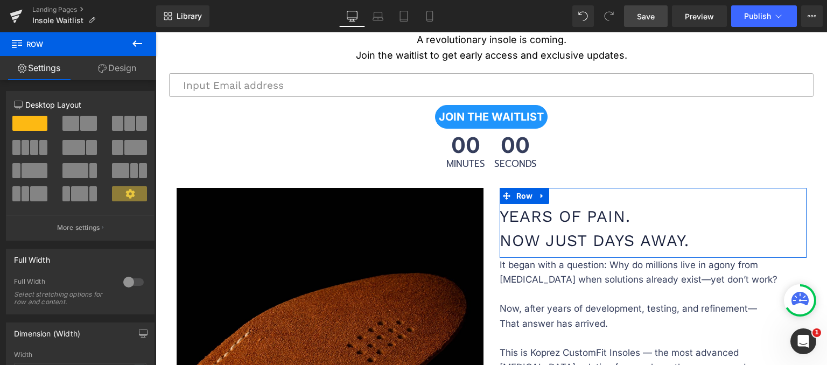
click at [121, 68] on link "Design" at bounding box center [117, 68] width 78 height 24
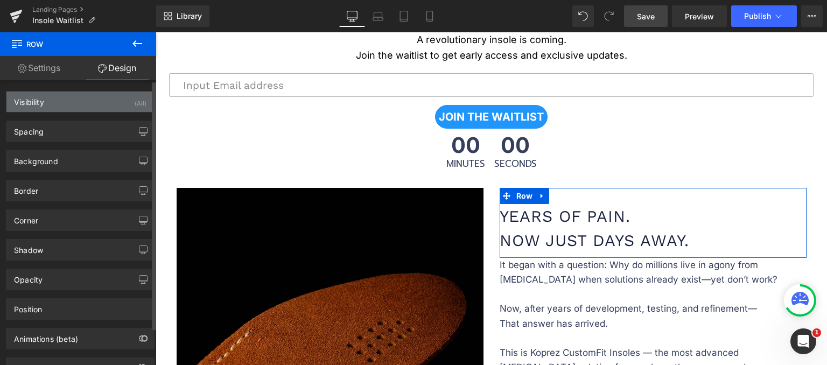
click at [74, 104] on div "Visibility (All)" at bounding box center [80, 102] width 148 height 20
type input "0"
type input "30"
type input "0"
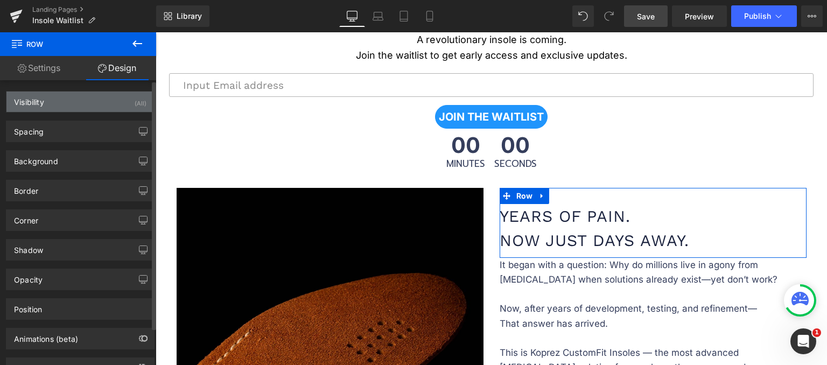
type input "10"
type input "0"
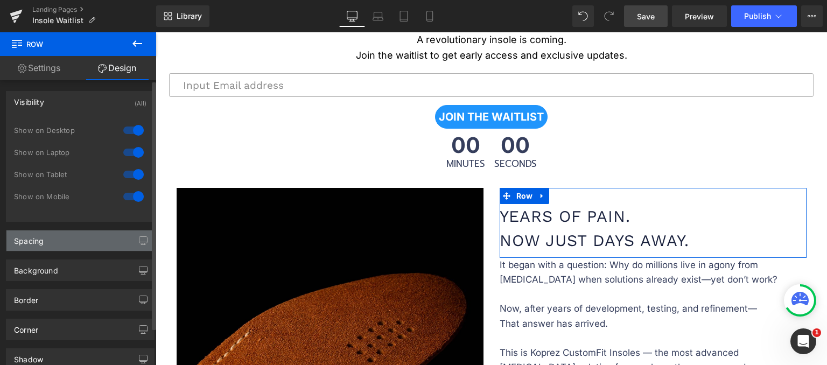
click at [38, 235] on div "Spacing" at bounding box center [29, 237] width 30 height 15
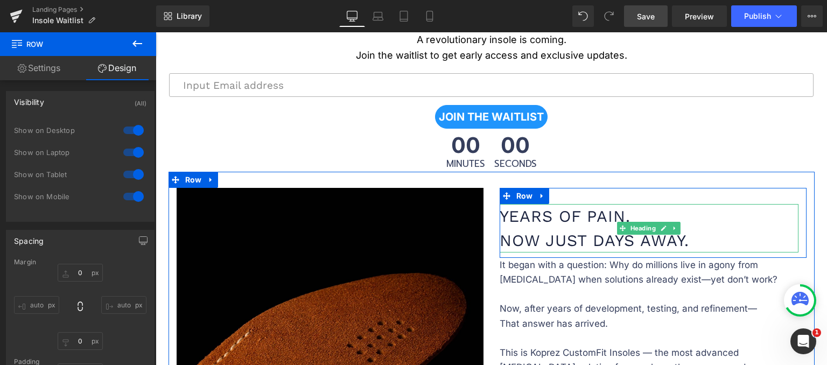
click at [582, 215] on h1 "Years of Pain. Now Just Days Away." at bounding box center [649, 228] width 299 height 48
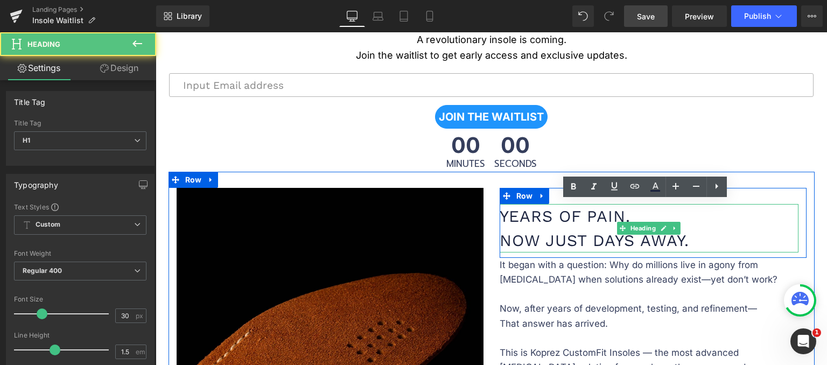
click at [582, 205] on h1 "Years of Pain. Now Just Days Away." at bounding box center [649, 228] width 299 height 48
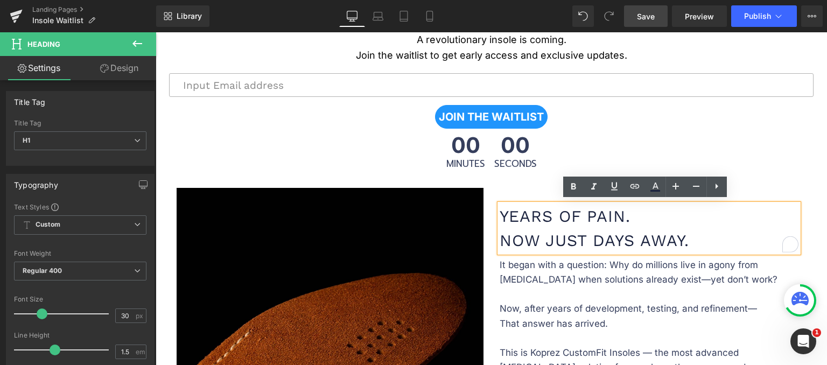
click at [137, 71] on link "Design" at bounding box center [119, 68] width 78 height 24
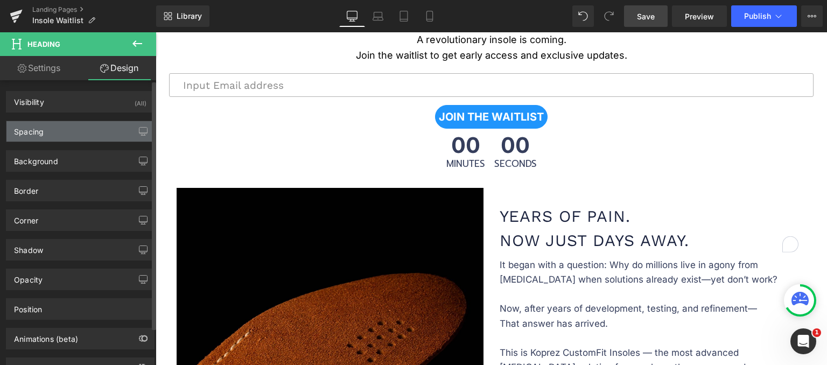
click at [74, 129] on div "Spacing" at bounding box center [80, 131] width 148 height 20
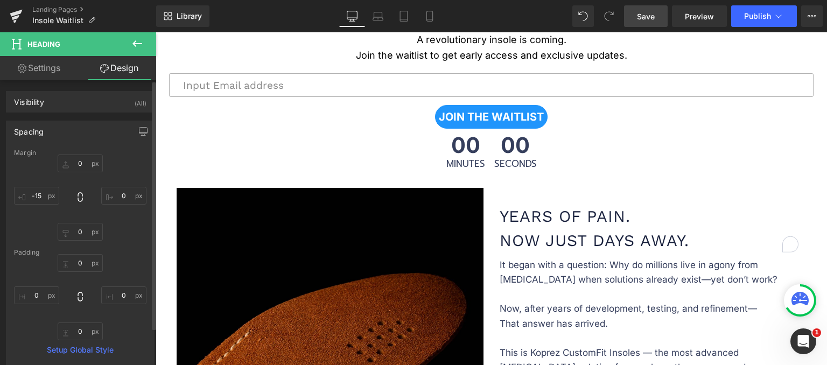
type input "0"
type input "-15"
type input "0"
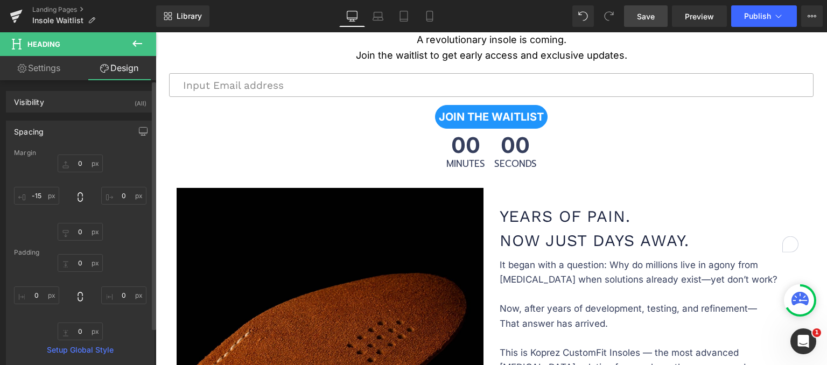
type input "0"
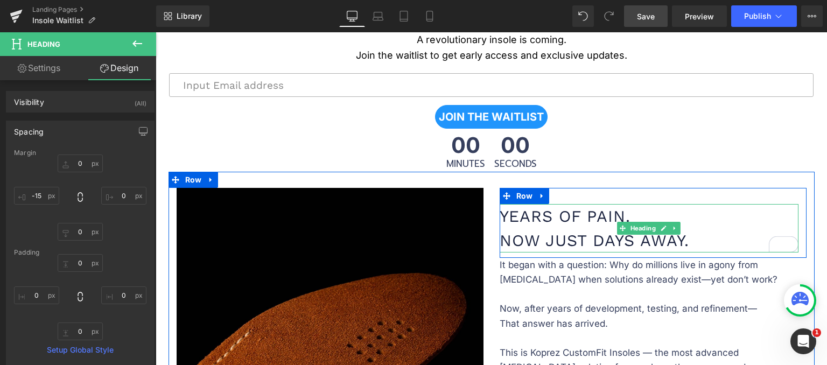
click at [569, 210] on h1 "Years of Pain. Now Just Days Away." at bounding box center [649, 228] width 299 height 48
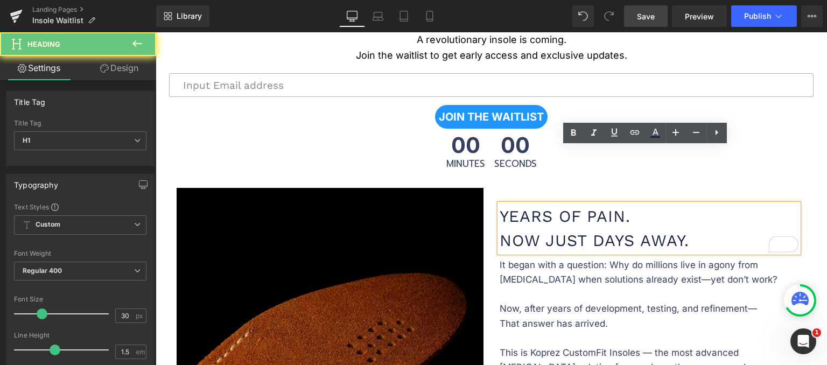
scroll to position [425, 0]
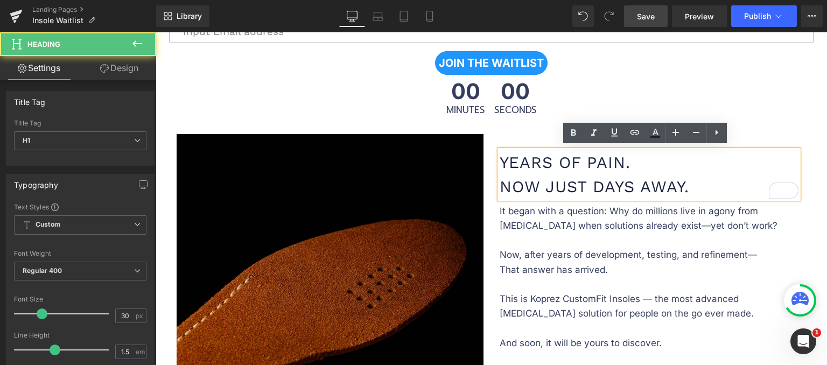
click at [500, 155] on h1 "Years of Pain. Now Just Days Away." at bounding box center [649, 174] width 299 height 48
click at [500, 157] on h1 "Years of Pain. Now Just Days Away." at bounding box center [649, 174] width 299 height 48
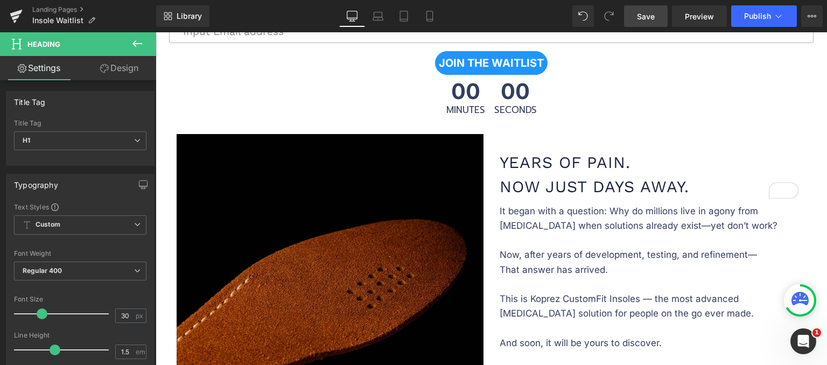
click at [110, 69] on link "Design" at bounding box center [119, 68] width 78 height 24
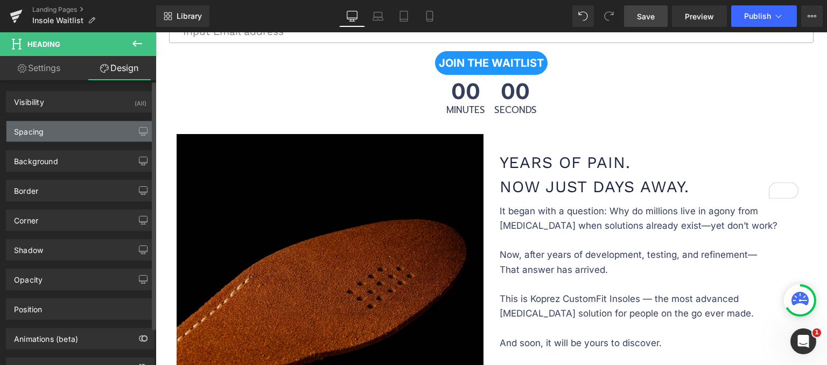
click at [73, 135] on div "Spacing" at bounding box center [80, 131] width 148 height 20
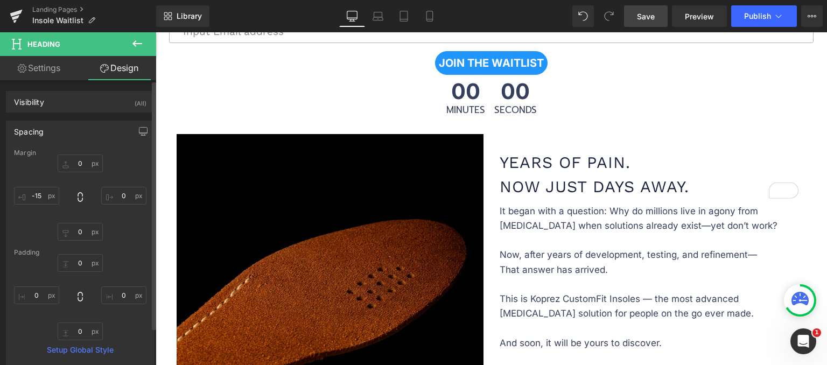
type input "0"
type input "-15"
type input "0"
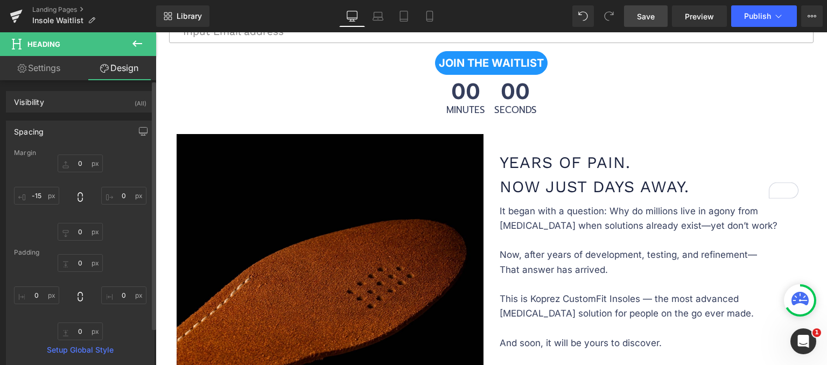
type input "0"
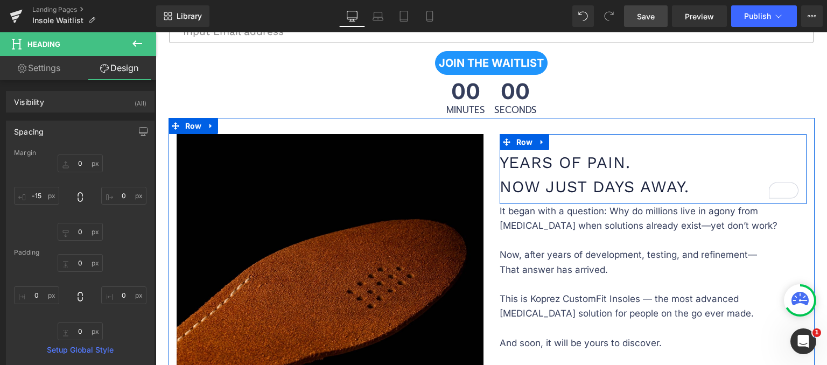
click at [562, 138] on div "Years of Pain. Now Just Days Away. Heading Row" at bounding box center [653, 169] width 307 height 70
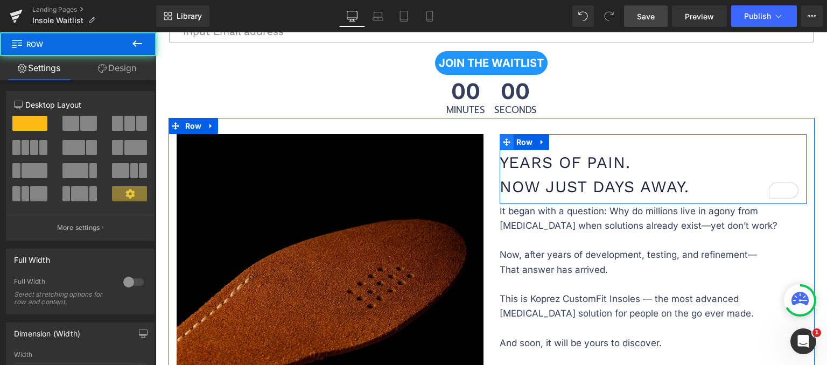
click at [503, 138] on icon at bounding box center [507, 142] width 8 height 8
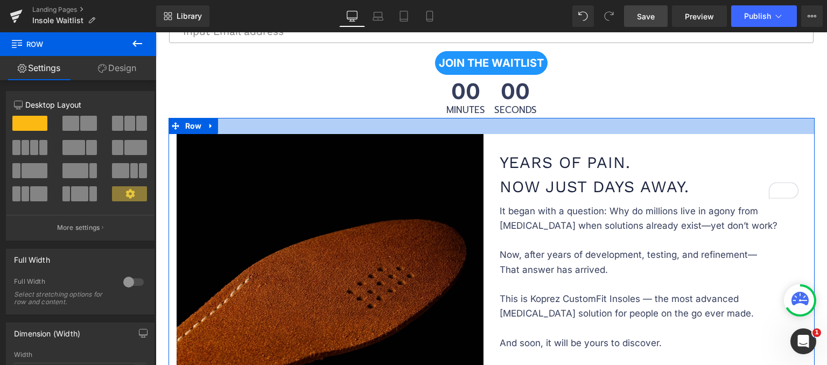
click at [581, 124] on div at bounding box center [492, 126] width 646 height 16
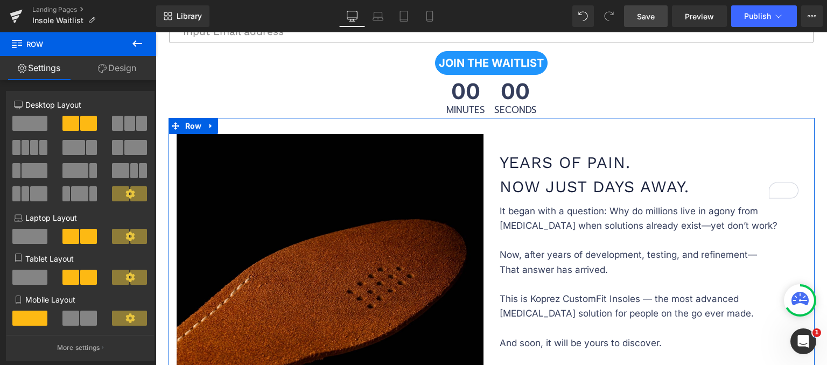
click at [125, 71] on link "Design" at bounding box center [117, 68] width 78 height 24
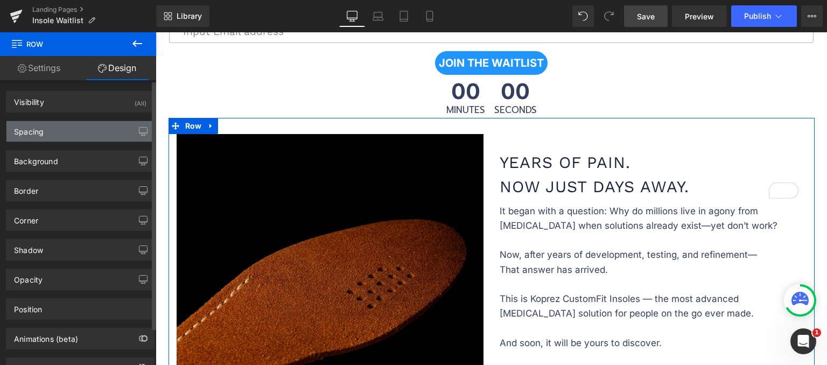
click at [72, 129] on div "Spacing" at bounding box center [80, 131] width 148 height 20
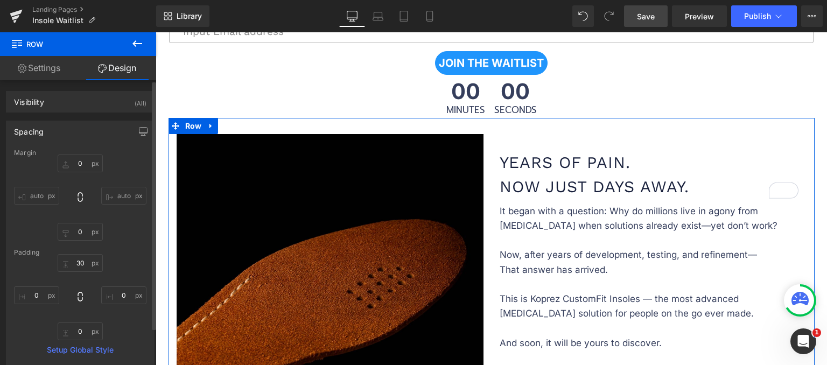
type input "0"
type input "30"
type input "0"
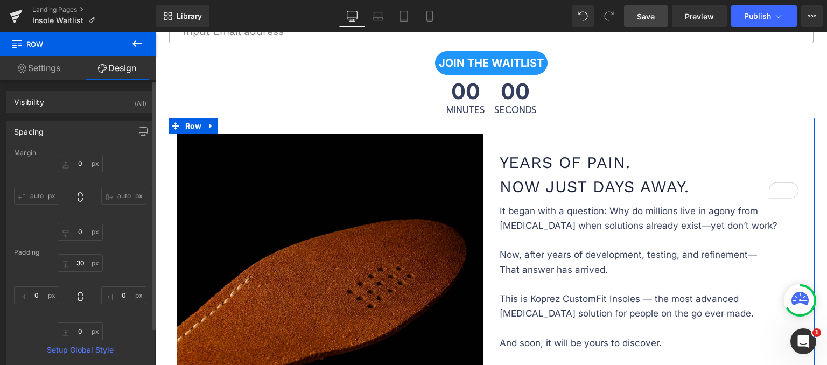
type input "0"
click at [508, 172] on h1 "Years of Pain. Now Just Days Away." at bounding box center [649, 174] width 299 height 48
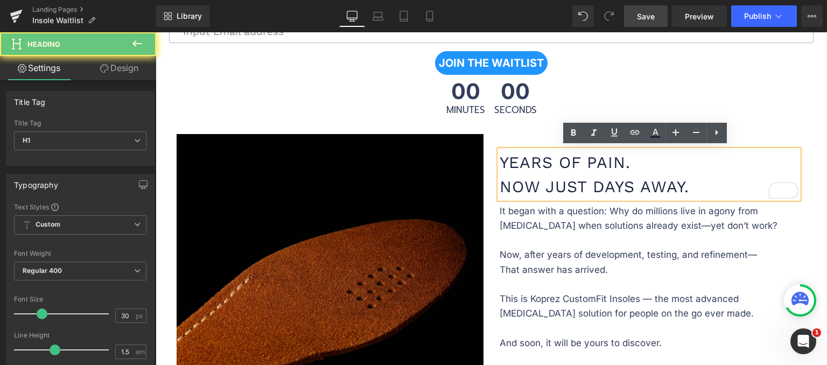
click at [510, 179] on h1 "Years of Pain. Now Just Days Away." at bounding box center [649, 174] width 299 height 48
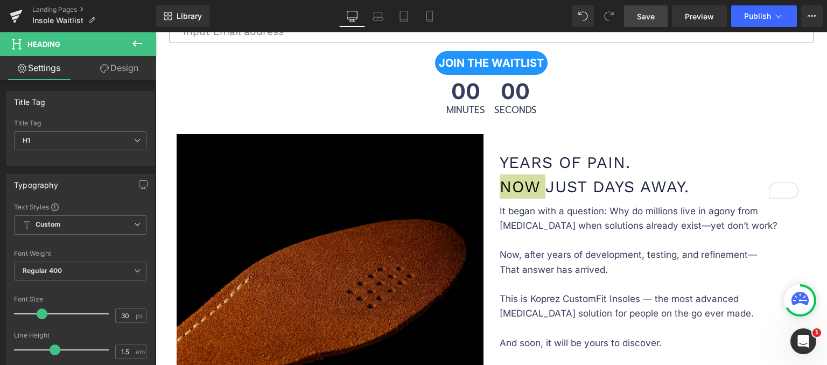
click at [118, 69] on link "Design" at bounding box center [119, 68] width 78 height 24
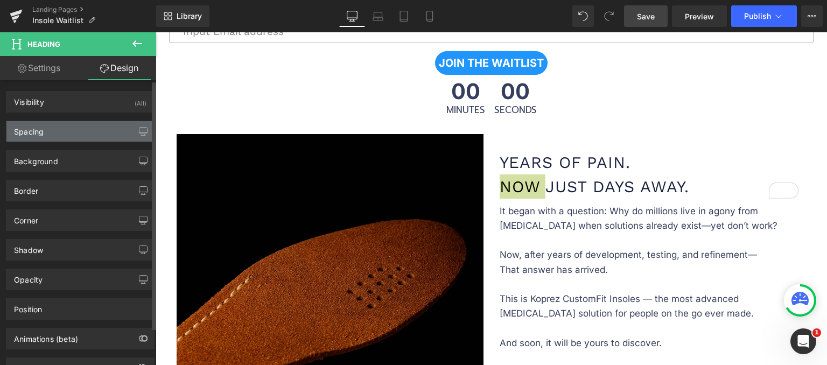
click at [97, 130] on div "Spacing" at bounding box center [80, 131] width 148 height 20
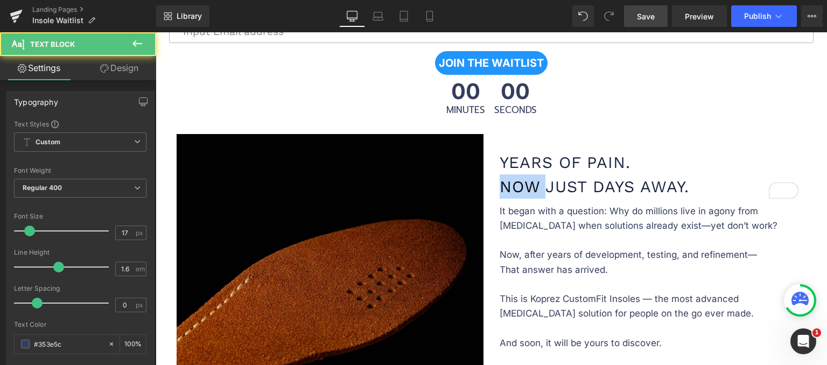
click at [524, 210] on p "It began with a question: Why do millions live in agony from foot pain when sol…" at bounding box center [653, 240] width 307 height 73
click at [524, 209] on p "It began with a question: Why do millions live in agony from foot pain when sol…" at bounding box center [653, 240] width 307 height 73
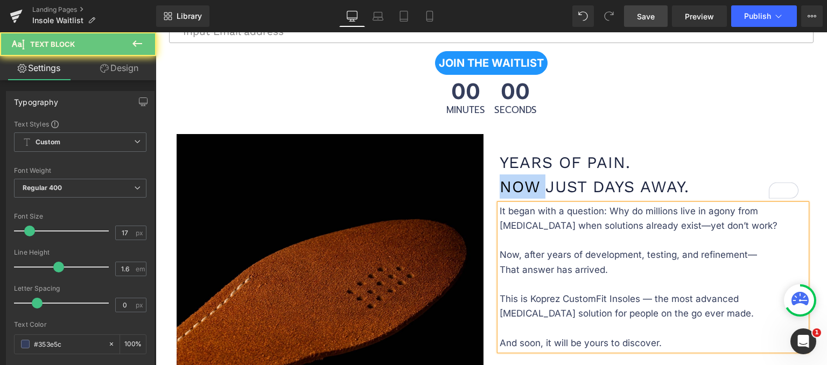
scroll to position [479, 0]
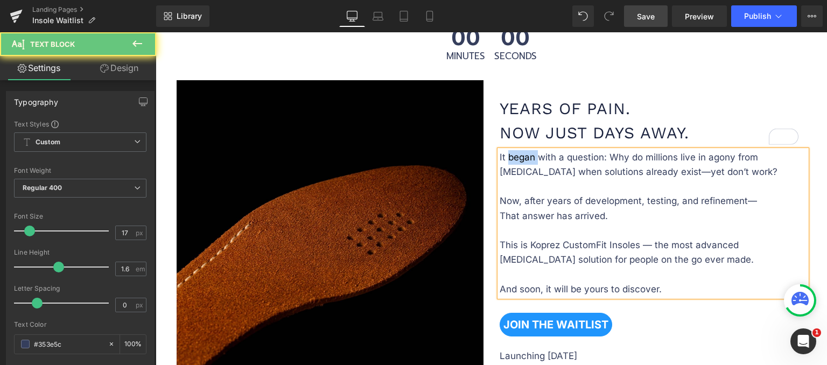
click at [500, 101] on div "Years of Pain. Now Just Days Away. Heading Row" at bounding box center [653, 115] width 307 height 70
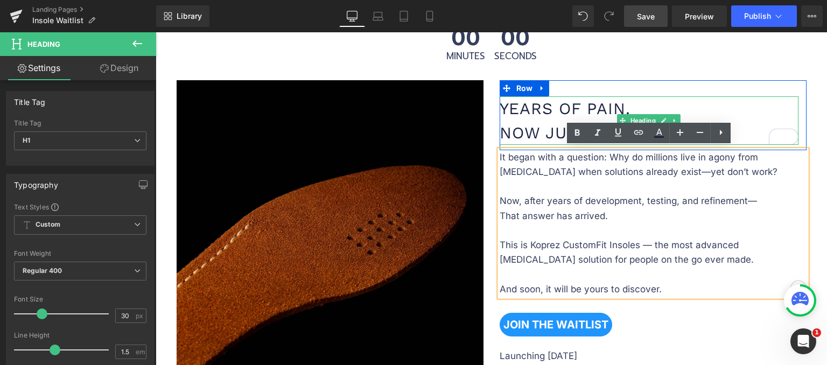
click at [533, 104] on h1 "Years of Pain. Now Just Days Away." at bounding box center [649, 120] width 299 height 48
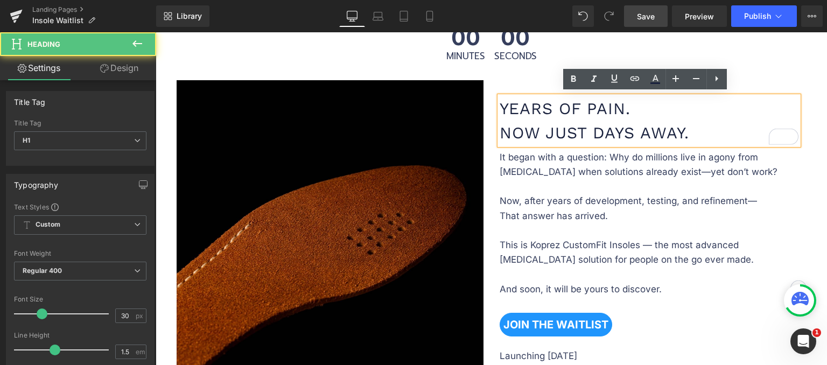
click at [604, 107] on h1 "Years of Pain. Now Just Days Away." at bounding box center [649, 120] width 299 height 48
click at [551, 106] on h1 "Years of Pain. Now Just Days Away." at bounding box center [649, 120] width 299 height 48
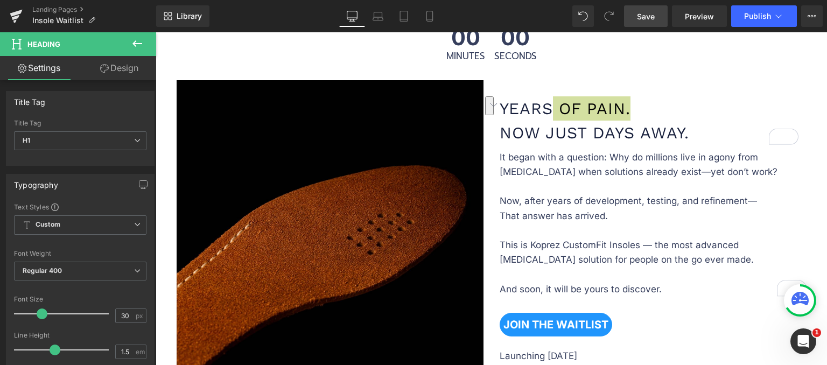
click at [121, 71] on link "Design" at bounding box center [119, 68] width 78 height 24
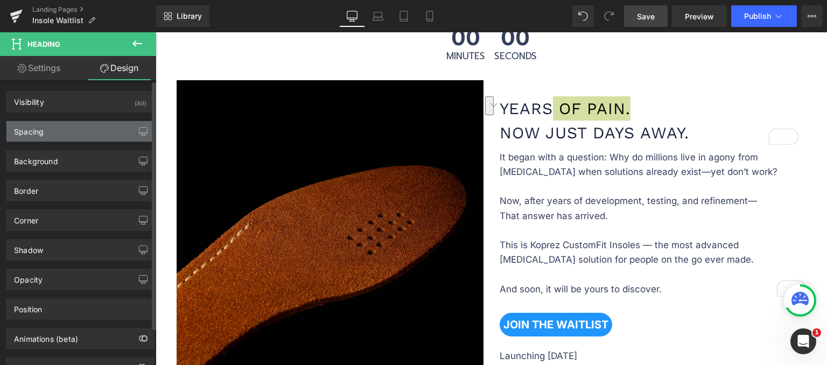
click at [78, 136] on div "Spacing" at bounding box center [80, 131] width 148 height 20
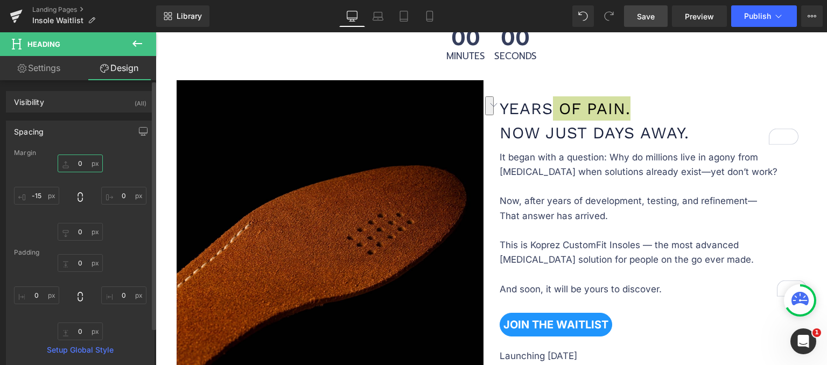
click at [80, 163] on input "0" at bounding box center [80, 164] width 45 height 18
type input "0"
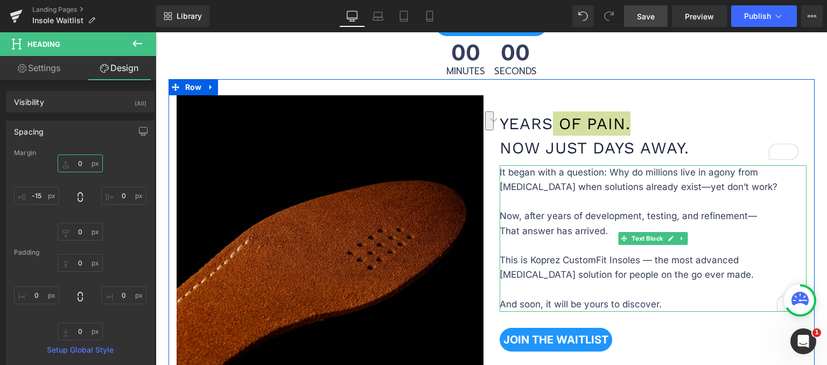
scroll to position [425, 0]
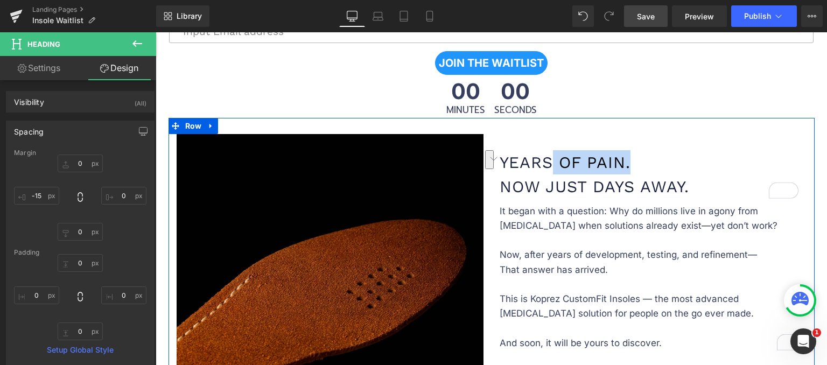
drag, startPoint x: 506, startPoint y: 156, endPoint x: 519, endPoint y: 130, distance: 29.4
click at [507, 156] on h1 "Years of Pain. Now Just Days Away." at bounding box center [649, 174] width 299 height 48
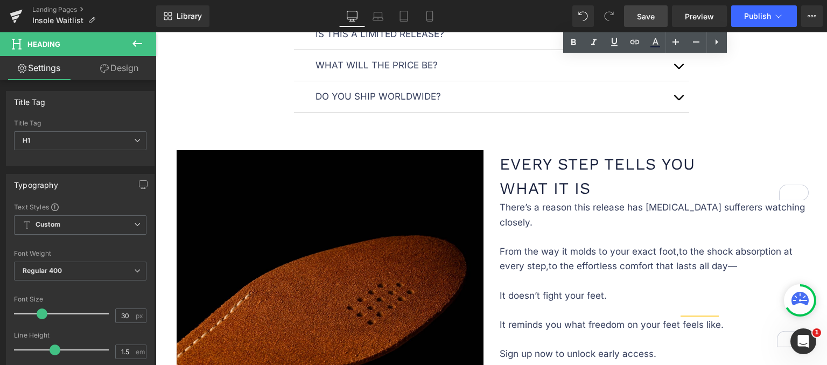
scroll to position [1286, 0]
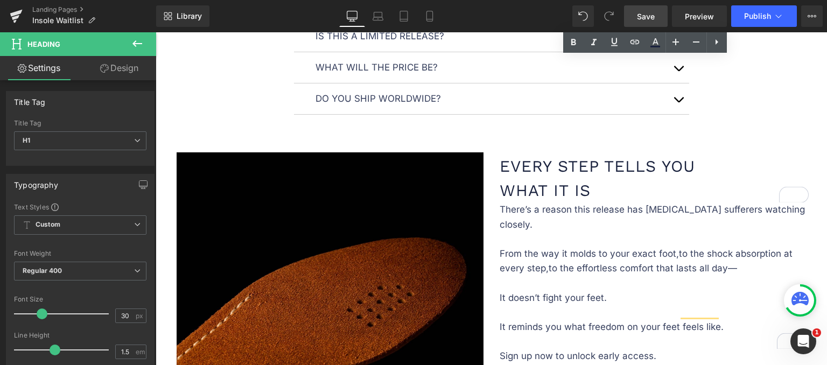
click at [506, 163] on h1 "Every step tells you what it is" at bounding box center [654, 178] width 309 height 48
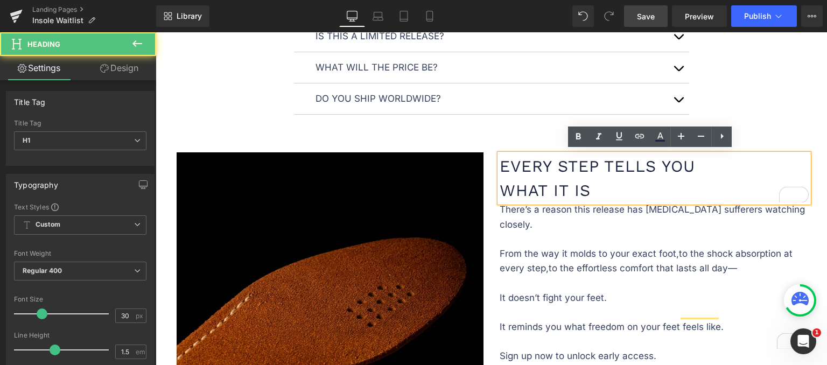
click at [500, 163] on h1 "Every step tells you what it is" at bounding box center [654, 178] width 309 height 48
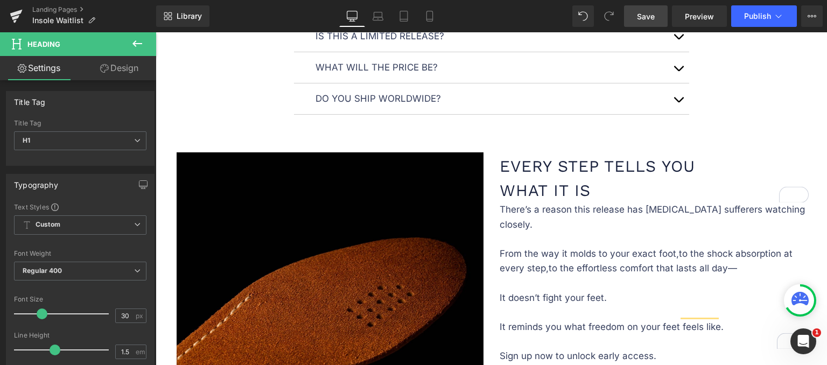
click at [108, 67] on link "Design" at bounding box center [119, 68] width 78 height 24
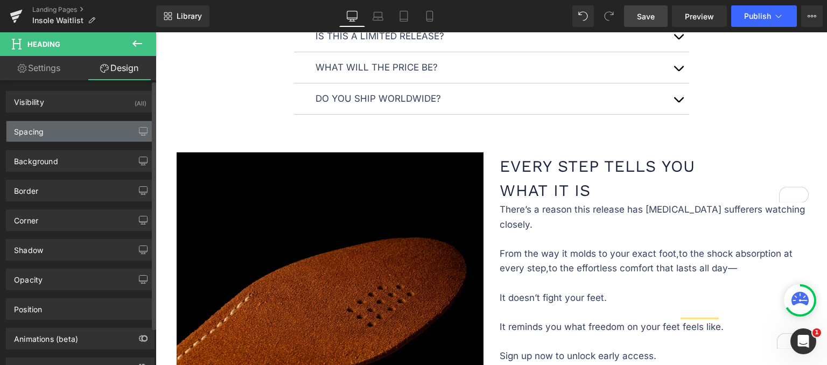
click at [73, 126] on div "Spacing" at bounding box center [80, 131] width 148 height 20
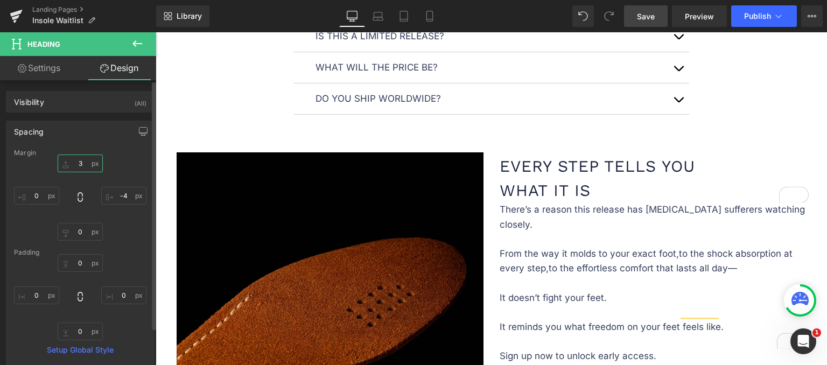
click at [81, 162] on input "3" at bounding box center [80, 164] width 45 height 18
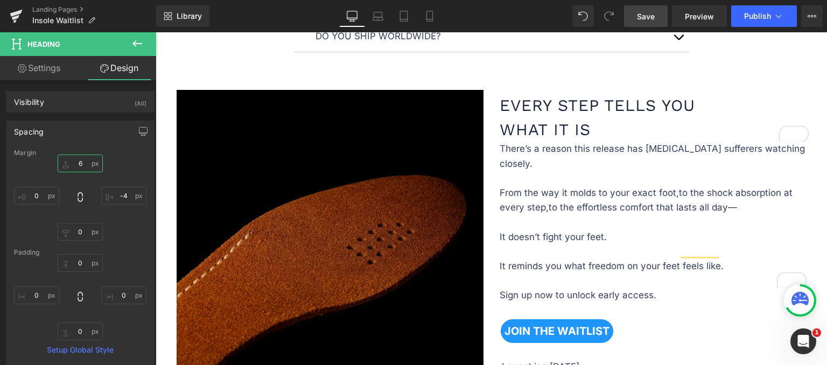
scroll to position [1394, 0]
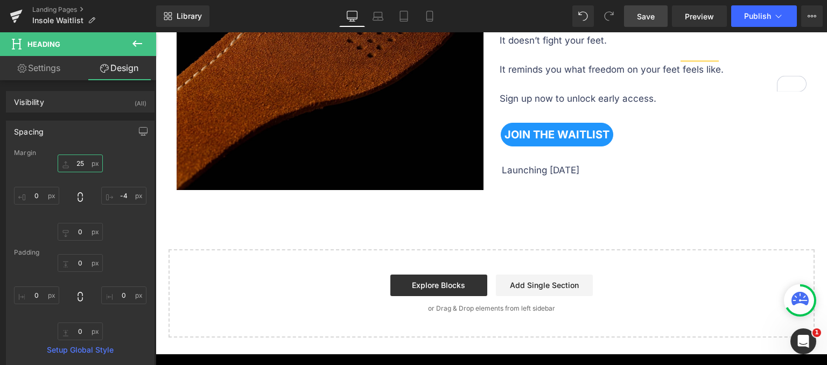
type input "26"
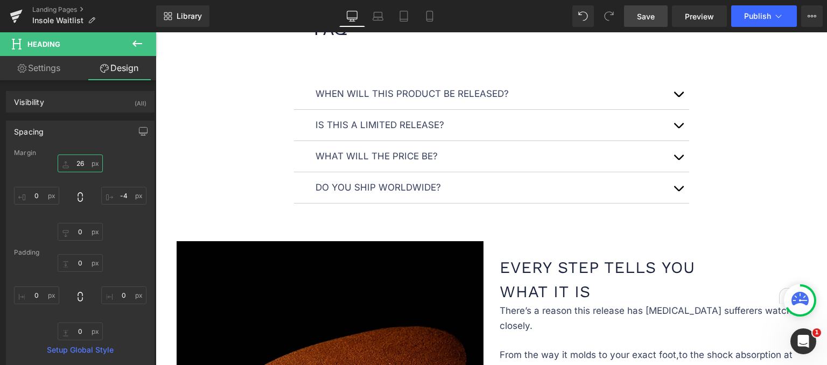
scroll to position [1179, 0]
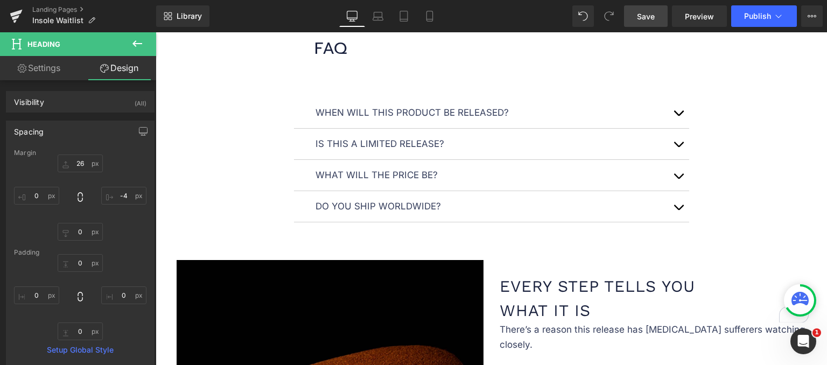
click at [647, 15] on span "Save" at bounding box center [646, 16] width 18 height 11
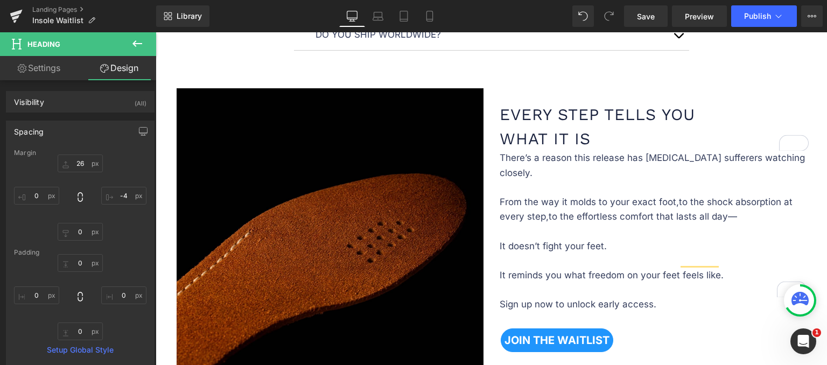
scroll to position [1394, 0]
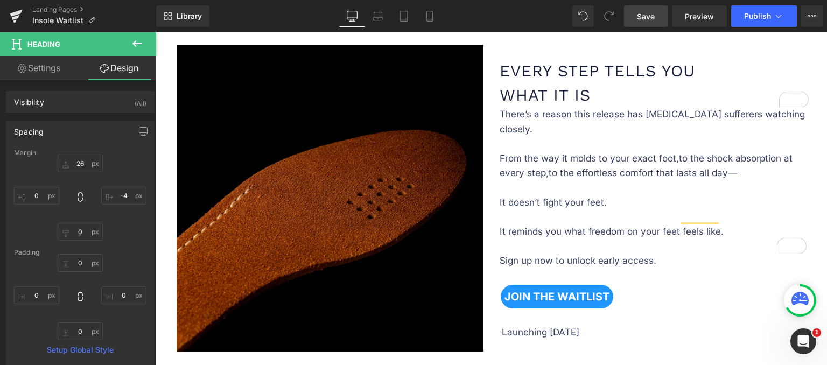
click at [640, 11] on span "Save" at bounding box center [646, 16] width 18 height 11
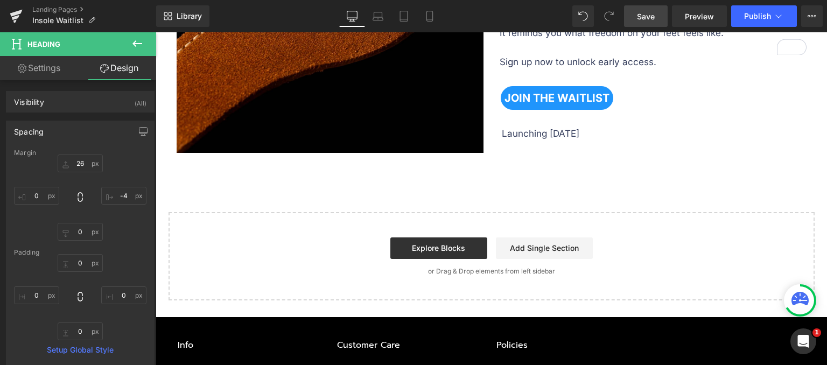
scroll to position [1556, 0]
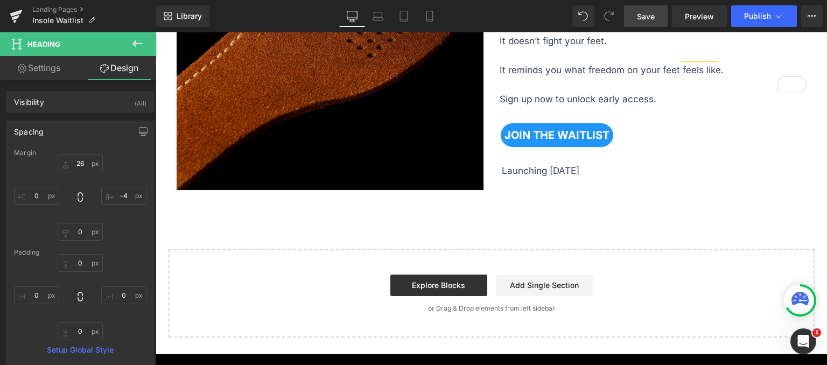
click at [139, 50] on button at bounding box center [137, 44] width 38 height 24
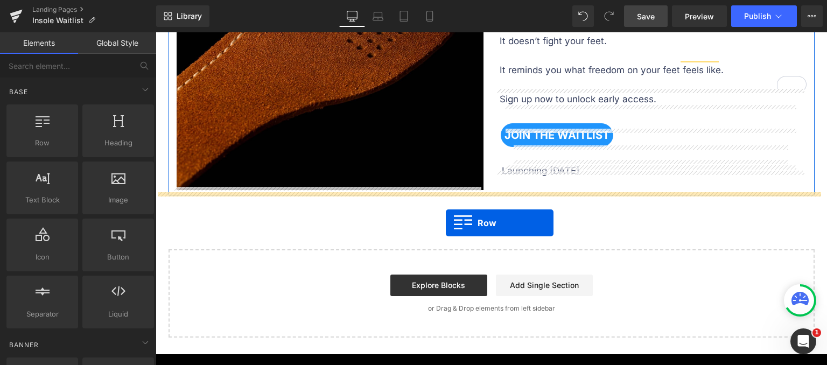
drag, startPoint x: 205, startPoint y: 169, endPoint x: 446, endPoint y: 223, distance: 247.3
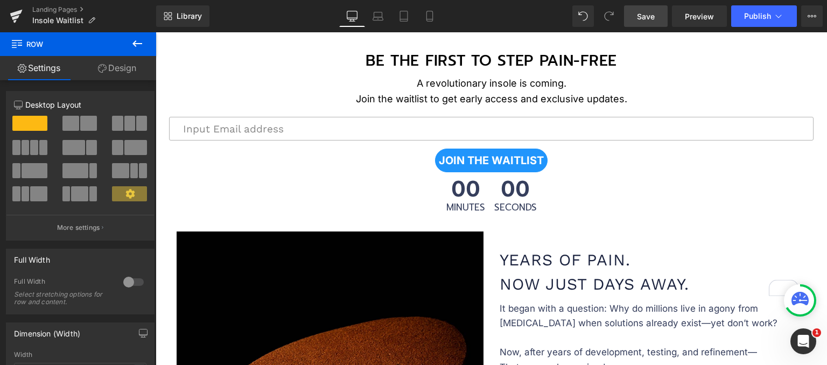
scroll to position [263, 0]
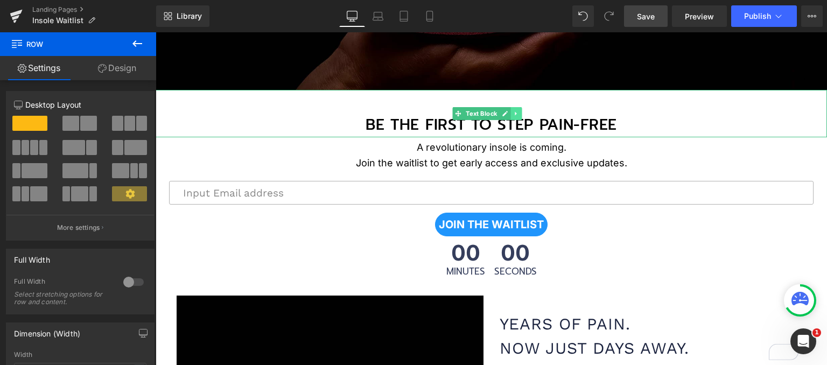
click at [516, 112] on icon at bounding box center [516, 114] width 2 height 4
click at [513, 111] on icon at bounding box center [511, 113] width 6 height 6
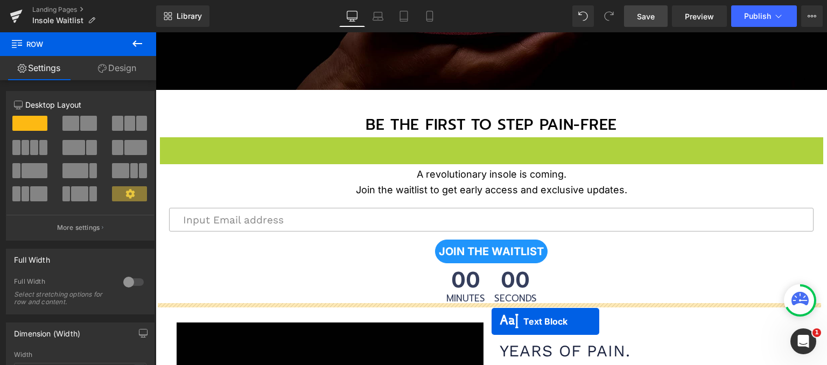
scroll to position [317, 0]
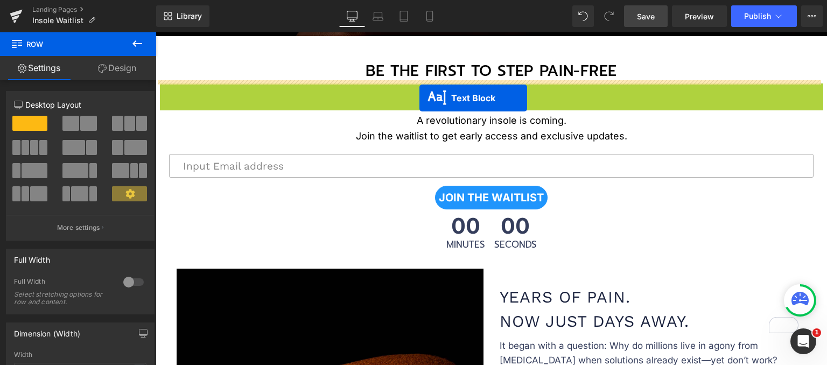
drag, startPoint x: 454, startPoint y: 160, endPoint x: 419, endPoint y: 99, distance: 70.7
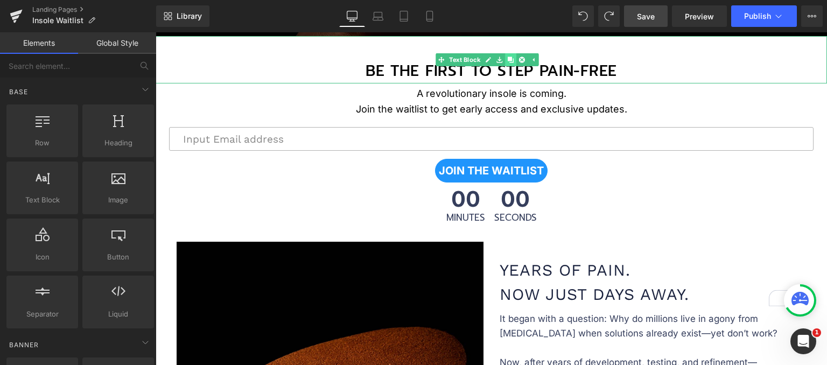
click at [511, 60] on icon at bounding box center [511, 60] width 6 height 6
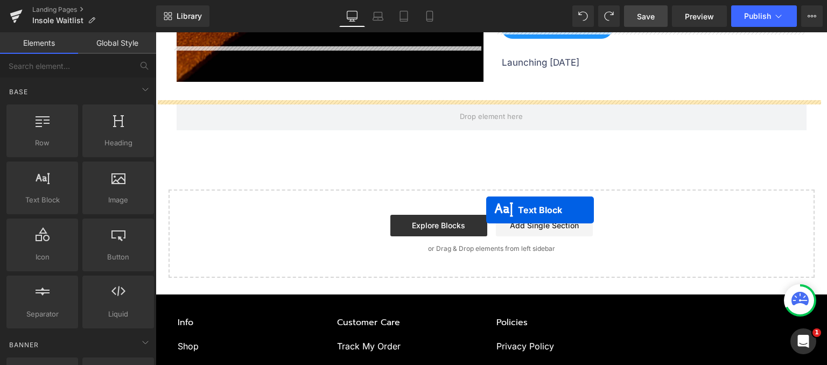
scroll to position [1577, 0]
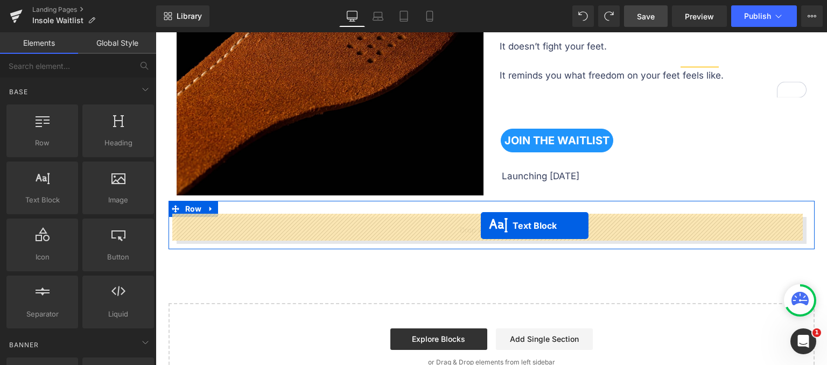
drag, startPoint x: 455, startPoint y: 106, endPoint x: 481, endPoint y: 226, distance: 123.4
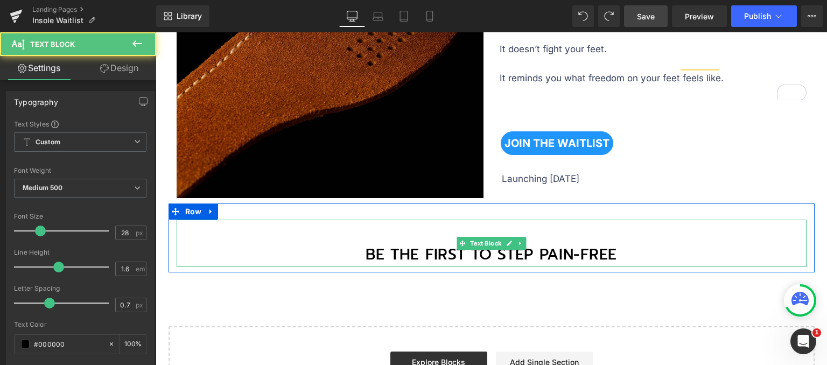
scroll to position [1551, 0]
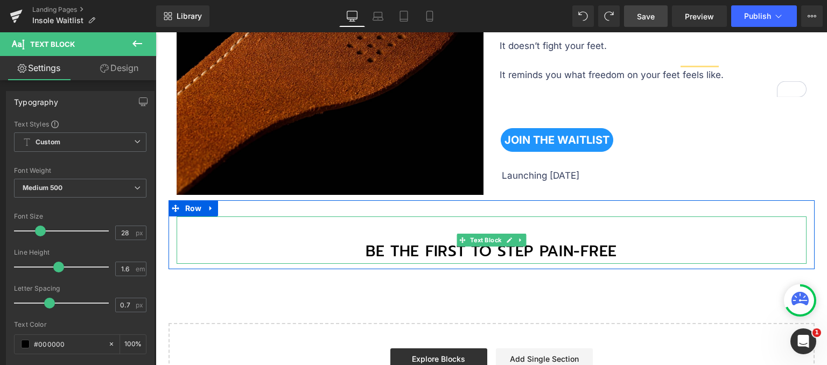
click at [358, 250] on p "BE THE FIRST TO STEP PAIN-FREE" at bounding box center [492, 252] width 630 height 24
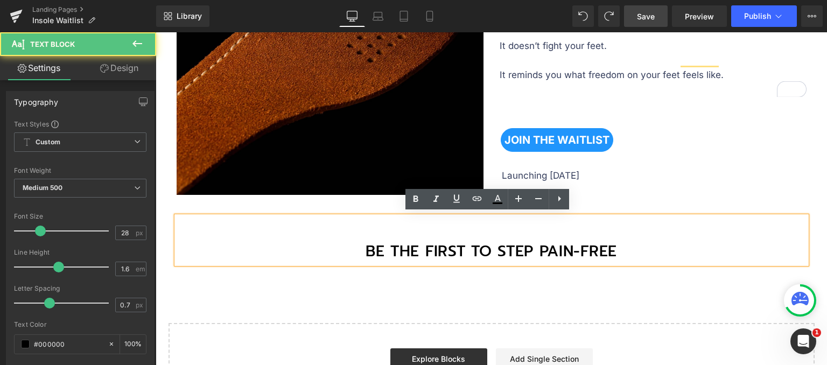
click at [361, 248] on p "BE THE FIRST TO STEP PAIN-FREE" at bounding box center [492, 252] width 630 height 24
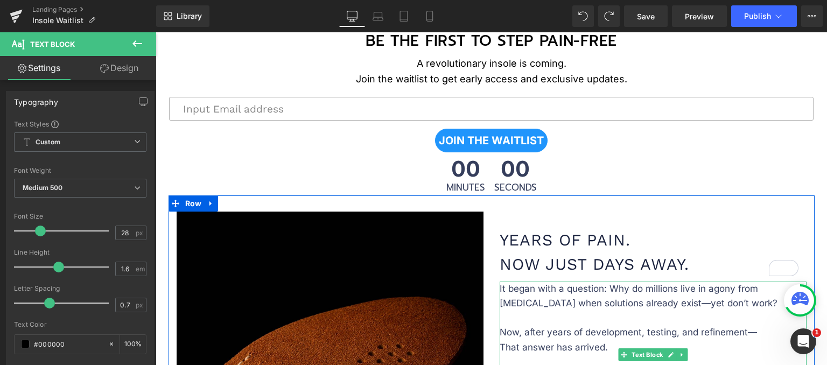
scroll to position [309, 0]
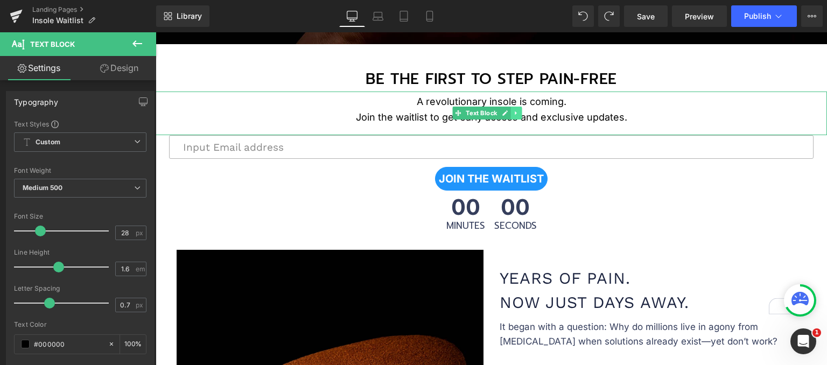
click at [515, 111] on icon at bounding box center [516, 113] width 2 height 4
click at [510, 113] on icon at bounding box center [511, 113] width 6 height 6
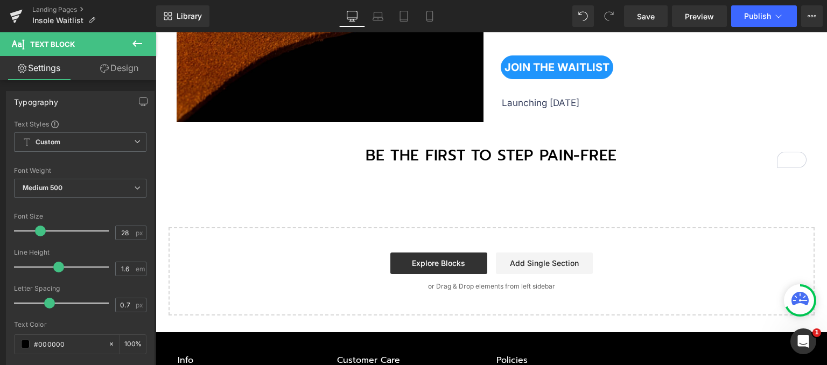
scroll to position [1741, 0]
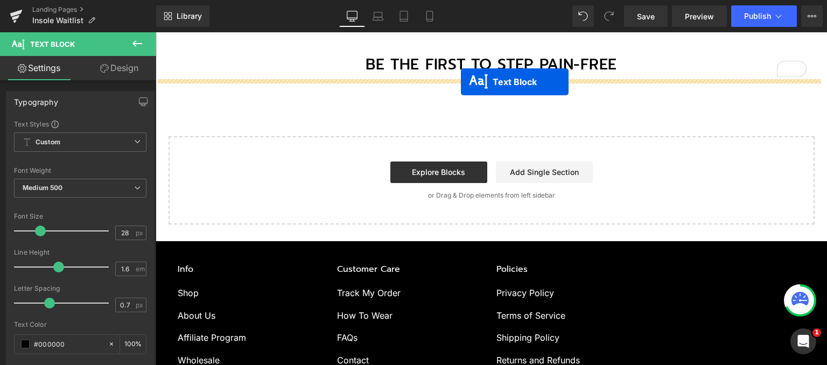
drag, startPoint x: 458, startPoint y: 151, endPoint x: 461, endPoint y: 82, distance: 69.5
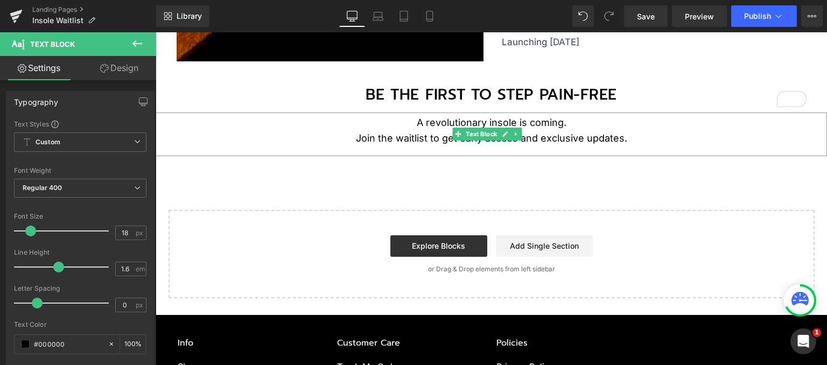
scroll to position [1699, 0]
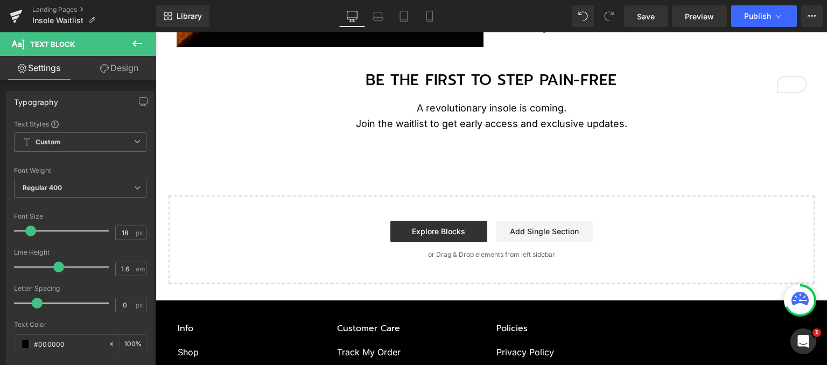
click at [360, 78] on p "BE THE FIRST TO STEP PAIN-FREE" at bounding box center [492, 80] width 630 height 24
drag, startPoint x: 118, startPoint y: 66, endPoint x: 97, endPoint y: 129, distance: 66.4
click at [118, 66] on link "Design" at bounding box center [119, 68] width 78 height 24
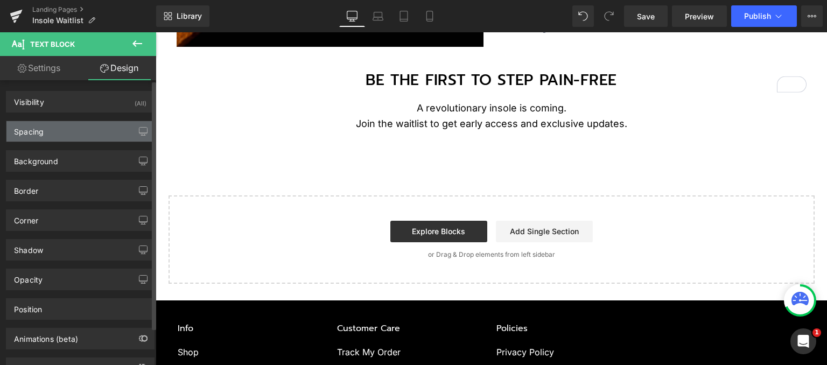
type input "0"
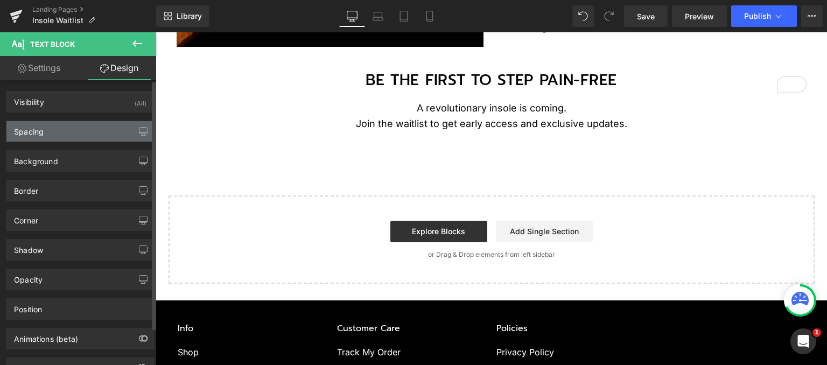
type input "0"
click at [81, 134] on div "Spacing" at bounding box center [80, 131] width 148 height 20
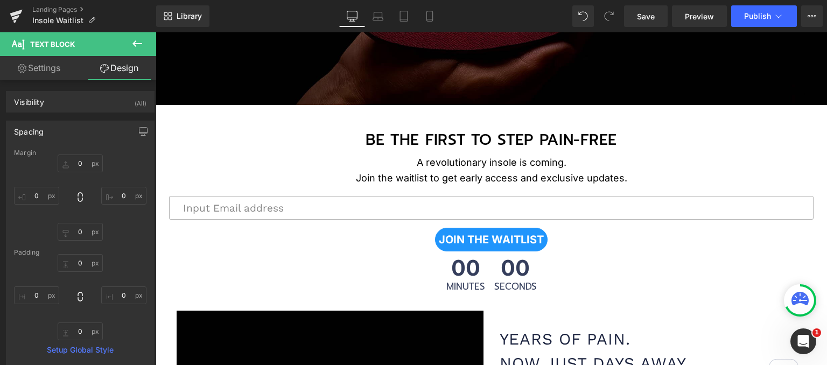
scroll to position [191, 0]
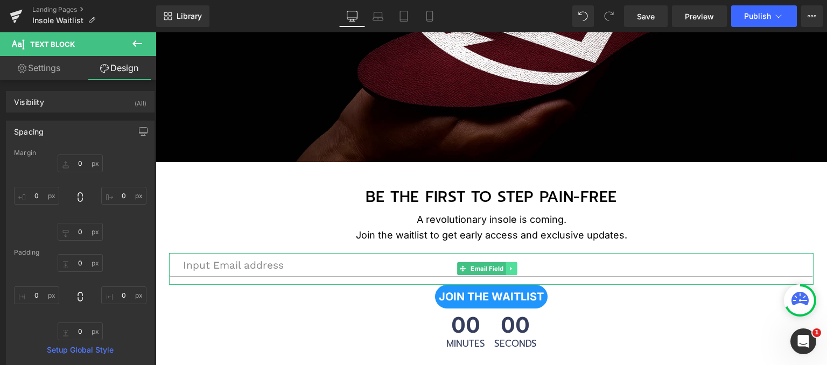
click at [510, 265] on icon at bounding box center [512, 268] width 6 height 6
click at [503, 265] on icon at bounding box center [506, 268] width 6 height 6
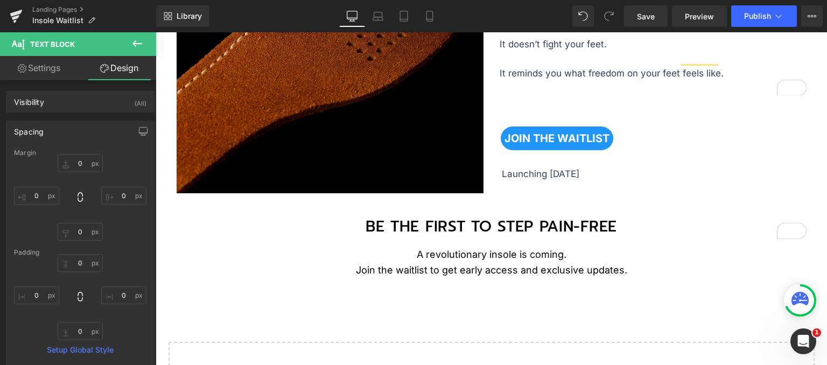
scroll to position [1679, 0]
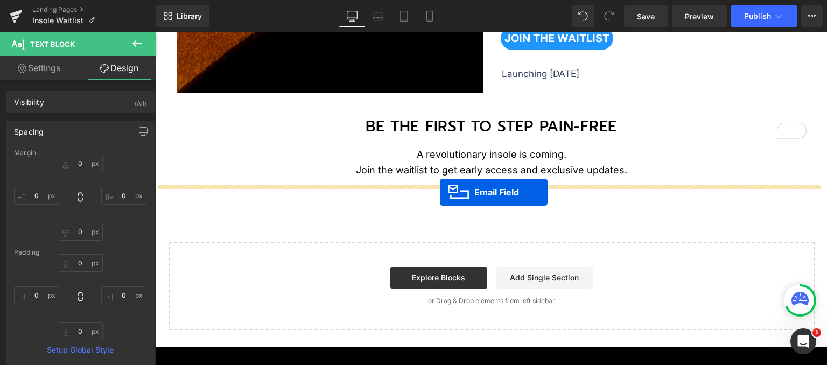
drag, startPoint x: 466, startPoint y: 144, endPoint x: 440, endPoint y: 190, distance: 52.6
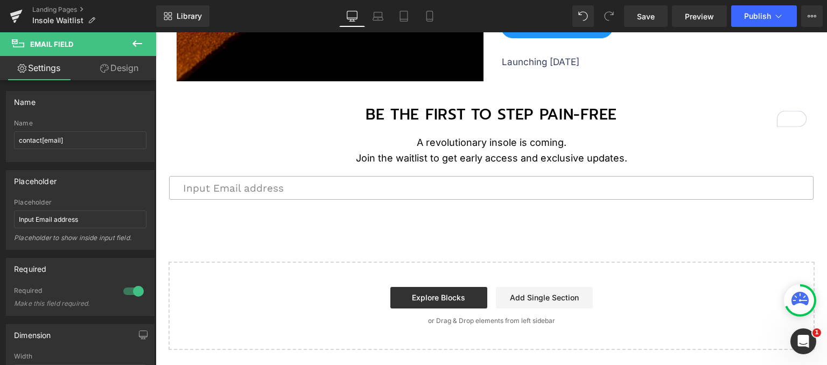
scroll to position [1706, 0]
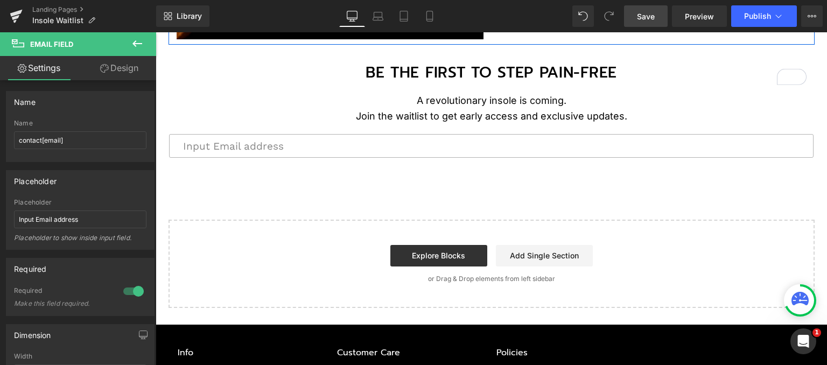
click at [653, 16] on span "Save" at bounding box center [646, 16] width 18 height 11
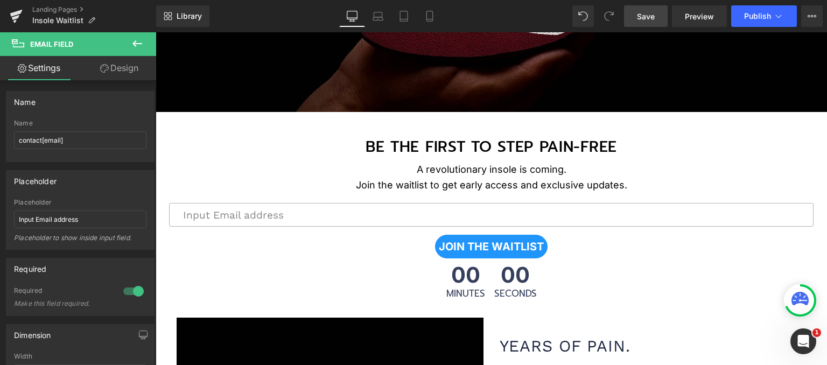
scroll to position [277, 0]
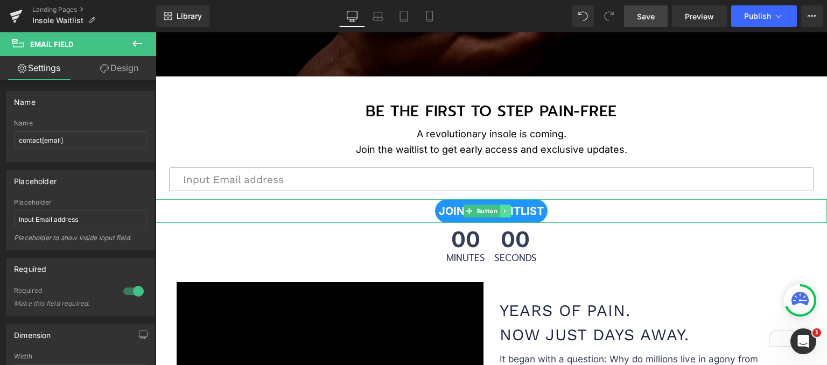
click at [503, 208] on icon at bounding box center [505, 211] width 6 height 6
click at [498, 208] on icon at bounding box center [500, 211] width 6 height 6
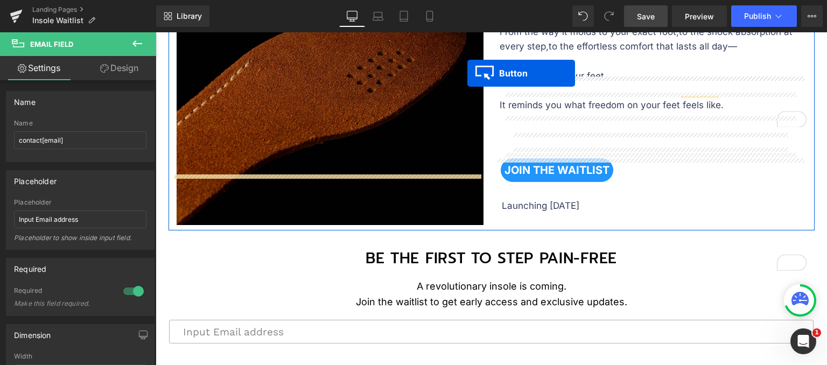
scroll to position [1655, 0]
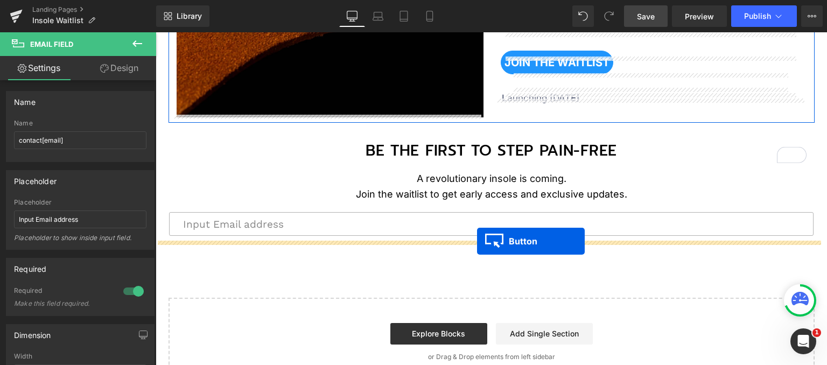
drag, startPoint x: 463, startPoint y: 261, endPoint x: 477, endPoint y: 241, distance: 24.3
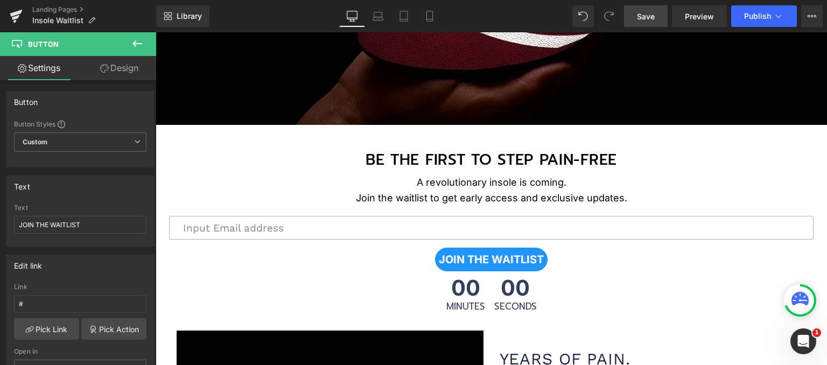
scroll to position [390, 0]
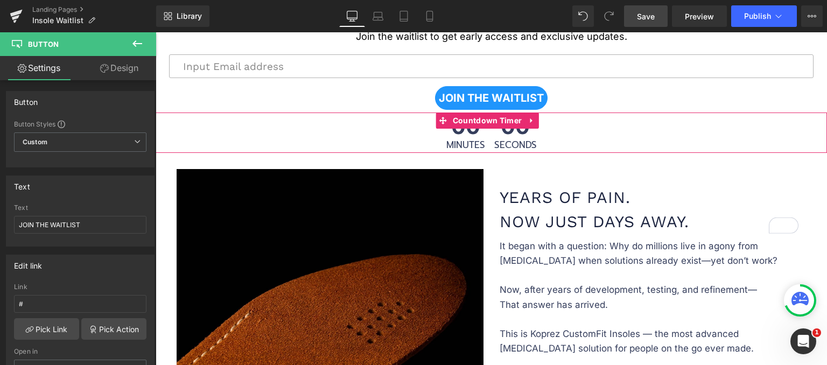
click at [535, 115] on link at bounding box center [531, 121] width 14 height 16
click at [526, 117] on icon at bounding box center [525, 121] width 8 height 8
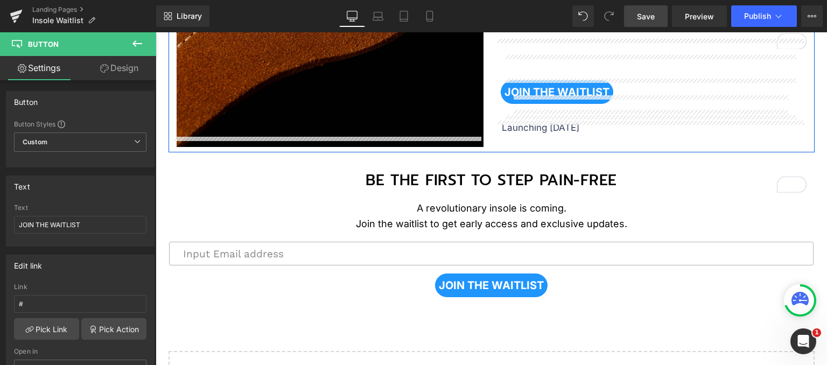
scroll to position [1844, 0]
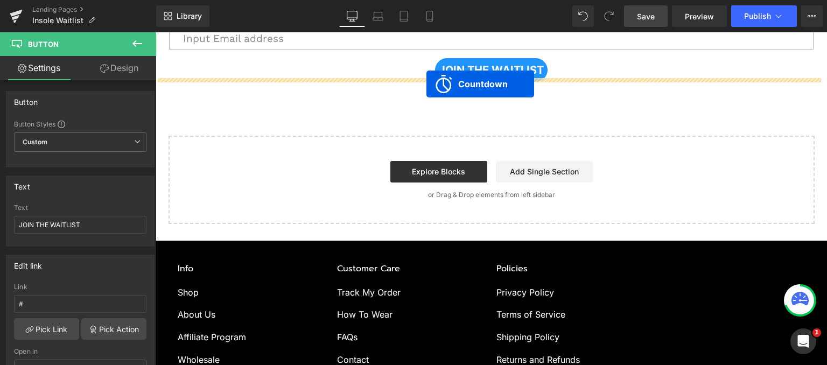
drag, startPoint x: 445, startPoint y: 160, endPoint x: 425, endPoint y: 85, distance: 78.6
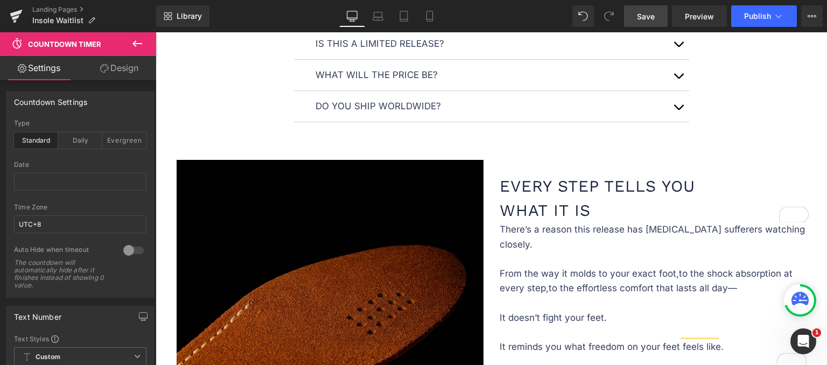
scroll to position [1238, 0]
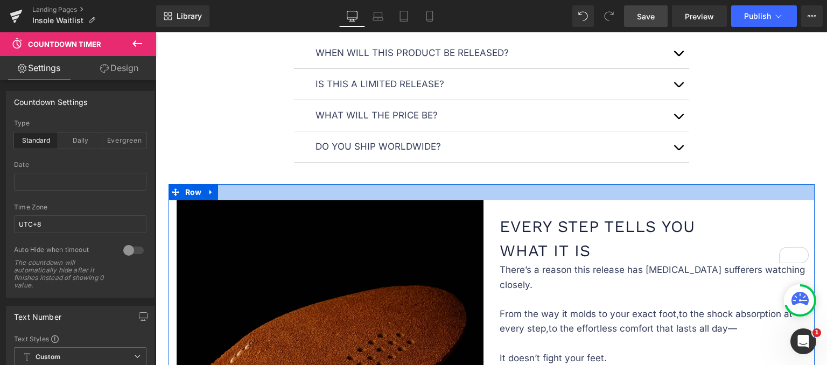
click at [534, 192] on div at bounding box center [492, 192] width 646 height 16
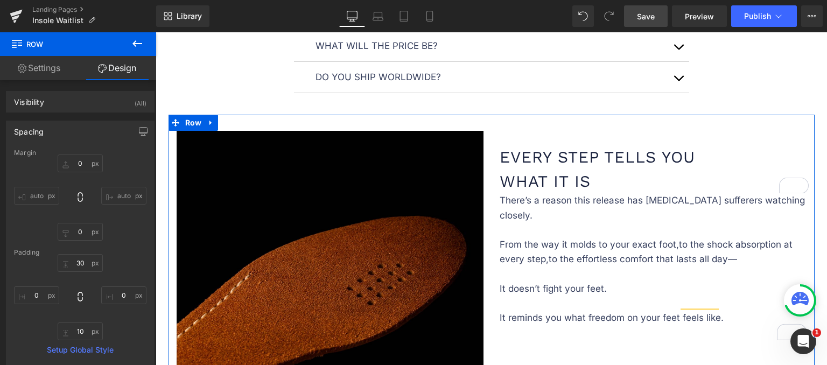
scroll to position [1292, 0]
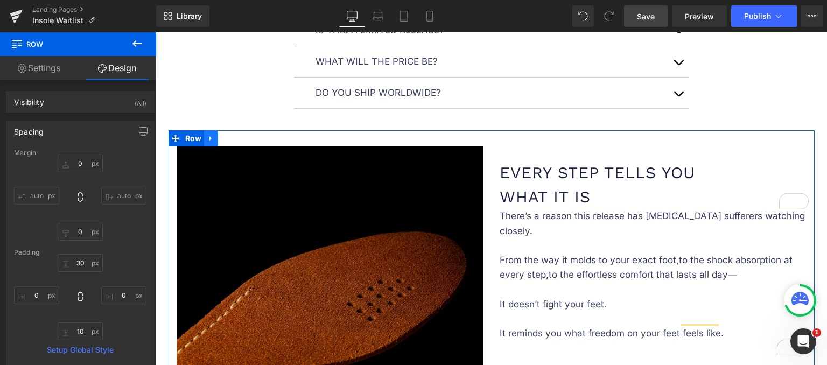
click at [211, 135] on icon at bounding box center [211, 139] width 8 height 8
click at [221, 135] on icon at bounding box center [225, 139] width 8 height 8
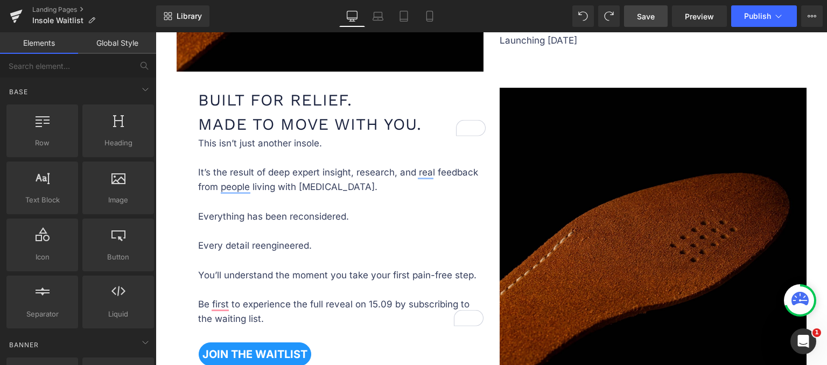
scroll to position [758, 0]
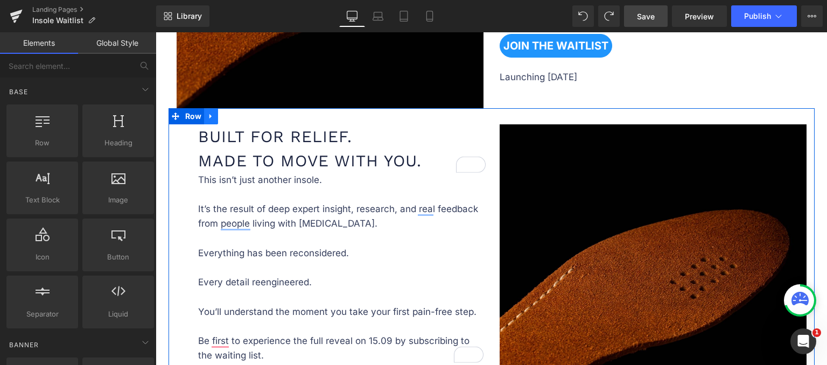
click at [209, 116] on icon at bounding box center [211, 116] width 8 height 8
click at [226, 114] on link at bounding box center [225, 116] width 14 height 16
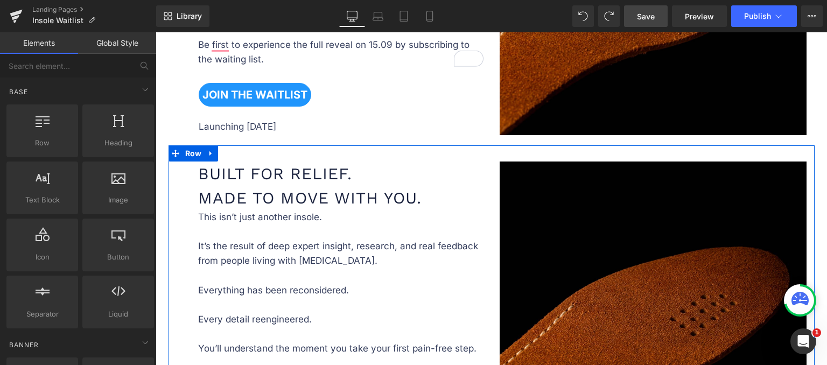
scroll to position [1013, 0]
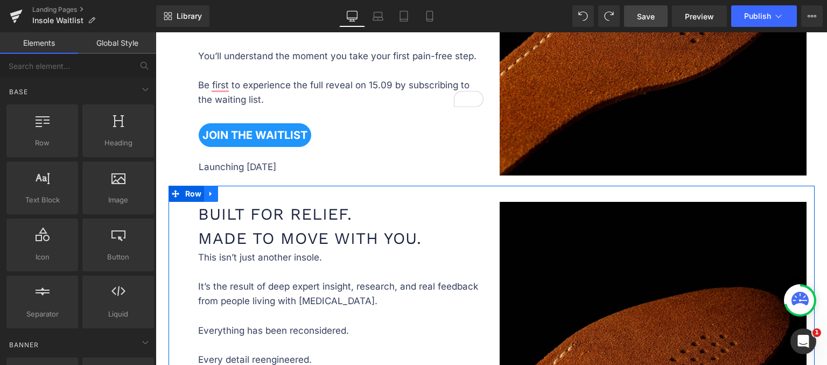
click at [209, 191] on icon at bounding box center [210, 193] width 2 height 5
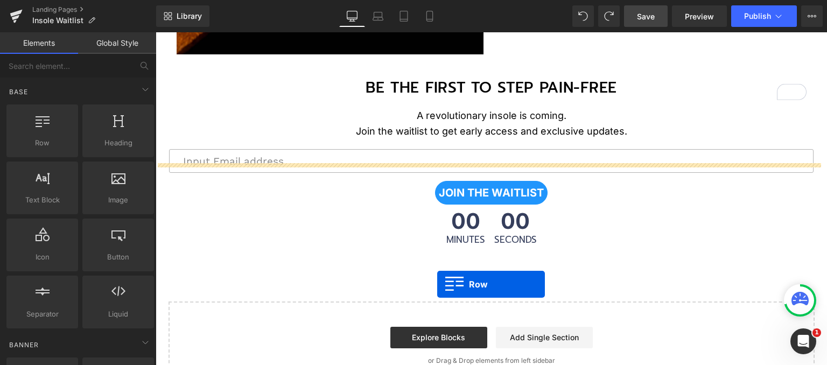
scroll to position [1800, 0]
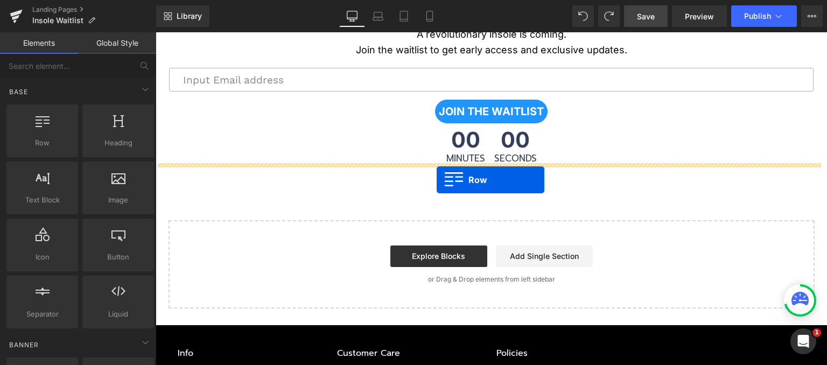
drag, startPoint x: 171, startPoint y: 191, endPoint x: 437, endPoint y: 180, distance: 266.2
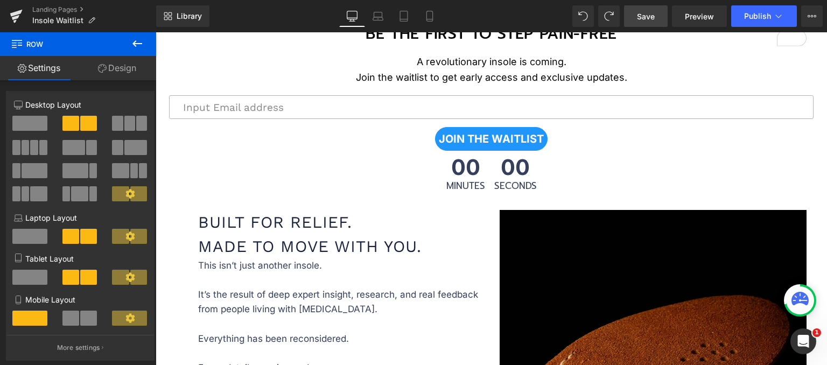
scroll to position [1699, 0]
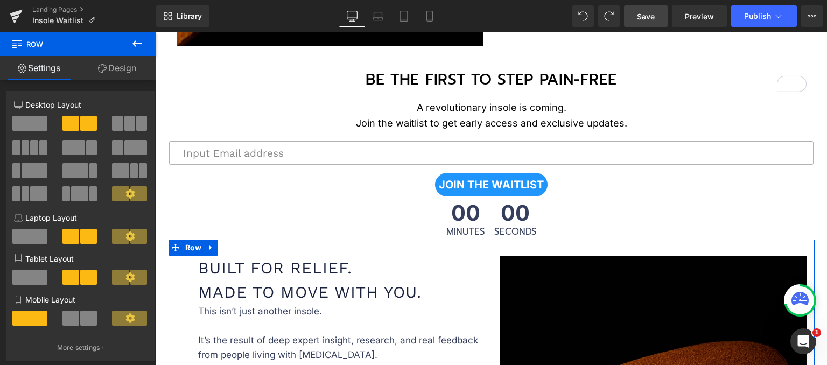
click at [114, 73] on link "Design" at bounding box center [117, 68] width 78 height 24
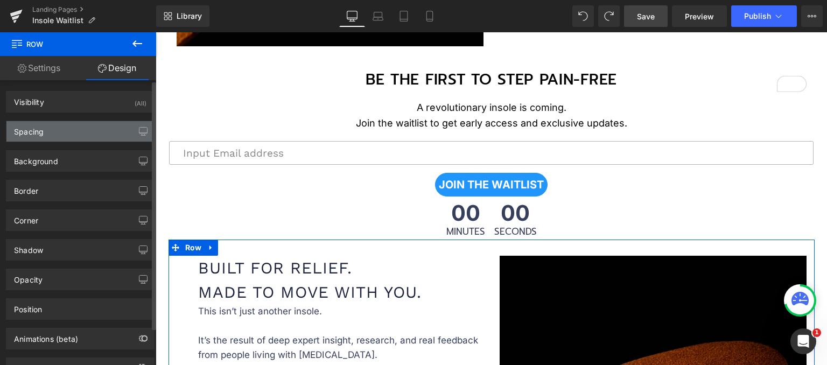
click at [84, 129] on div "Spacing" at bounding box center [80, 131] width 148 height 20
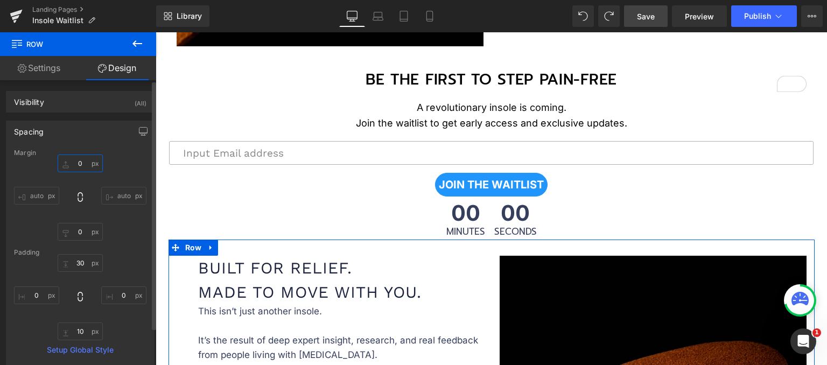
click at [80, 164] on input "0" at bounding box center [80, 164] width 45 height 18
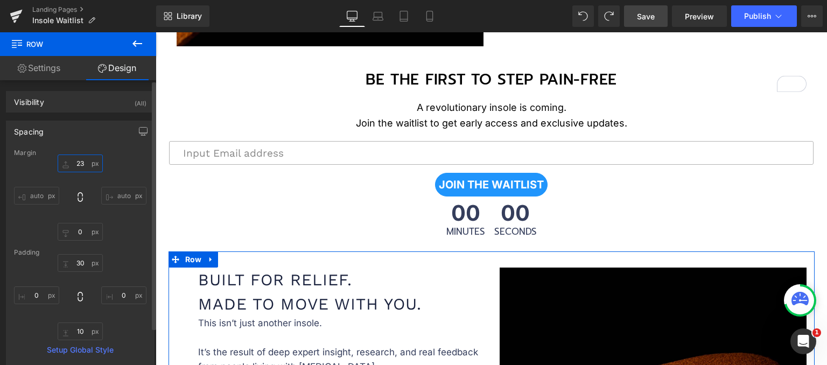
type input "24"
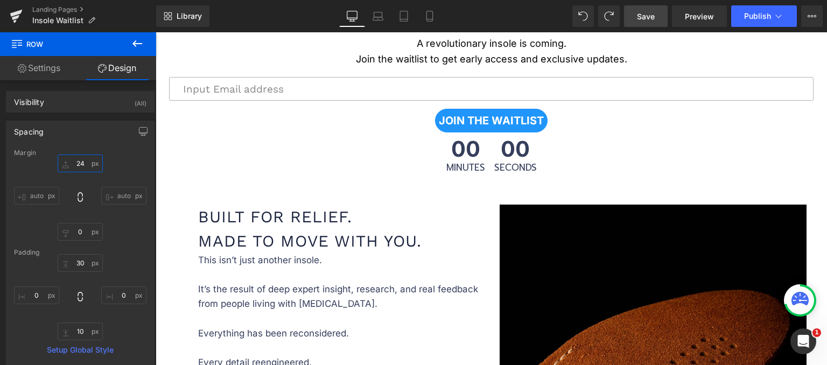
scroll to position [1807, 0]
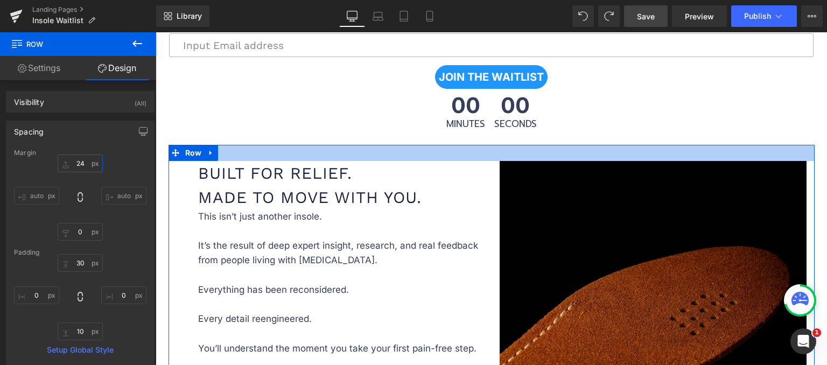
click at [424, 151] on div at bounding box center [492, 153] width 646 height 16
type input "30px"
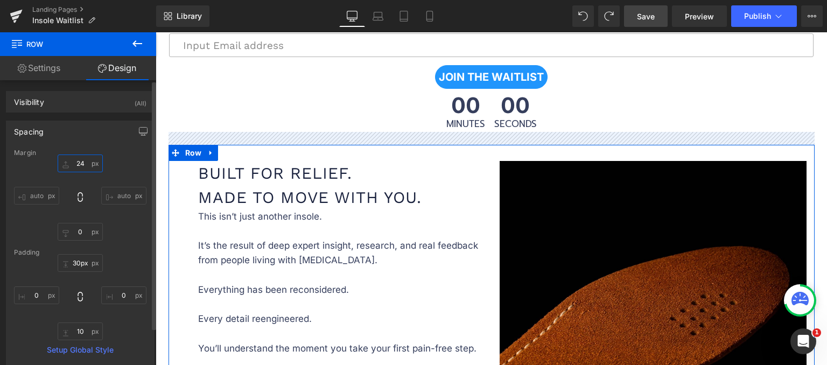
click at [86, 162] on input "24" at bounding box center [80, 164] width 45 height 18
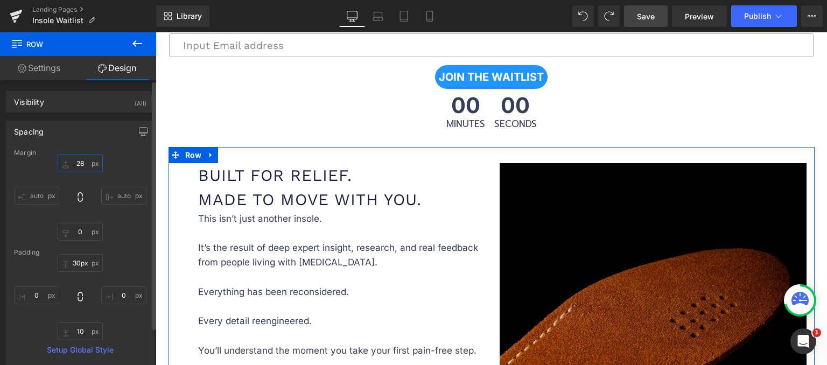
drag, startPoint x: 86, startPoint y: 162, endPoint x: 76, endPoint y: 162, distance: 10.2
click at [76, 162] on input "28" at bounding box center [80, 164] width 45 height 18
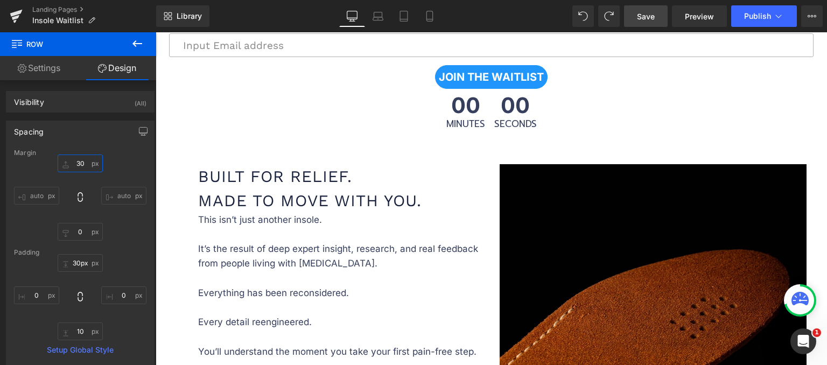
type input "30"
click at [134, 45] on icon at bounding box center [137, 43] width 13 height 13
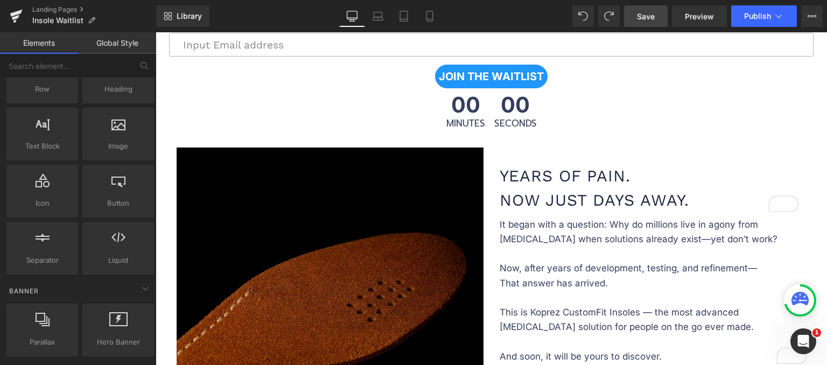
scroll to position [431, 0]
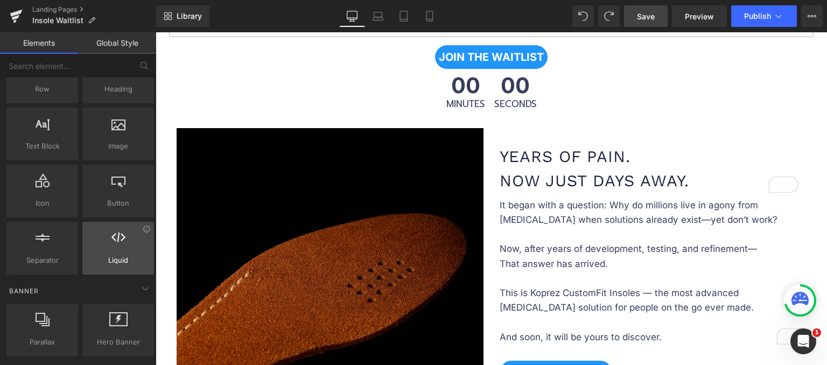
click at [116, 255] on span "Liquid" at bounding box center [118, 260] width 65 height 11
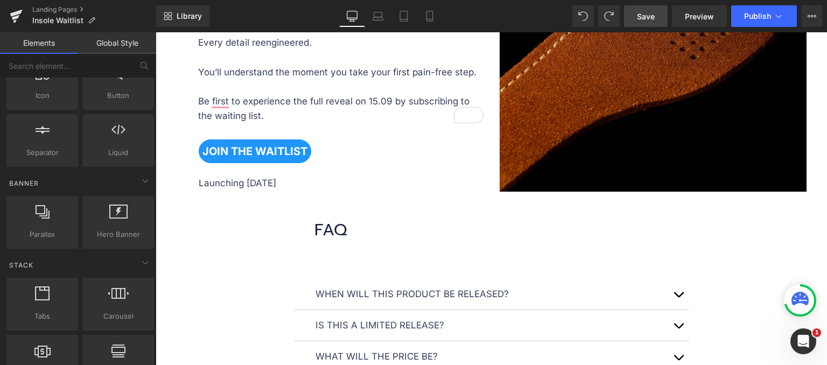
scroll to position [1023, 0]
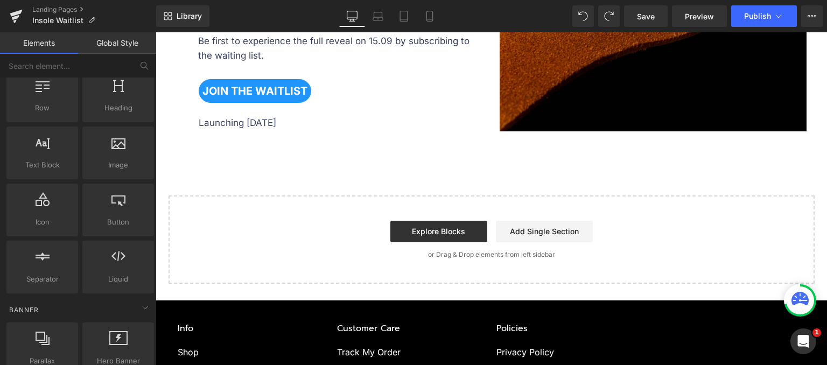
scroll to position [54, 0]
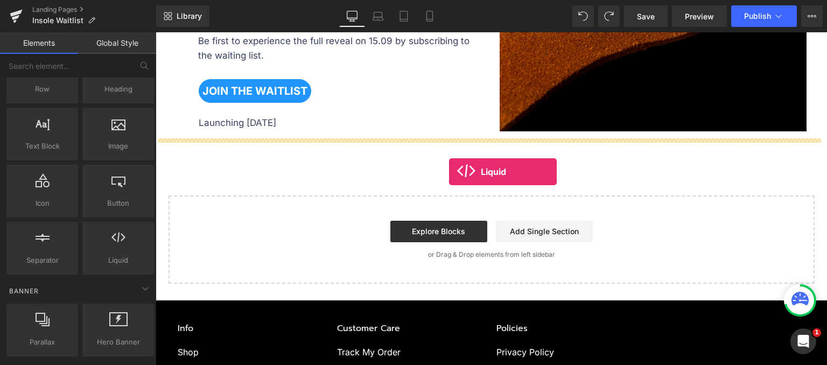
drag, startPoint x: 293, startPoint y: 271, endPoint x: 449, endPoint y: 172, distance: 184.9
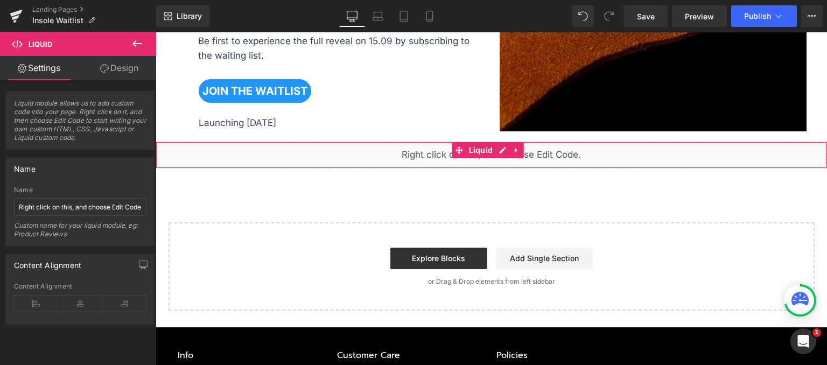
click at [373, 158] on div "Liquid" at bounding box center [491, 155] width 671 height 27
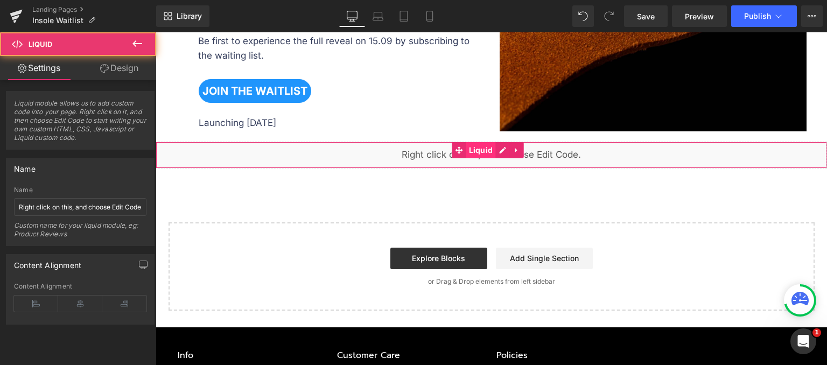
click at [480, 149] on span "Liquid" at bounding box center [481, 150] width 30 height 16
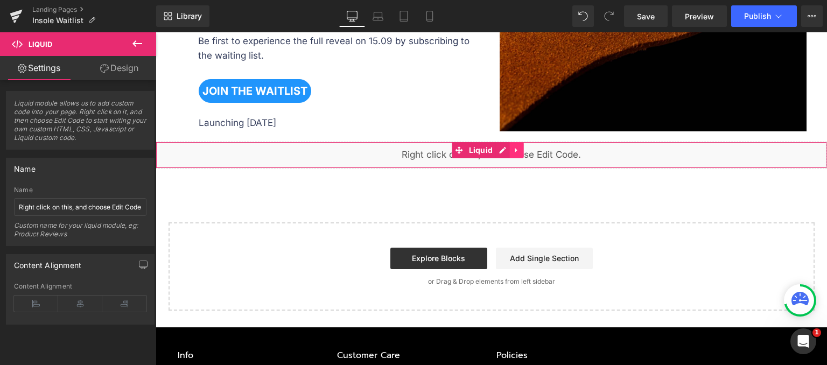
click at [519, 151] on icon at bounding box center [517, 150] width 8 height 8
click at [479, 148] on div "Liquid" at bounding box center [491, 155] width 671 height 27
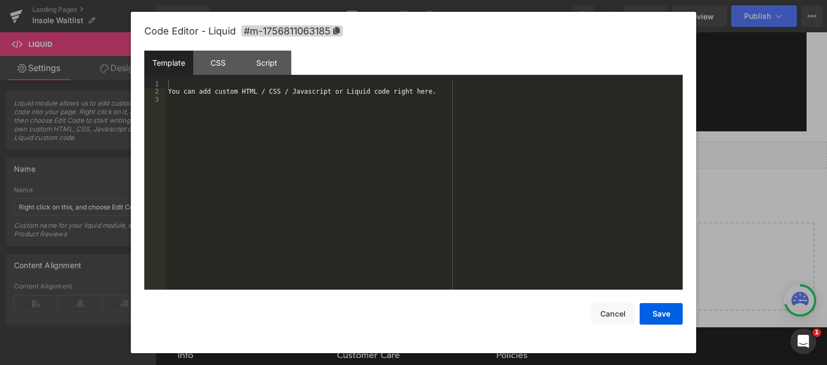
click at [332, 142] on div "You can add custom HTML / CSS / Javascript or Liquid code right here." at bounding box center [424, 192] width 517 height 225
click at [177, 61] on div "Template" at bounding box center [168, 63] width 49 height 24
click at [239, 107] on div "You can add custom HTML / CSS / Javascript or Liquid code right here." at bounding box center [424, 192] width 517 height 225
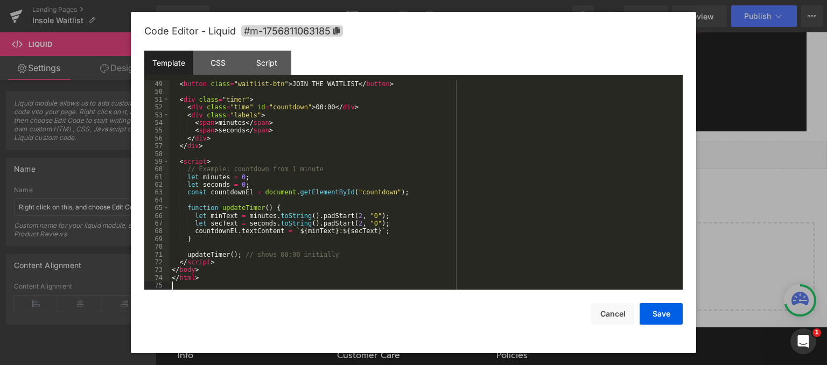
scroll to position [372, 0]
click at [653, 317] on button "Save" at bounding box center [661, 314] width 43 height 22
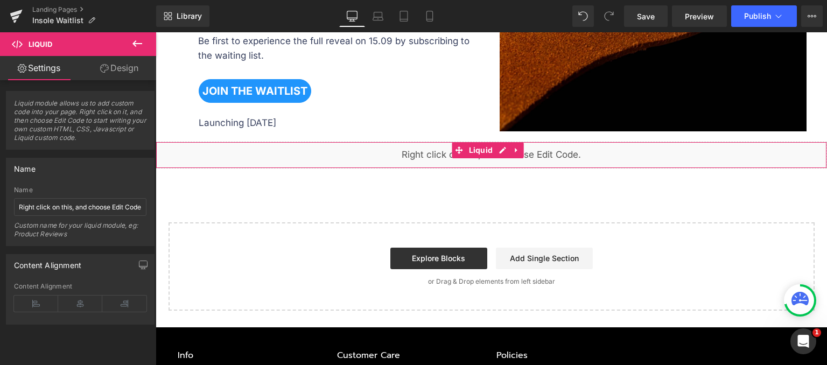
click at [426, 154] on div "Liquid" at bounding box center [491, 155] width 671 height 27
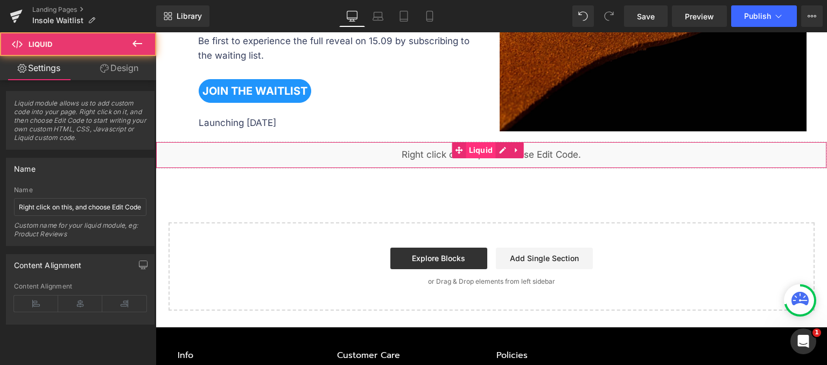
click at [486, 148] on span "Liquid" at bounding box center [481, 150] width 30 height 16
click at [498, 148] on div "Liquid" at bounding box center [491, 155] width 671 height 27
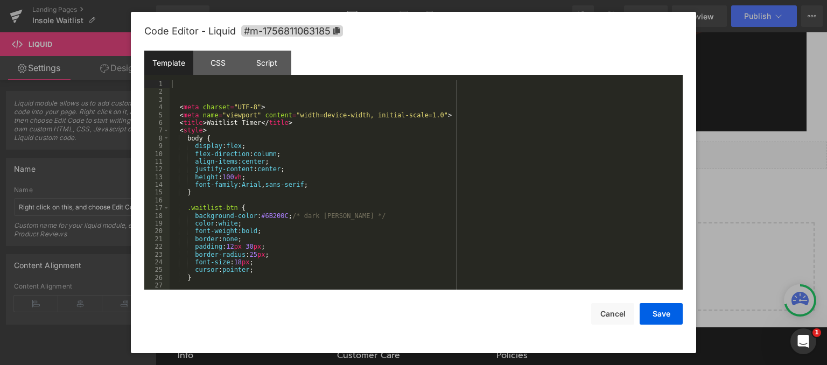
click at [316, 138] on div "< meta charset = "UTF-8" > < meta name = "viewport" content = "width=device-wid…" at bounding box center [424, 192] width 509 height 225
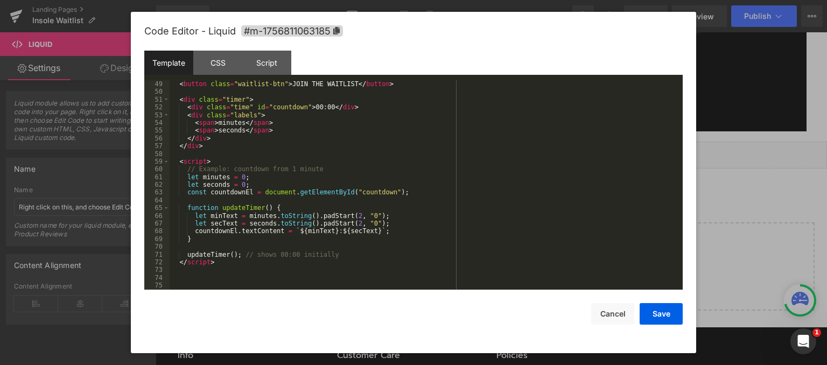
click at [243, 278] on div "< button class = "waitlist-btn" > JOIN THE WAITLIST </ button > < div class = "…" at bounding box center [424, 192] width 509 height 225
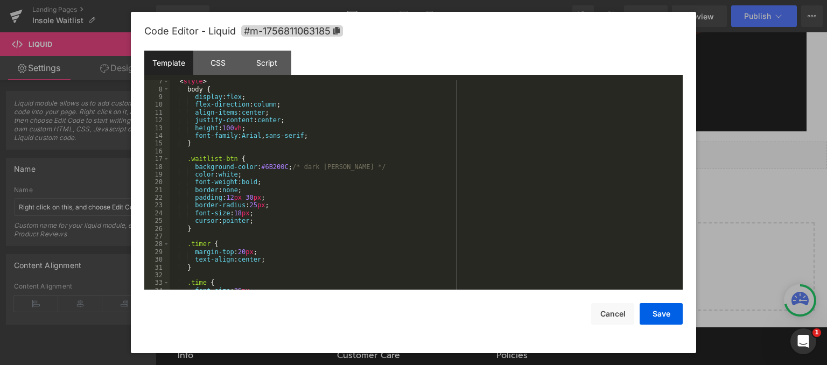
scroll to position [0, 0]
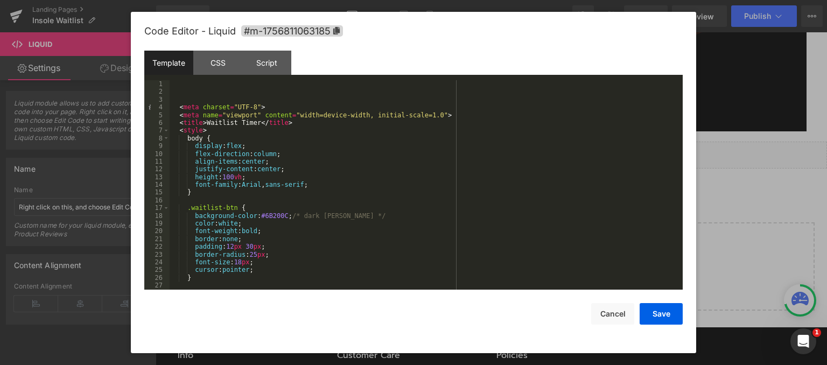
click at [194, 91] on div "< meta charset = "UTF-8" > < meta name = "viewport" content = "width=device-wid…" at bounding box center [424, 192] width 509 height 225
click at [237, 117] on div "< meta charset = "UTF-8" > < meta name = "viewport" content = "width=device-wid…" at bounding box center [424, 192] width 509 height 225
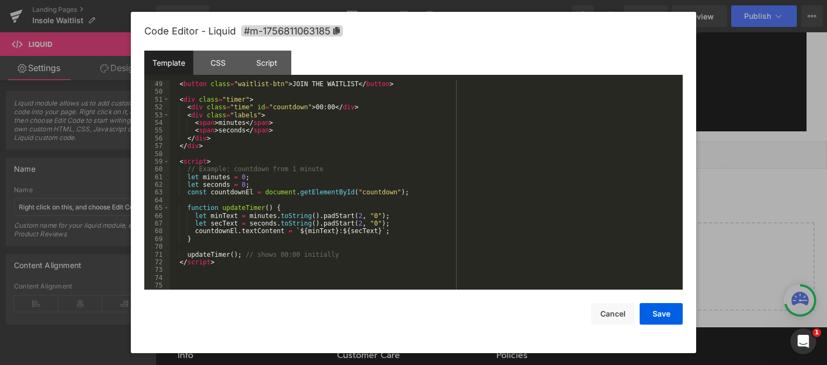
scroll to position [372, 0]
click at [232, 262] on div "< button class = "waitlist-btn" > JOIN THE WAITLIST </ button > < div class = "…" at bounding box center [424, 192] width 509 height 225
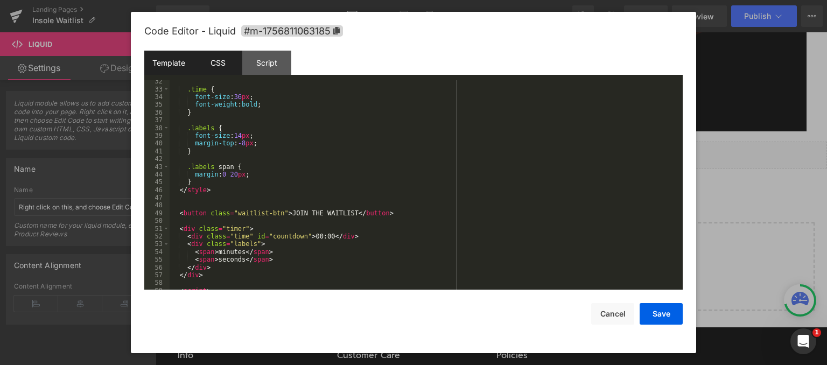
click at [219, 58] on div "CSS" at bounding box center [217, 63] width 49 height 24
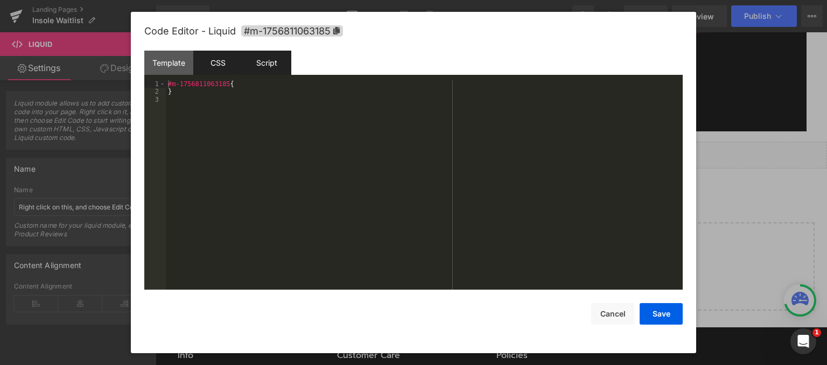
click at [265, 57] on div "Script" at bounding box center [266, 63] width 49 height 24
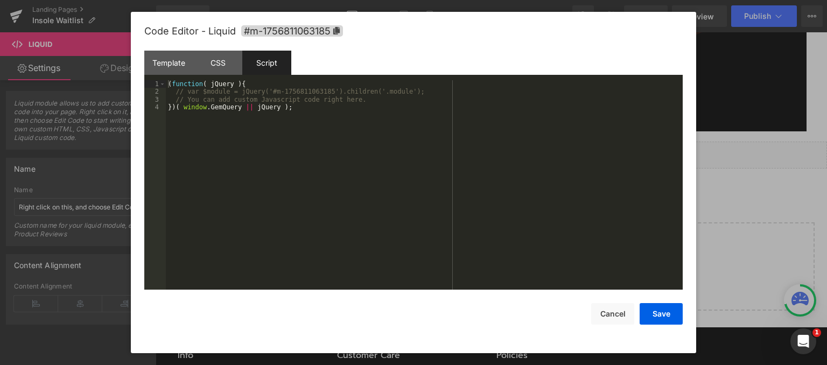
click at [250, 132] on div "( function ( jQuery ) { // var $module = jQuery('#m-1756811063185').children('.…" at bounding box center [424, 192] width 517 height 225
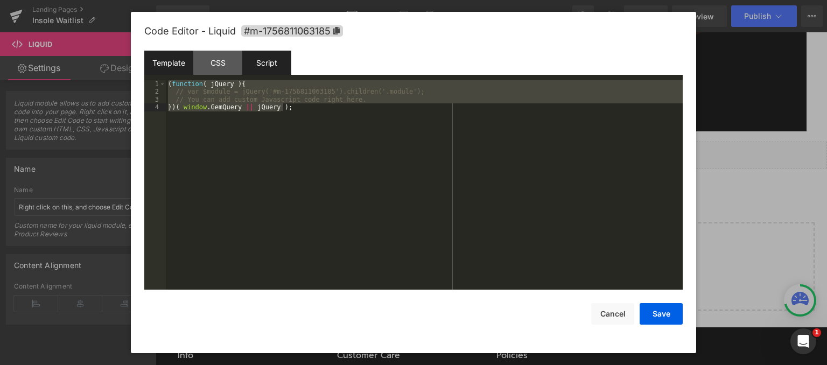
click at [170, 62] on div "Template" at bounding box center [168, 63] width 49 height 24
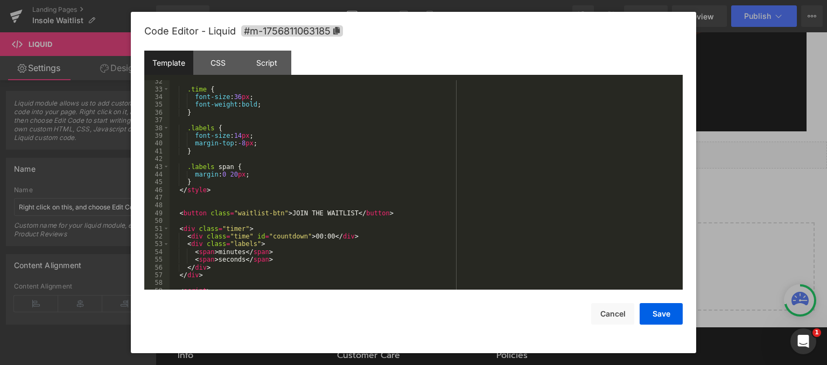
click at [170, 62] on div "Template" at bounding box center [168, 63] width 49 height 24
click at [282, 130] on div ".time { font-size : 36 px ; font-weight : bold ; } .labels { font-size : 14 px …" at bounding box center [424, 190] width 509 height 225
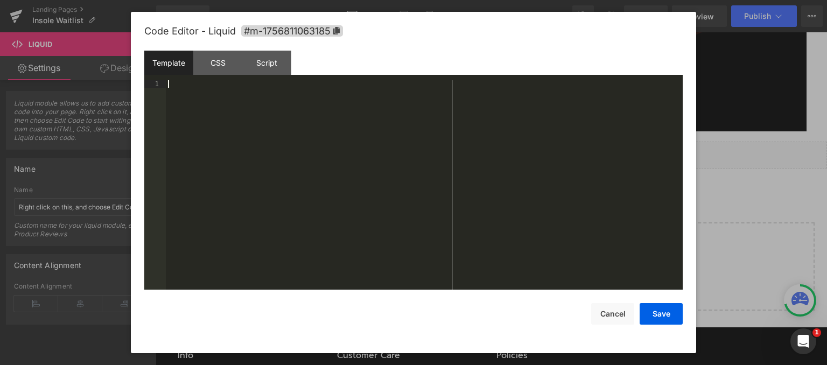
paste textarea
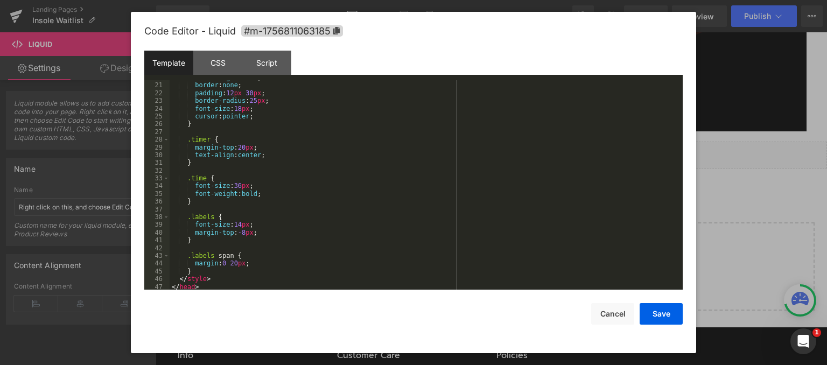
scroll to position [0, 0]
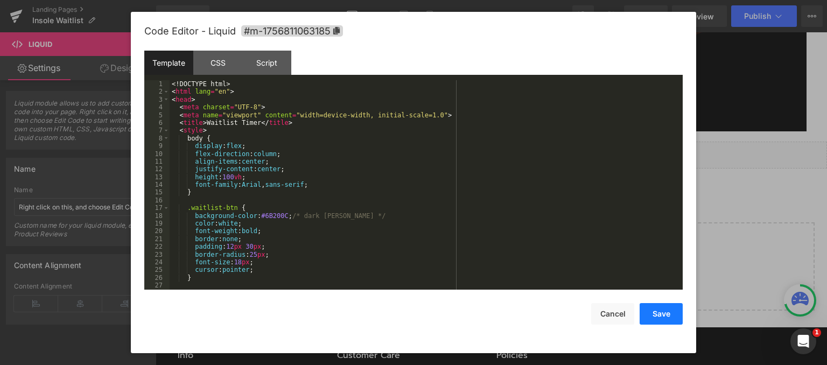
click at [670, 307] on button "Save" at bounding box center [661, 314] width 43 height 22
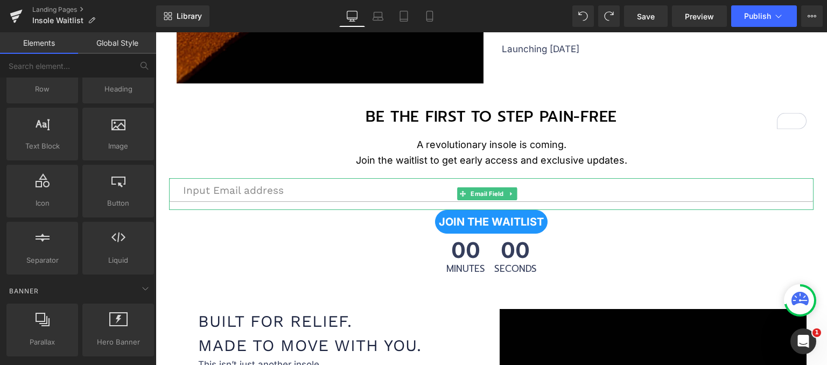
scroll to position [1770, 0]
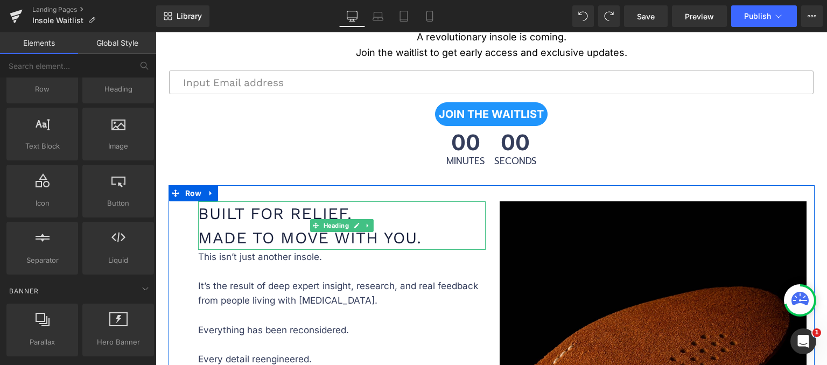
click at [284, 214] on h1 "Built for Relief. Made to Move With You." at bounding box center [342, 225] width 288 height 48
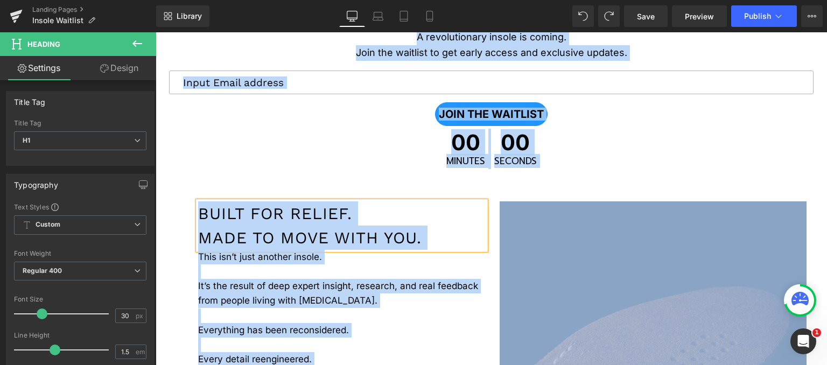
click at [284, 214] on h1 "Built for Relief. Made to Move With You." at bounding box center [342, 225] width 288 height 48
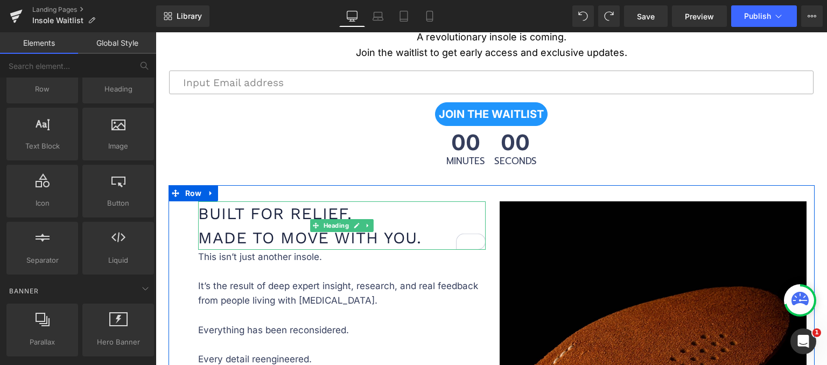
click at [297, 213] on h1 "Built for Relief. Made to Move With You." at bounding box center [342, 225] width 288 height 48
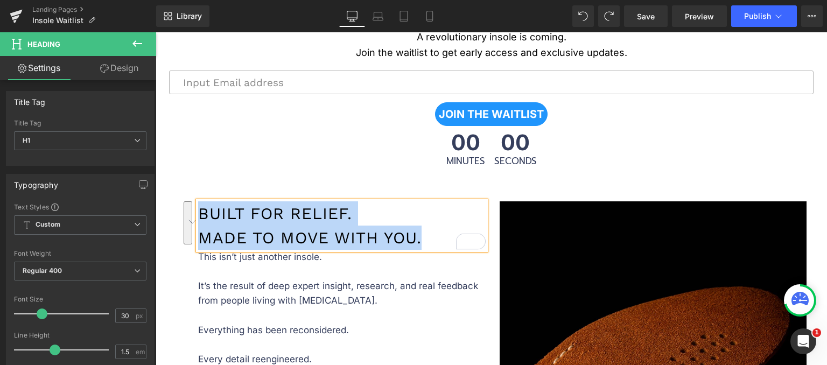
paste div "To enrich screen reader interactions, please activate Accessibility in Grammarl…"
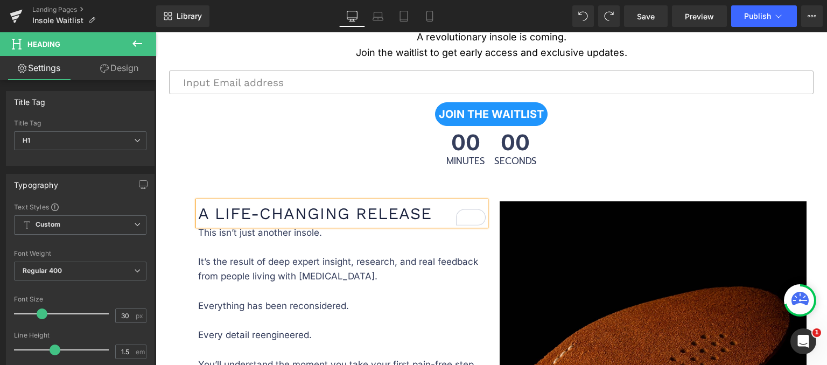
scroll to position [1770, 0]
click at [296, 236] on p "This isn’t just another insole. It’s the result of deep expert insight, researc…" at bounding box center [340, 321] width 285 height 191
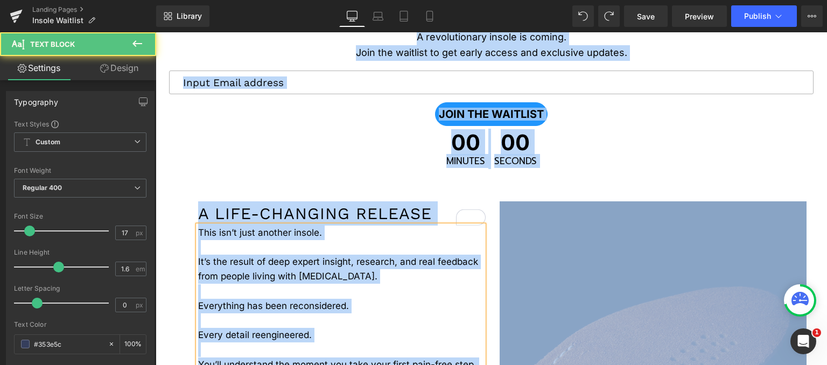
click at [325, 236] on p "This isn’t just another insole. It’s the result of deep expert insight, researc…" at bounding box center [340, 321] width 285 height 191
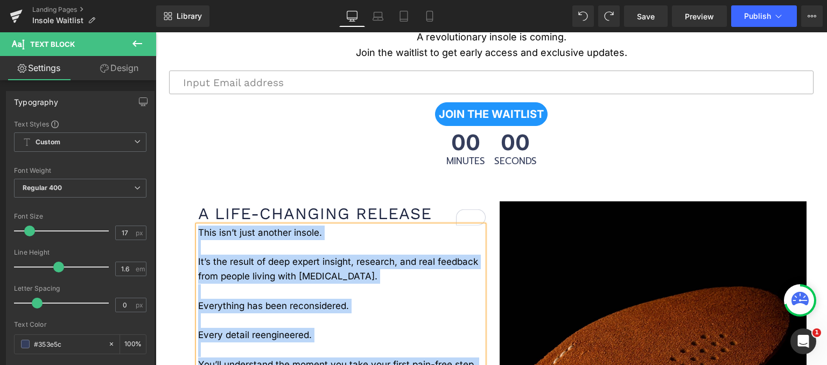
paste div "To enrich screen reader interactions, please activate Accessibility in Grammarl…"
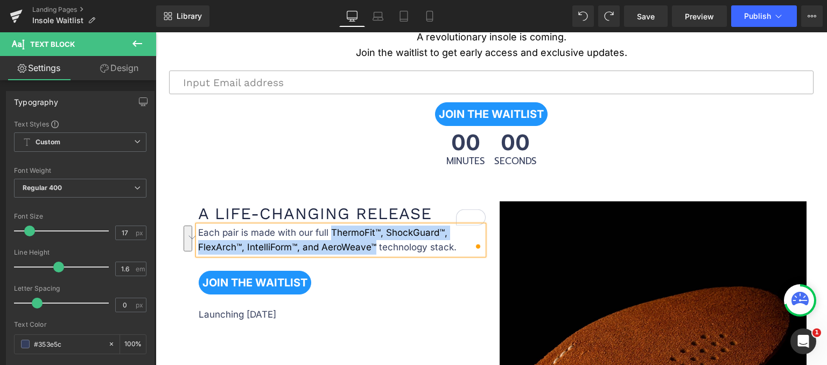
drag, startPoint x: 326, startPoint y: 229, endPoint x: 372, endPoint y: 247, distance: 48.8
click at [372, 247] on p "Each pair is made with our full ThermoFit™, ShockGuard™, FlexArch™, IntelliForm…" at bounding box center [340, 240] width 285 height 29
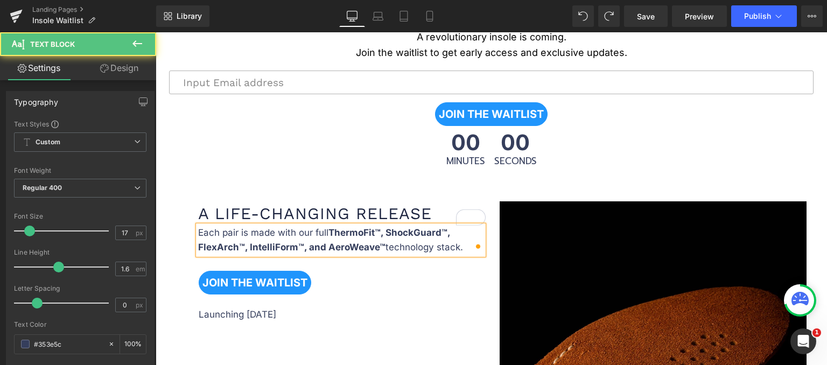
click at [401, 248] on p "Each pair is made with our full ThermoFit™, ShockGuard™, FlexArch™, IntelliForm…" at bounding box center [340, 240] width 285 height 29
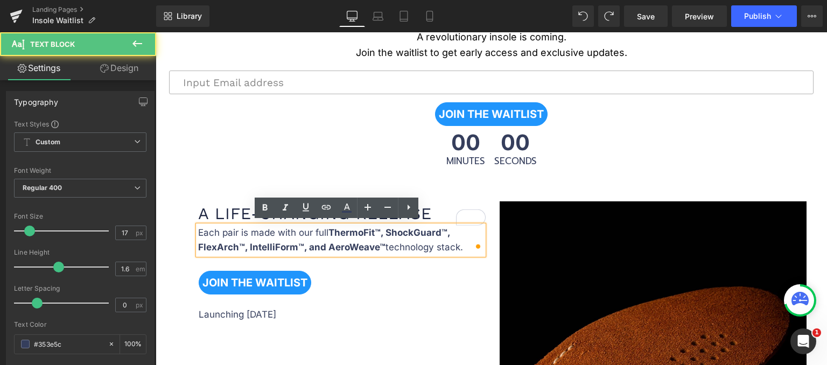
click at [460, 241] on p "Each pair is made with our full ThermoFit™, ShockGuard™, FlexArch™, IntelliForm…" at bounding box center [340, 240] width 285 height 29
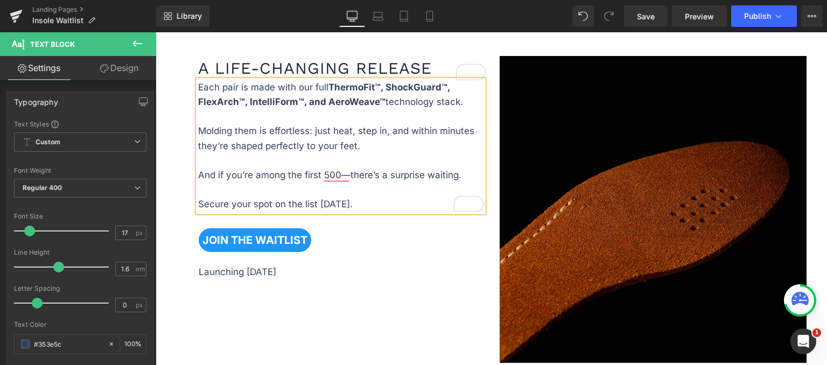
scroll to position [1826, 0]
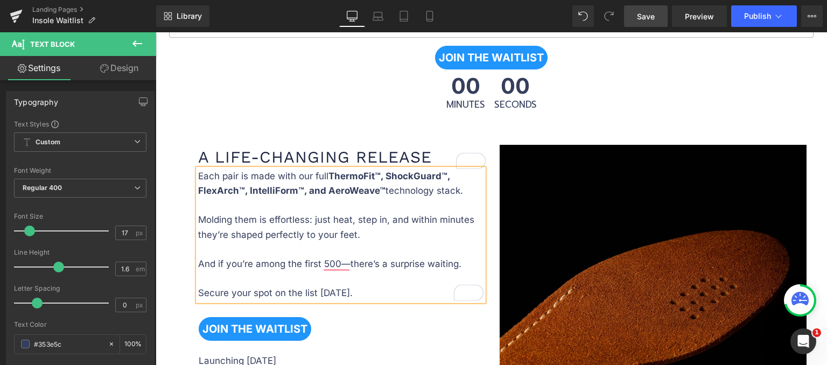
click at [650, 16] on span "Save" at bounding box center [646, 16] width 18 height 11
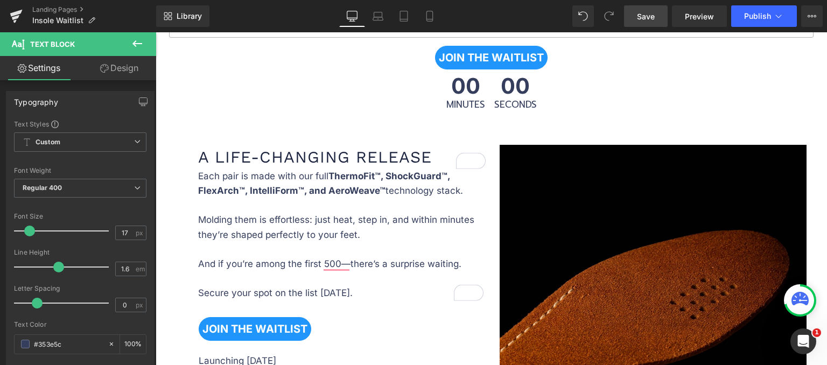
click at [648, 14] on span "Save" at bounding box center [646, 16] width 18 height 11
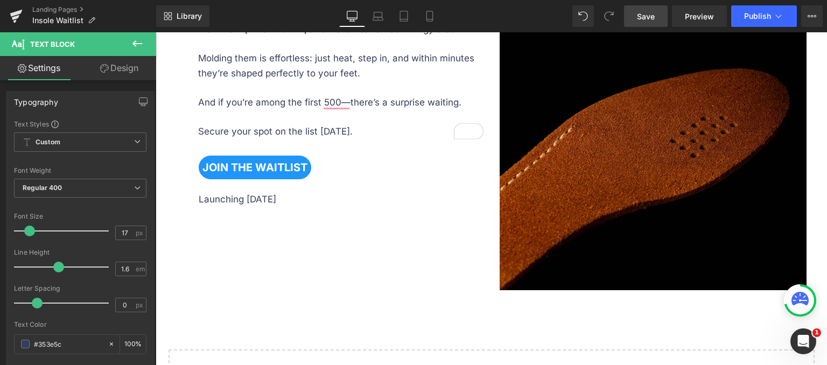
scroll to position [2096, 0]
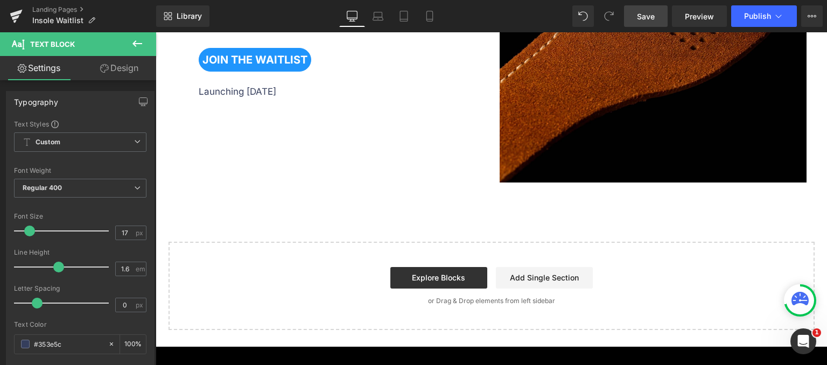
click at [112, 69] on link "Design" at bounding box center [119, 68] width 78 height 24
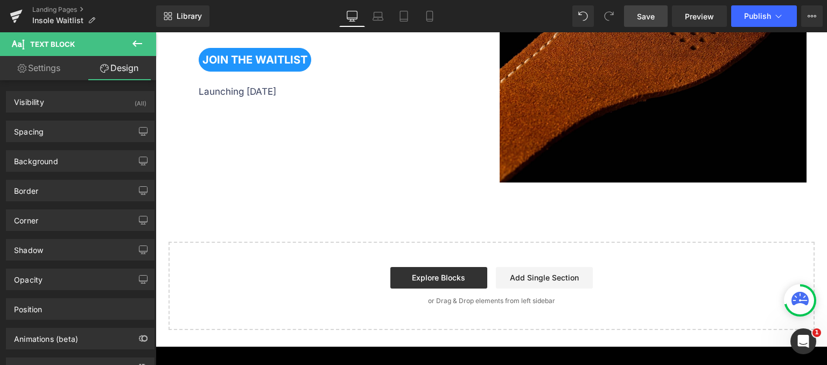
click at [135, 44] on icon at bounding box center [137, 43] width 13 height 13
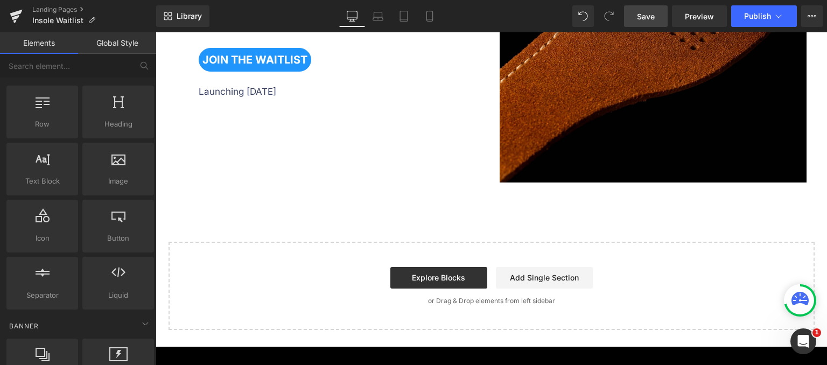
scroll to position [0, 0]
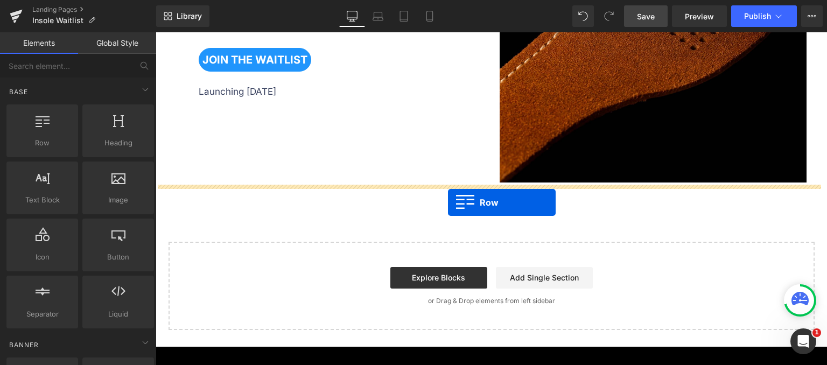
drag, startPoint x: 215, startPoint y: 166, endPoint x: 448, endPoint y: 202, distance: 235.5
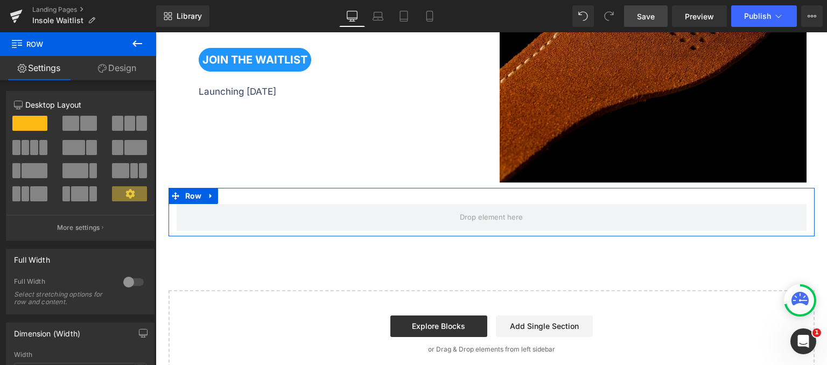
click at [118, 67] on link "Design" at bounding box center [117, 68] width 78 height 24
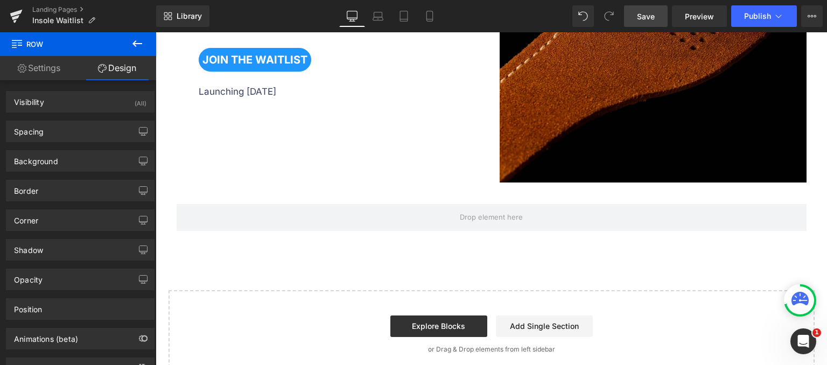
click at [129, 51] on button at bounding box center [137, 44] width 38 height 24
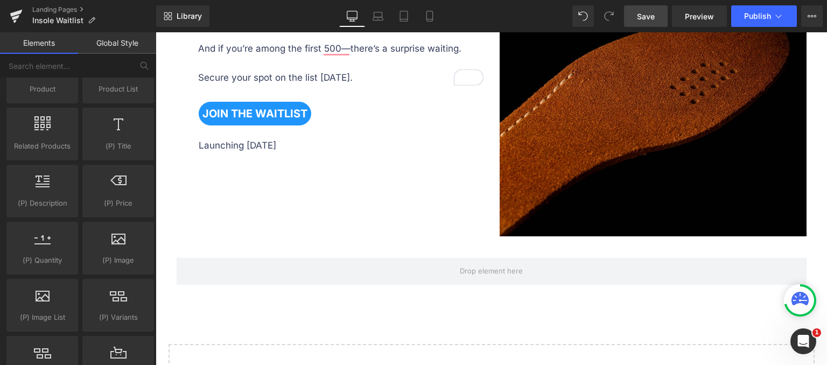
scroll to position [808, 0]
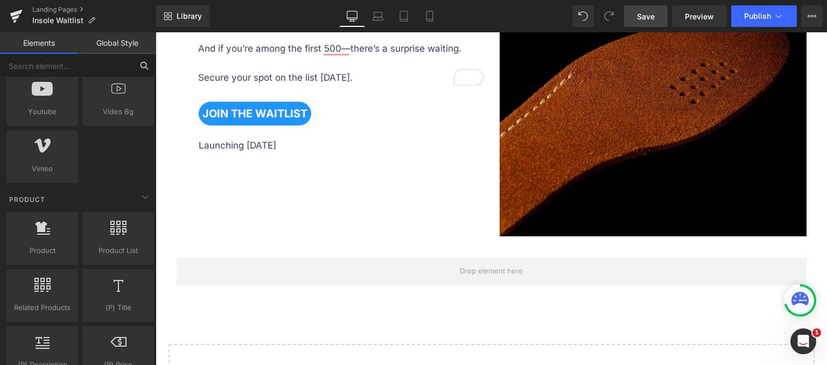
click at [83, 75] on input "text" at bounding box center [66, 66] width 132 height 24
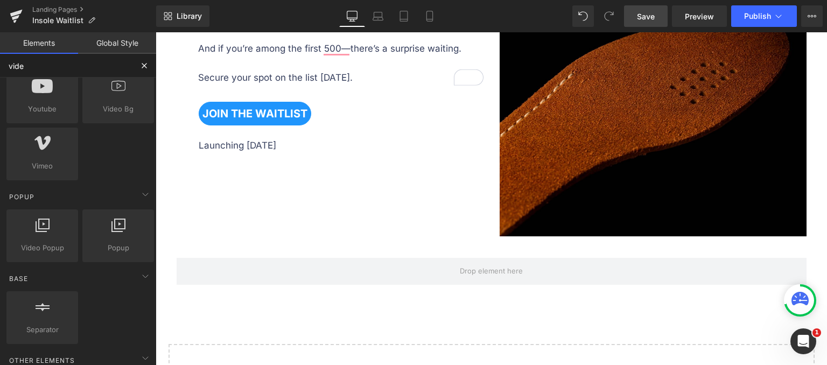
type input "video"
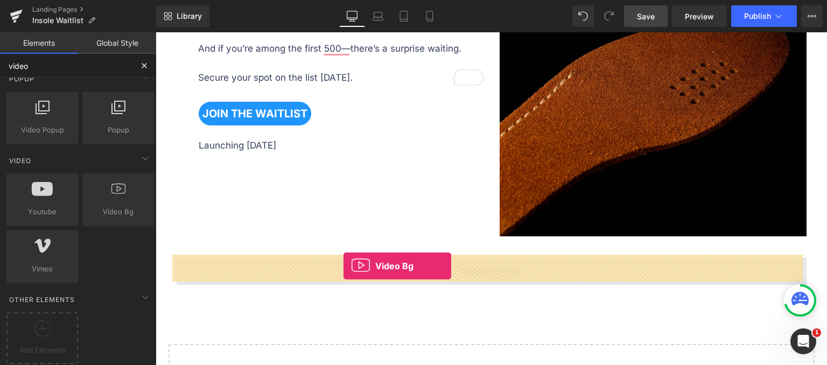
drag, startPoint x: 271, startPoint y: 233, endPoint x: 344, endPoint y: 266, distance: 79.3
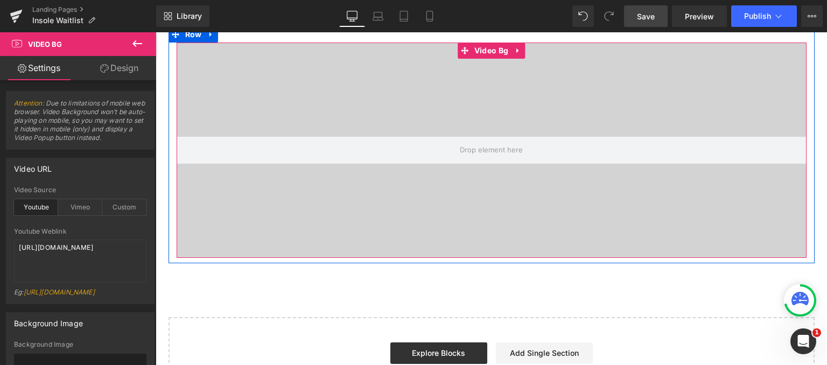
scroll to position [2150, 0]
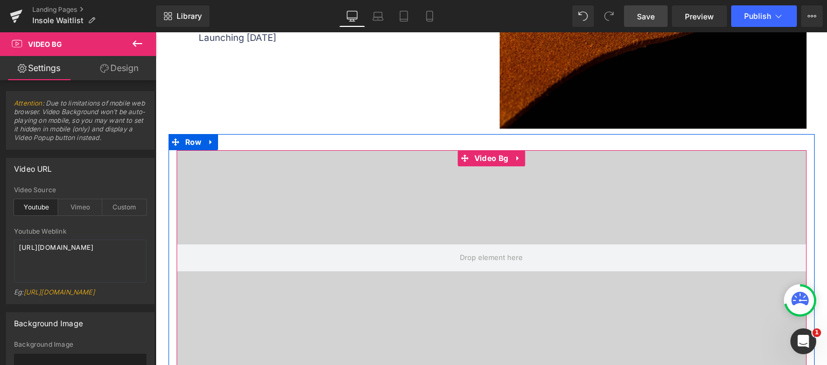
click at [271, 195] on div at bounding box center [492, 257] width 630 height 215
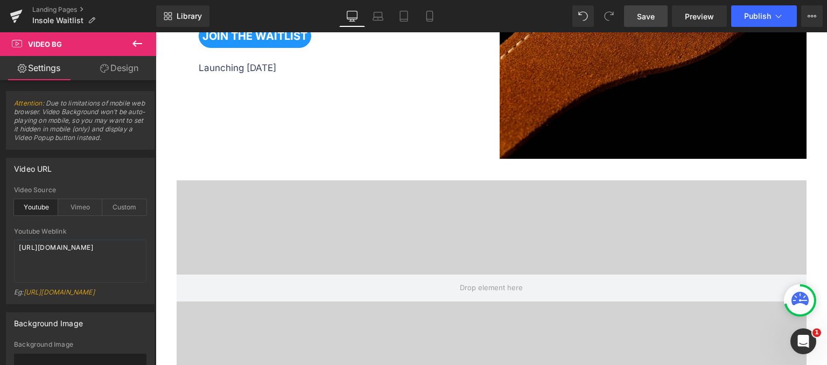
scroll to position [2096, 0]
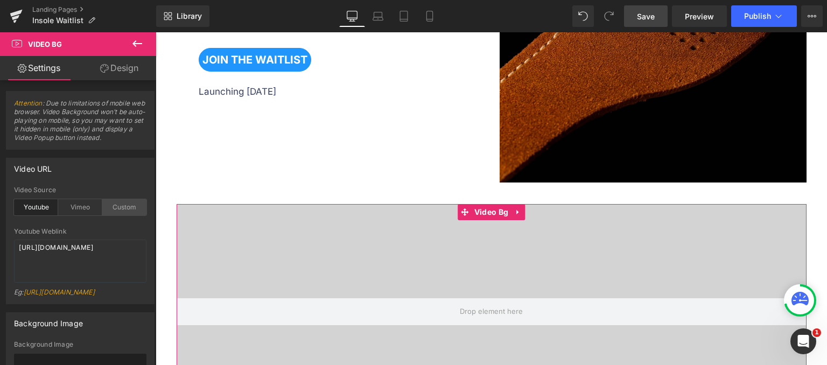
click at [118, 211] on div "Custom" at bounding box center [124, 207] width 44 height 16
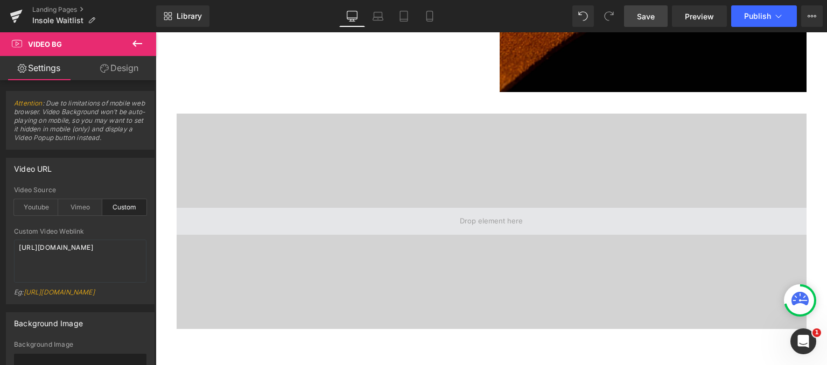
scroll to position [2203, 0]
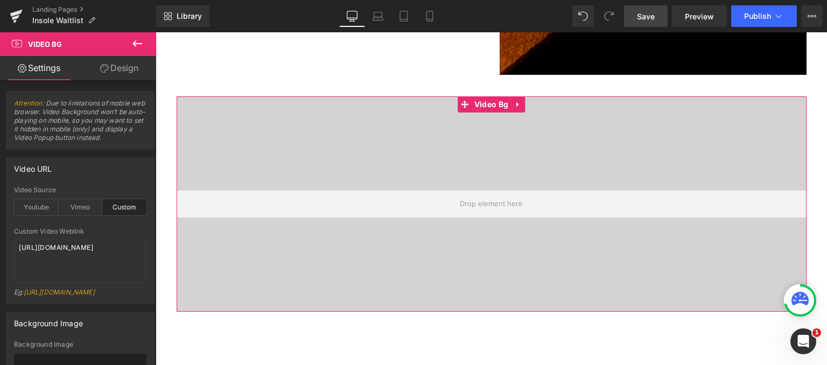
click at [114, 75] on link "Design" at bounding box center [119, 68] width 78 height 24
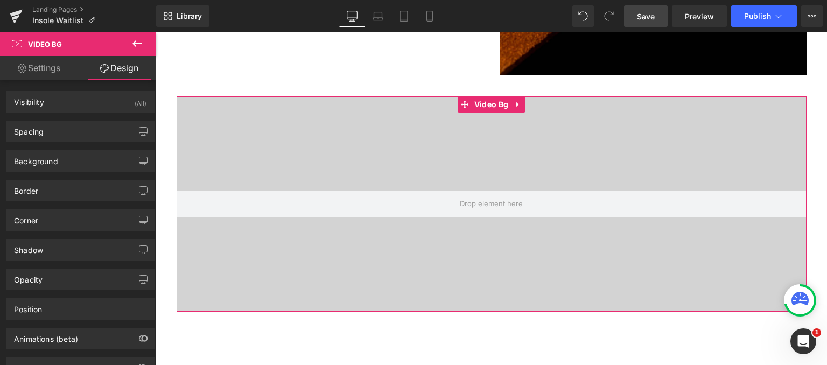
click at [34, 73] on link "Settings" at bounding box center [39, 68] width 78 height 24
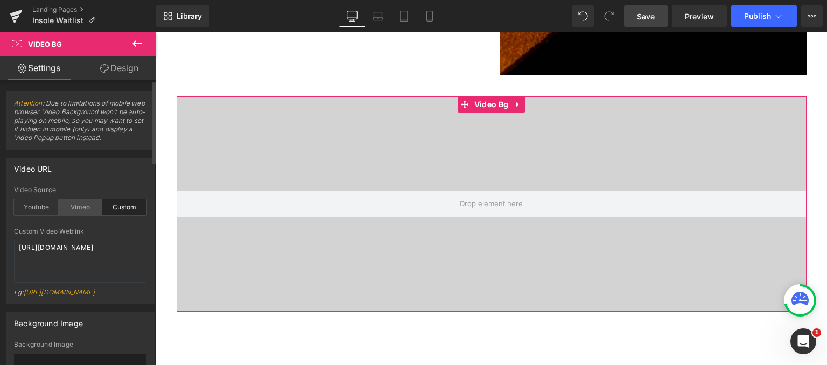
click at [80, 211] on div "Vimeo" at bounding box center [80, 207] width 44 height 16
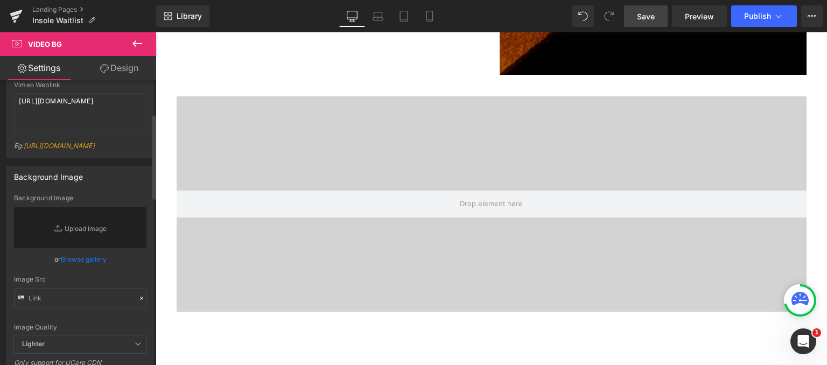
scroll to position [108, 0]
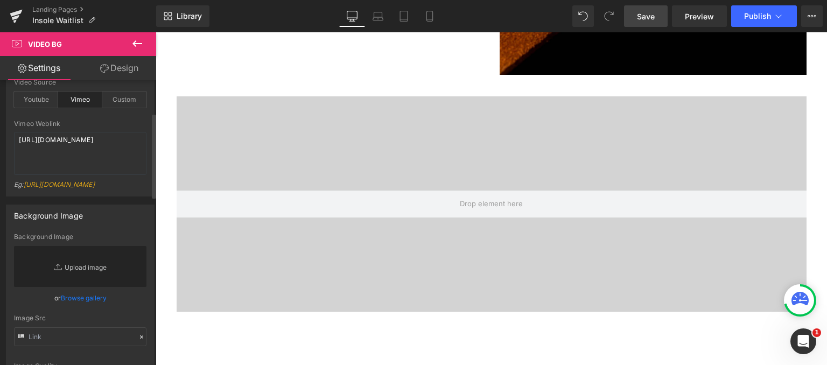
click at [83, 262] on link "Replace Image" at bounding box center [80, 266] width 132 height 41
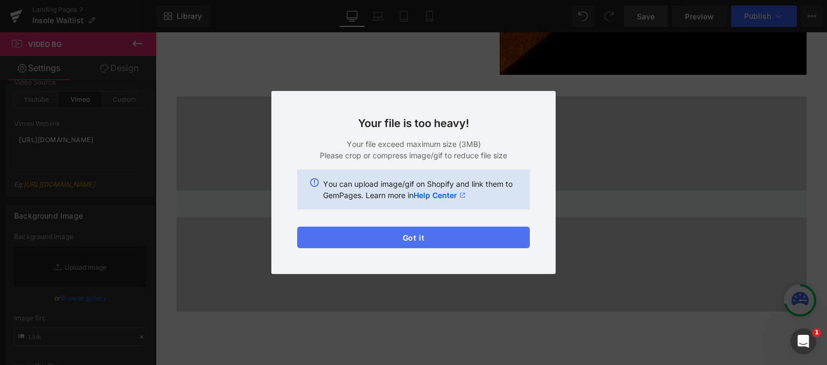
click at [436, 240] on button "Got it" at bounding box center [413, 238] width 233 height 22
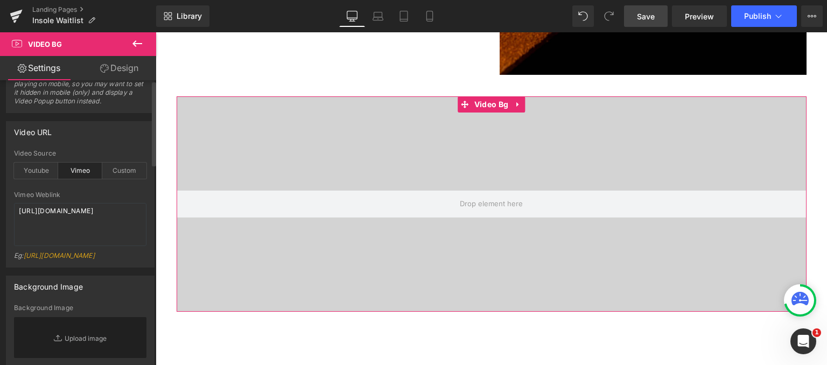
scroll to position [0, 0]
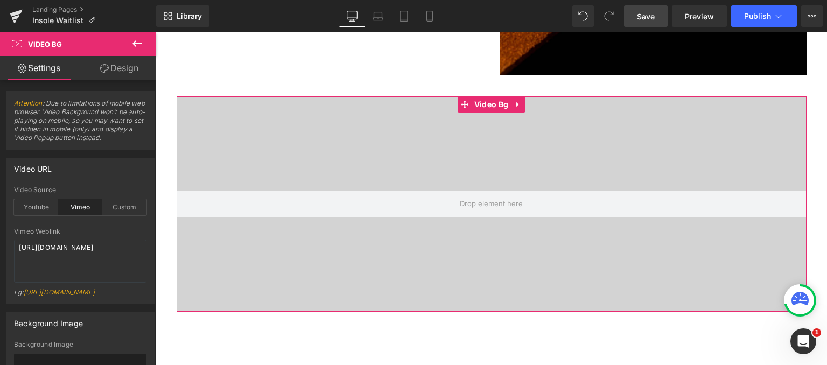
click at [118, 71] on link "Design" at bounding box center [119, 68] width 78 height 24
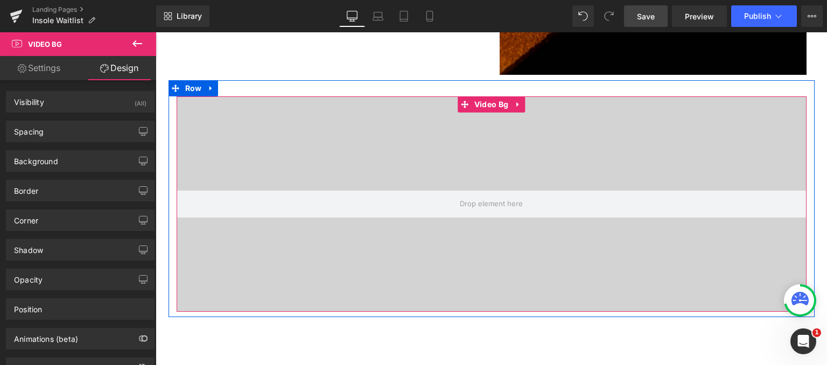
click at [611, 109] on div at bounding box center [492, 203] width 630 height 215
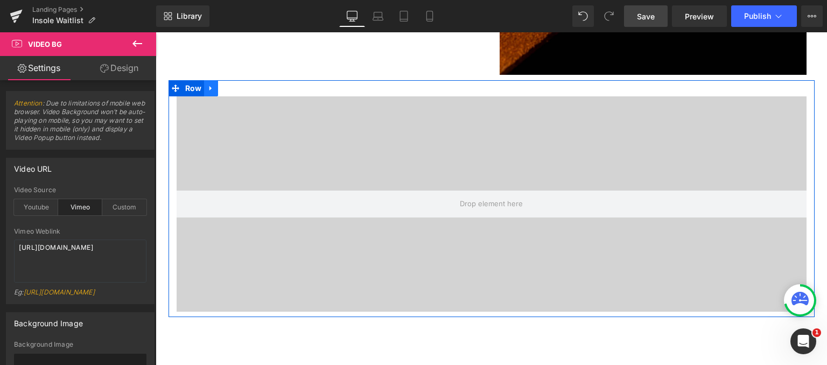
click at [207, 86] on icon at bounding box center [211, 88] width 8 height 8
click at [235, 86] on icon at bounding box center [239, 89] width 8 height 8
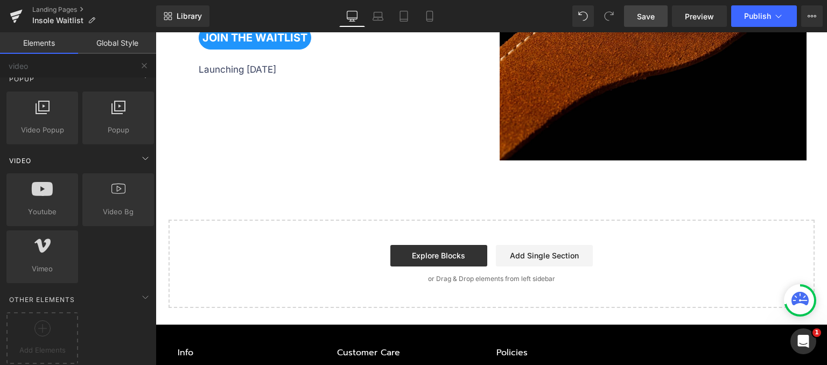
scroll to position [2042, 0]
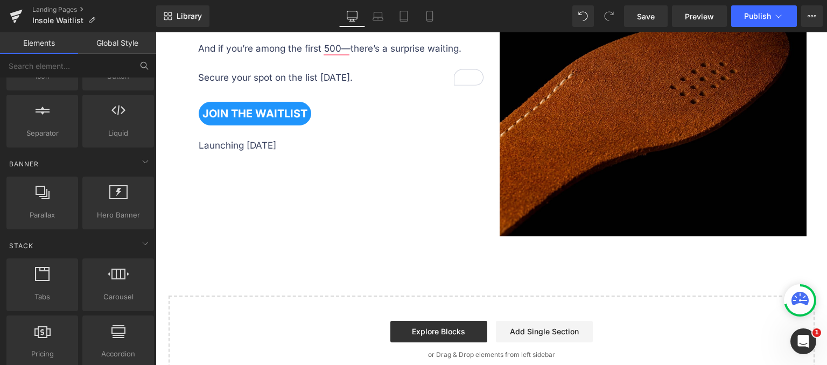
scroll to position [215, 0]
